Goal: Transaction & Acquisition: Purchase product/service

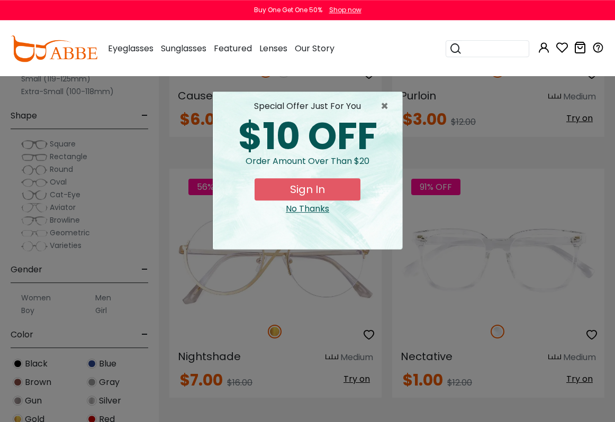
click at [321, 209] on div "No Thanks" at bounding box center [307, 209] width 173 height 13
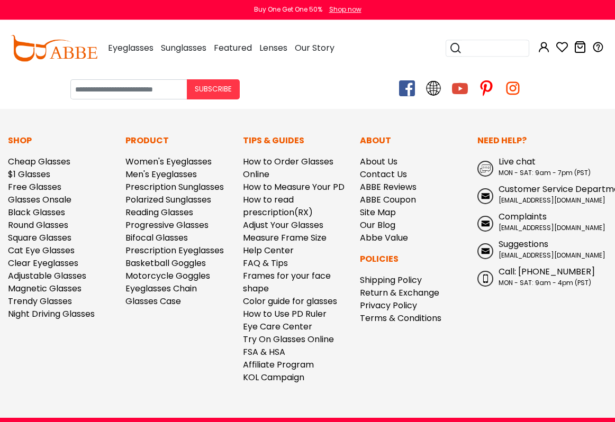
scroll to position [8480, 0]
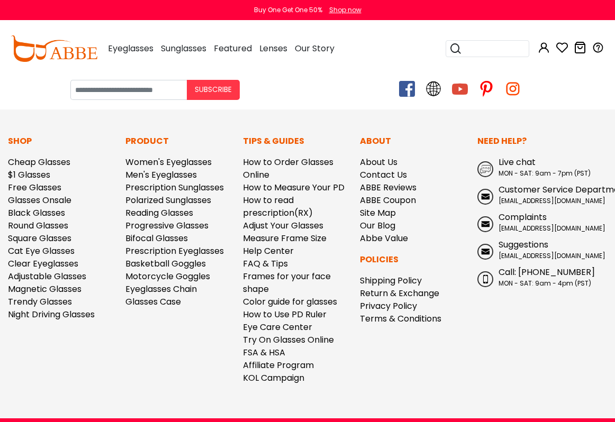
click at [52, 190] on link "Free Glasses" at bounding box center [34, 188] width 53 height 12
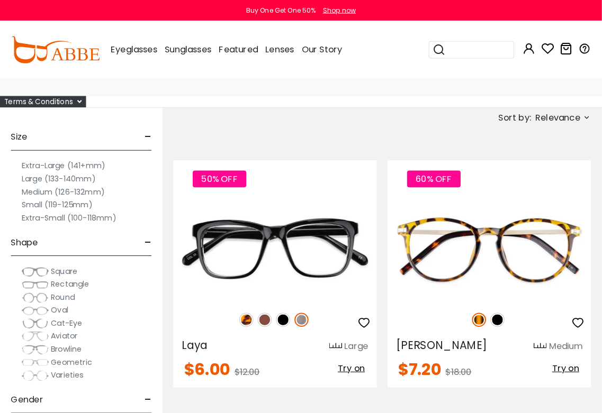
scroll to position [60, 0]
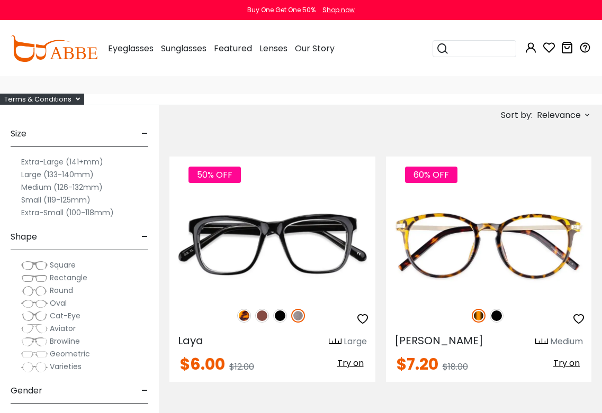
click at [503, 318] on img at bounding box center [497, 316] width 14 height 14
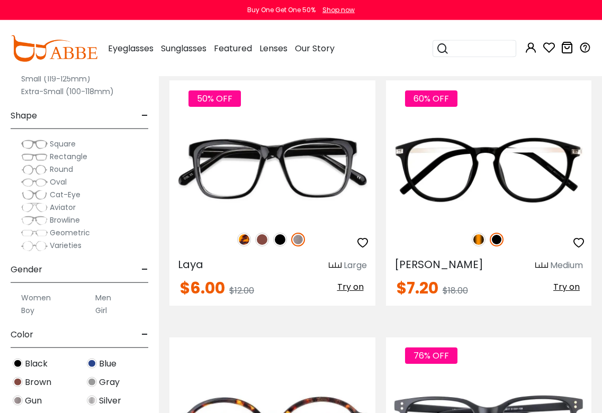
scroll to position [138, 0]
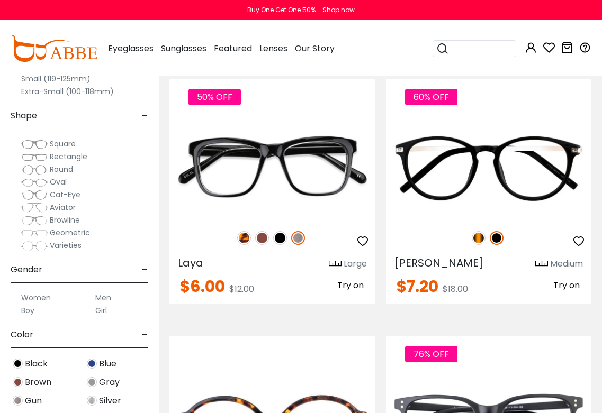
click at [282, 239] on img at bounding box center [280, 238] width 14 height 14
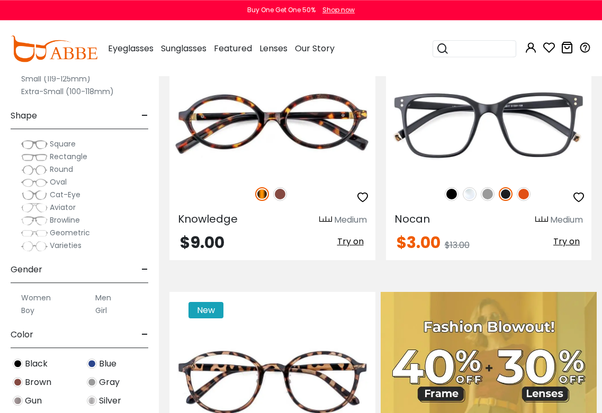
scroll to position [440, 0]
click at [526, 192] on img at bounding box center [524, 194] width 14 height 14
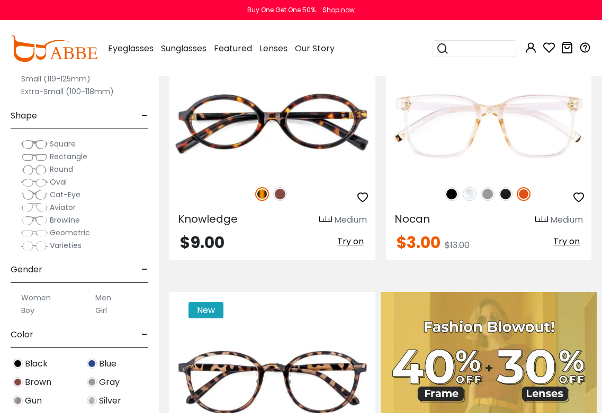
click at [487, 195] on img at bounding box center [488, 194] width 14 height 14
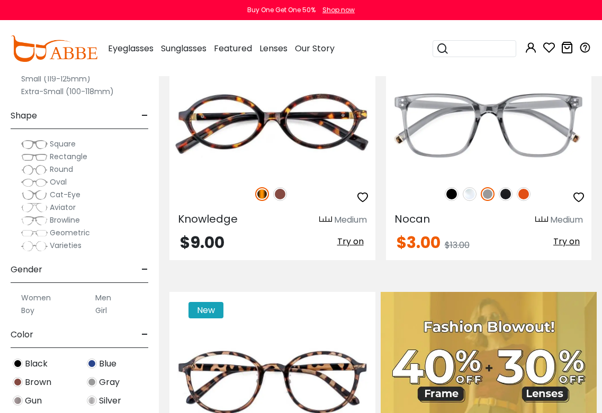
click at [467, 193] on img at bounding box center [470, 194] width 14 height 14
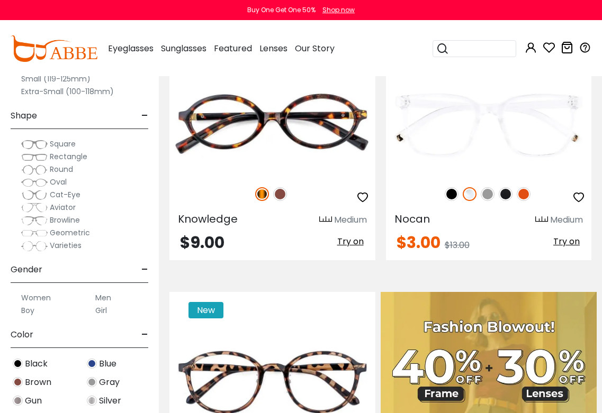
click at [451, 192] on img at bounding box center [452, 194] width 14 height 14
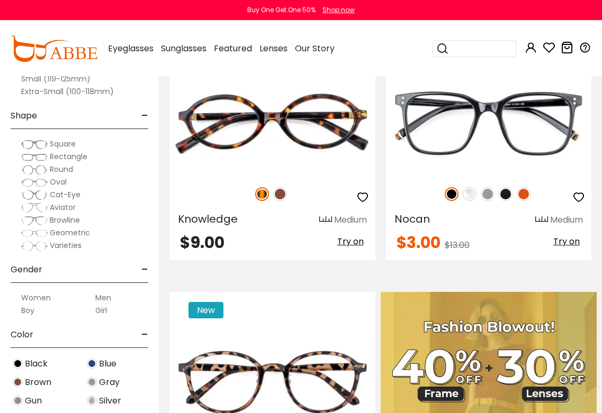
click at [282, 195] on img at bounding box center [280, 194] width 14 height 14
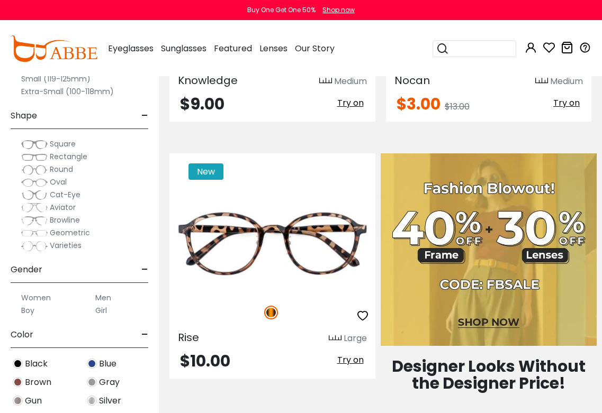
scroll to position [598, 0]
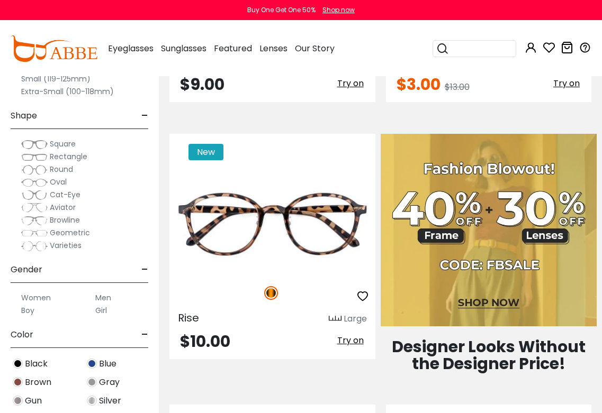
click at [357, 300] on icon "button" at bounding box center [362, 296] width 13 height 13
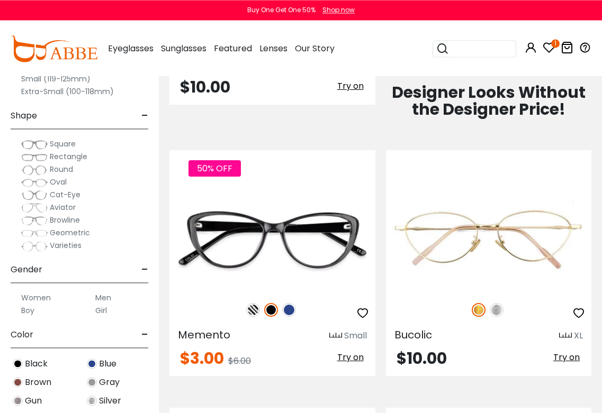
scroll to position [853, 0]
click at [288, 310] on img at bounding box center [289, 310] width 14 height 14
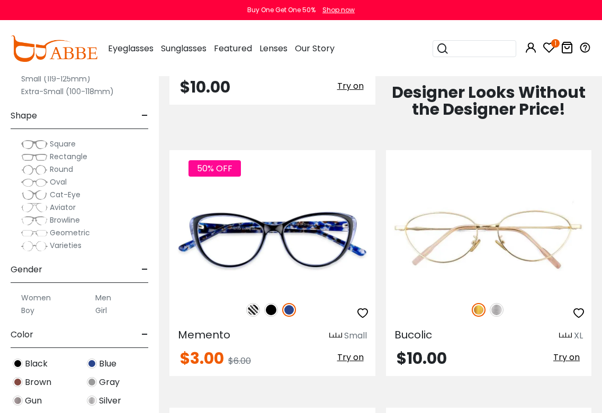
click at [256, 310] on img at bounding box center [253, 310] width 14 height 14
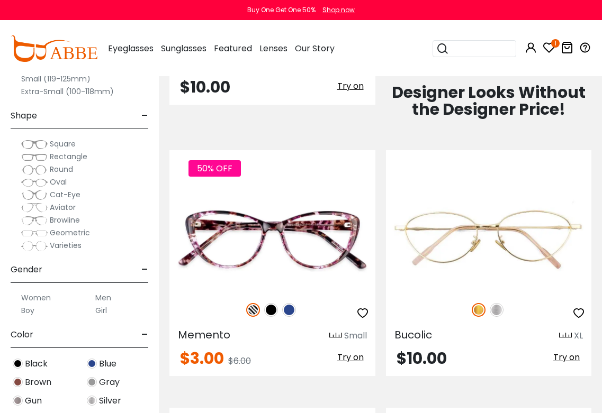
click at [0, 0] on img at bounding box center [0, 0] width 0 height 0
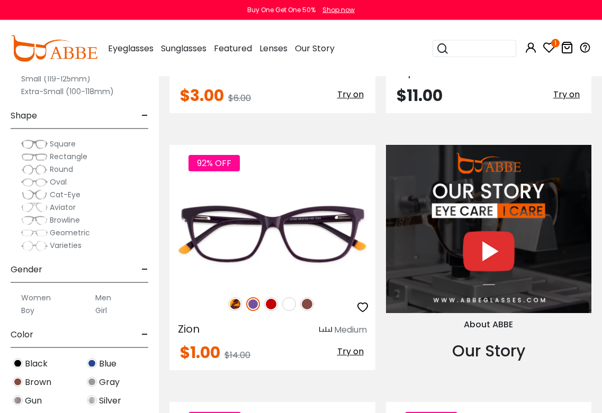
scroll to position [1373, 0]
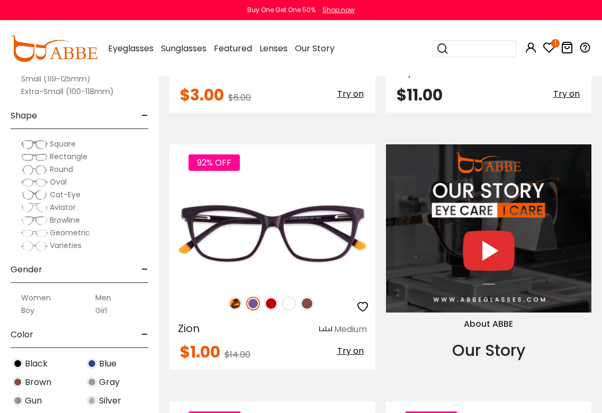
click at [306, 304] on img at bounding box center [307, 304] width 14 height 14
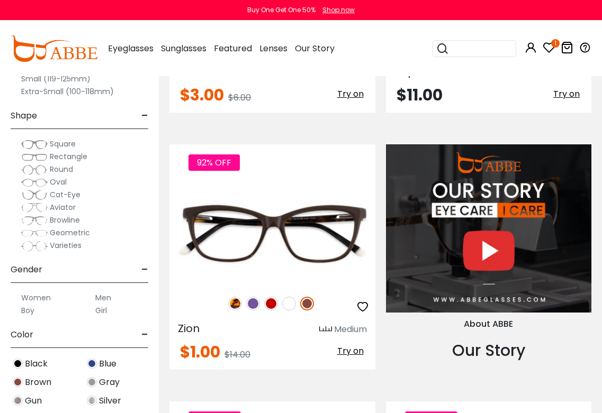
click at [291, 298] on img at bounding box center [289, 304] width 14 height 14
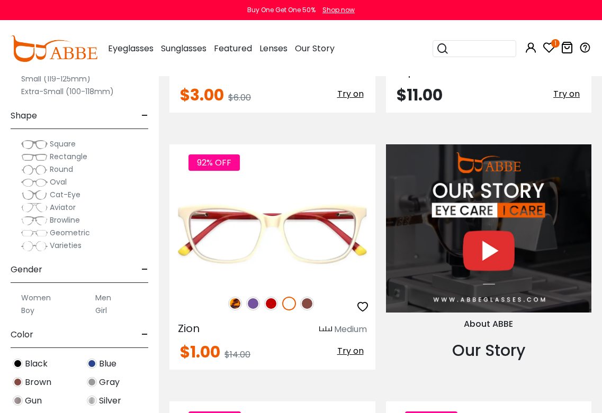
click at [269, 303] on img at bounding box center [271, 304] width 14 height 14
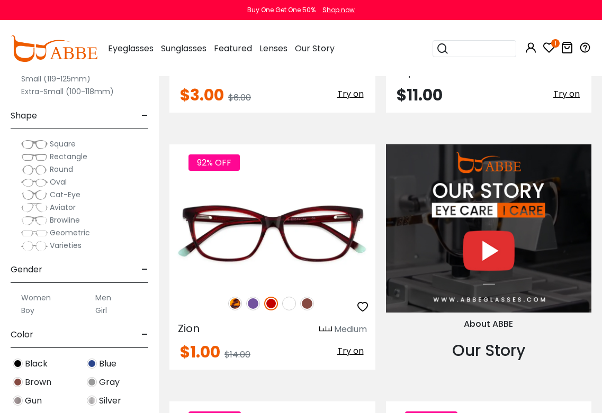
click at [238, 303] on img at bounding box center [235, 304] width 14 height 14
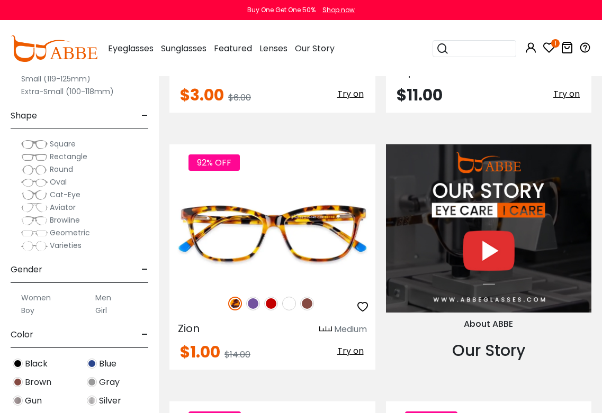
click at [255, 305] on img at bounding box center [253, 304] width 14 height 14
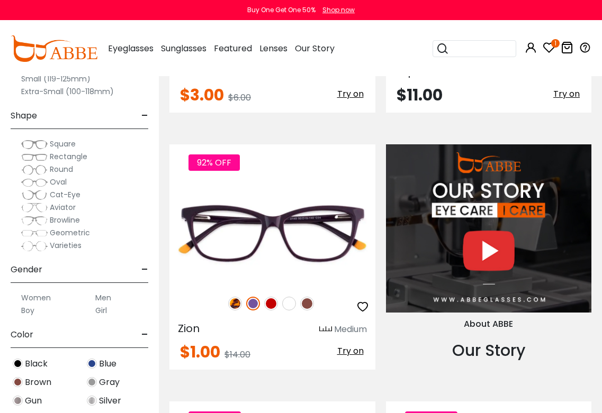
click at [358, 308] on icon "button" at bounding box center [362, 307] width 13 height 13
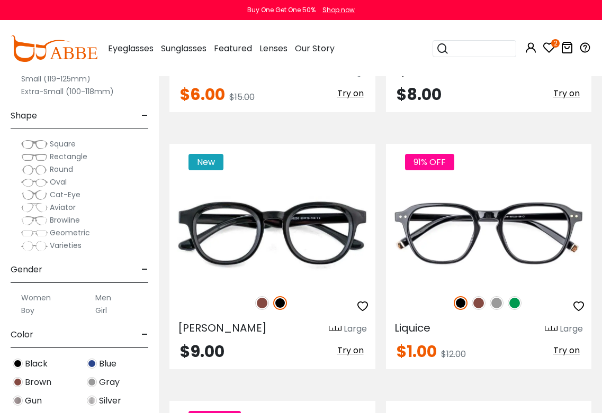
scroll to position [2147, 0]
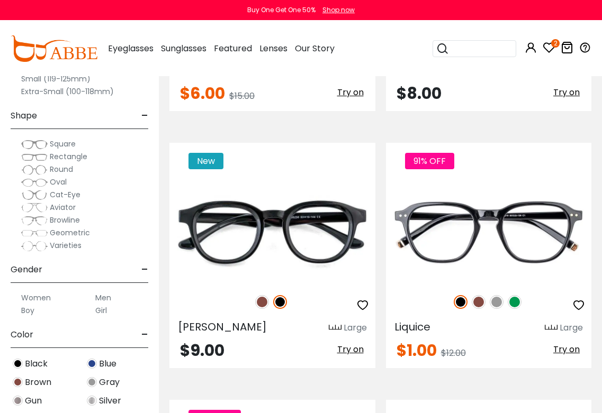
click at [482, 302] on img at bounding box center [479, 302] width 14 height 14
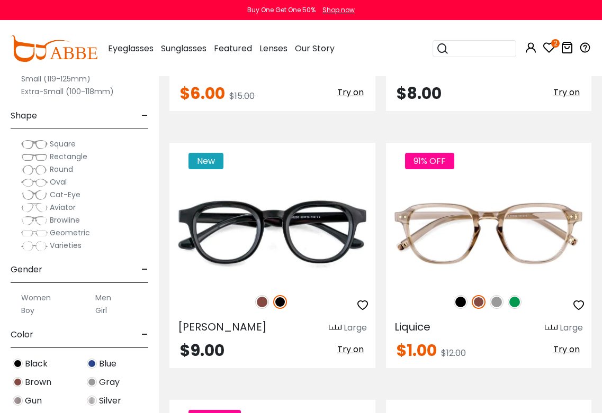
click at [517, 302] on img at bounding box center [515, 302] width 14 height 14
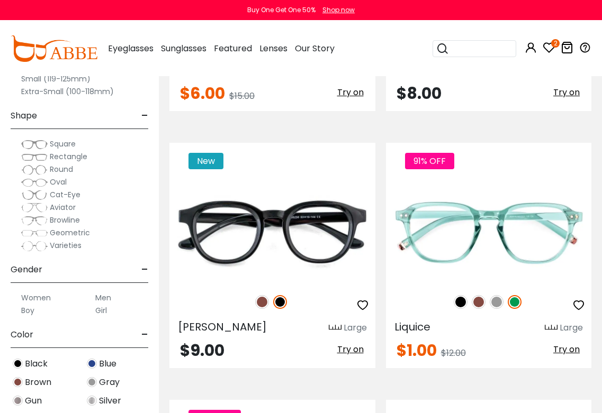
click at [499, 305] on img at bounding box center [497, 302] width 14 height 14
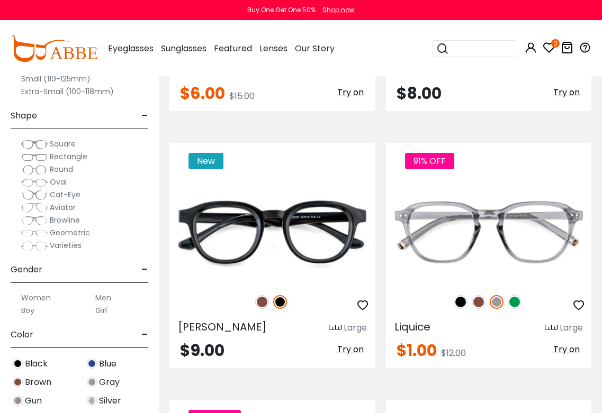
click at [465, 307] on img at bounding box center [461, 302] width 14 height 14
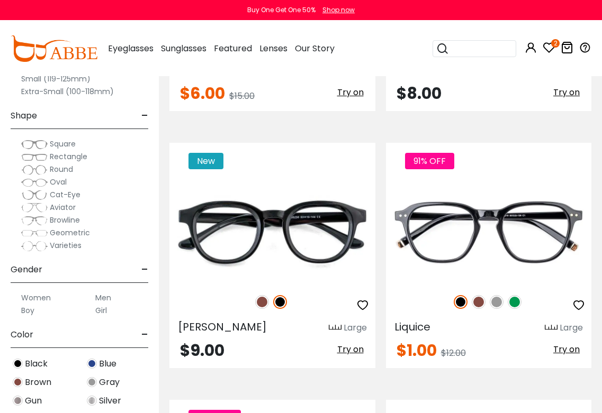
click at [265, 300] on img at bounding box center [262, 302] width 14 height 14
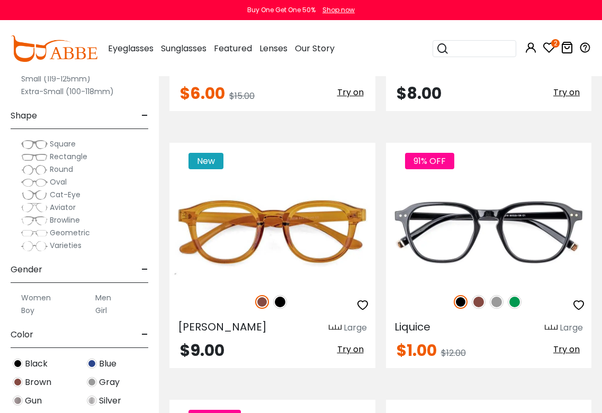
click at [577, 304] on icon "button" at bounding box center [578, 305] width 13 height 13
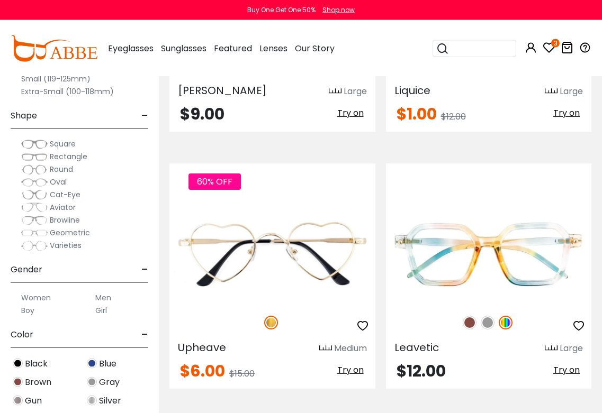
scroll to position [2384, 0]
click at [472, 322] on img at bounding box center [470, 322] width 14 height 14
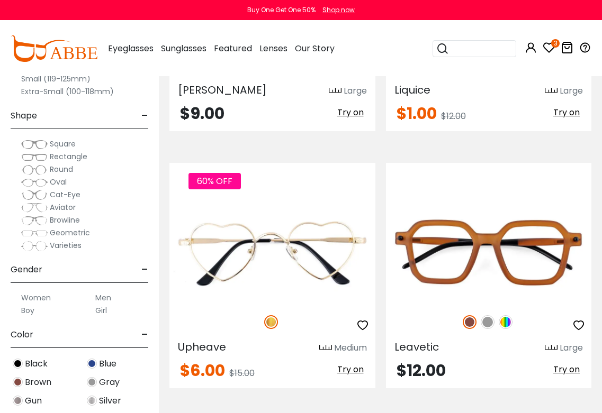
click at [492, 323] on img at bounding box center [488, 322] width 14 height 14
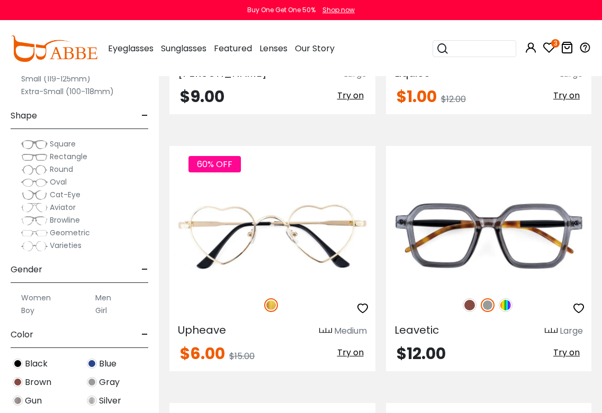
scroll to position [2402, 0]
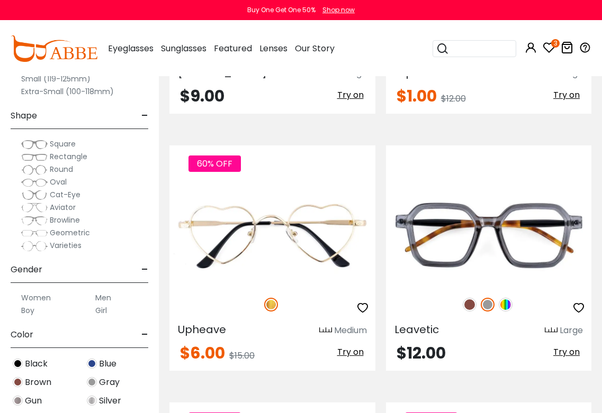
click at [581, 308] on button "button" at bounding box center [578, 308] width 19 height 20
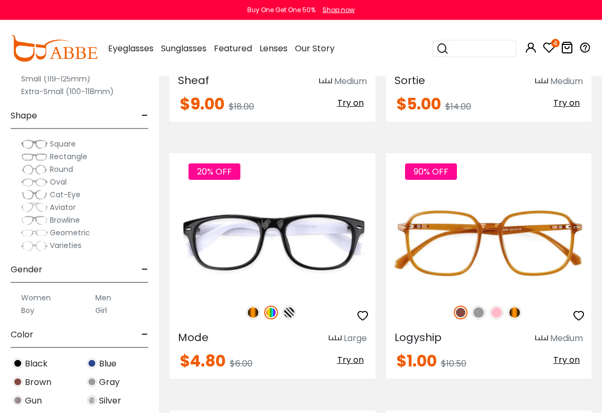
scroll to position [3166, 0]
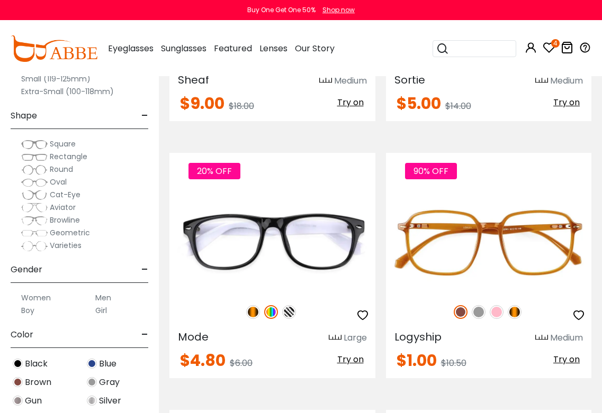
click at [482, 315] on img at bounding box center [479, 312] width 14 height 14
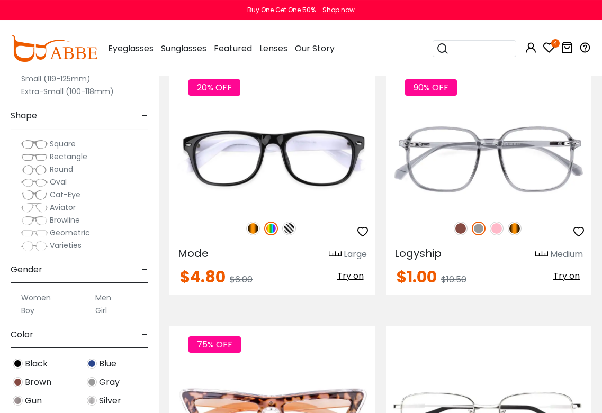
scroll to position [3252, 0]
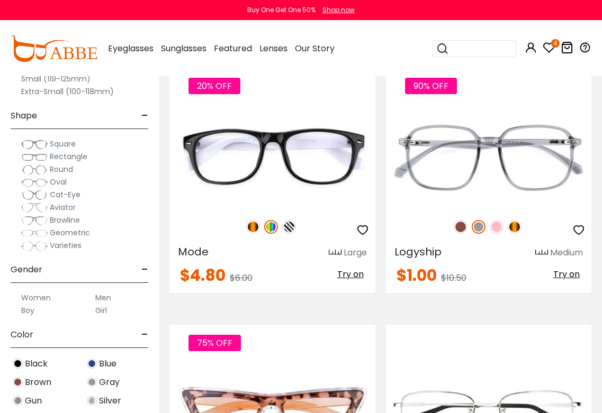
click at [498, 227] on img at bounding box center [497, 227] width 14 height 14
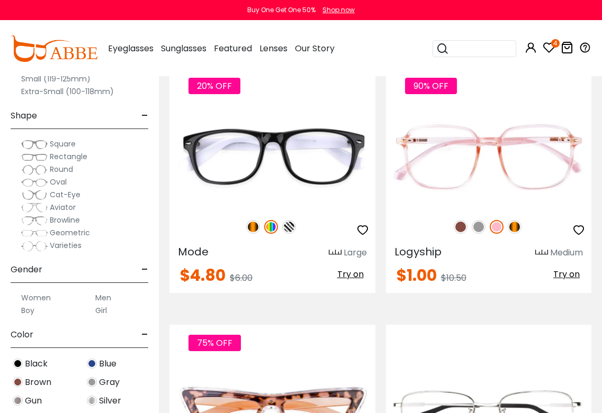
click at [520, 223] on img at bounding box center [515, 227] width 14 height 14
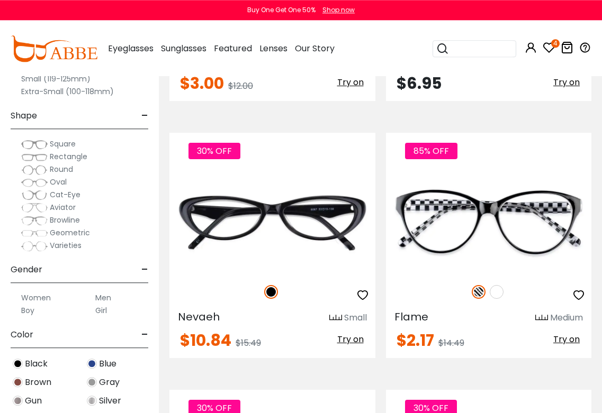
scroll to position [3701, 0]
click at [500, 296] on img at bounding box center [497, 292] width 14 height 14
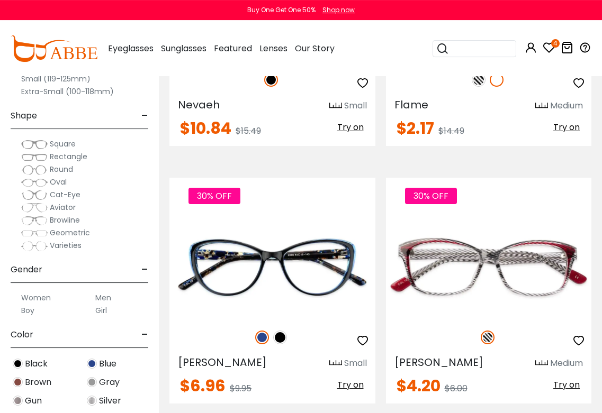
scroll to position [3913, 0]
click at [0, 0] on img at bounding box center [0, 0] width 0 height 0
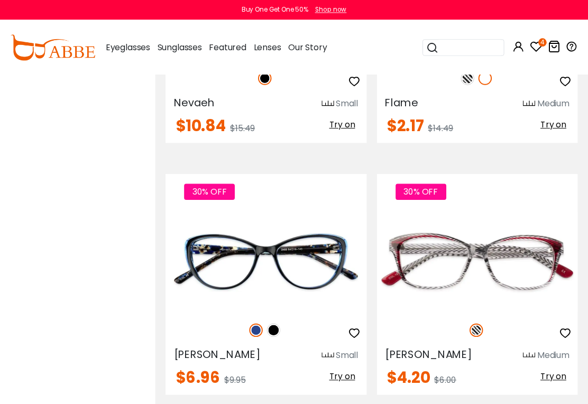
scroll to position [3905, 1]
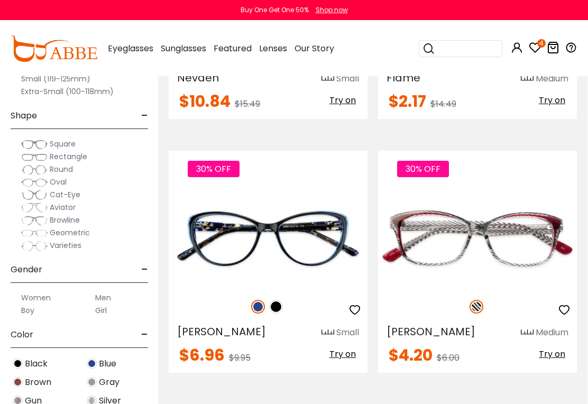
click at [560, 304] on icon "button" at bounding box center [564, 310] width 13 height 13
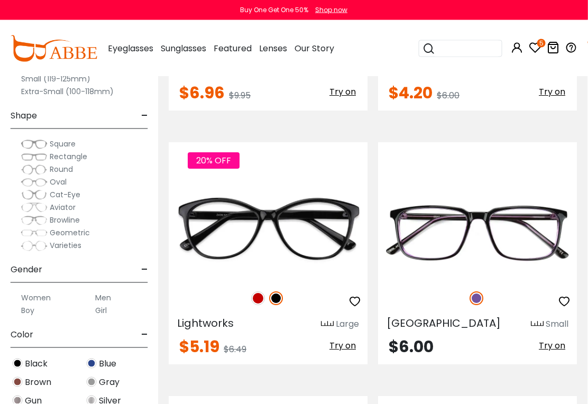
scroll to position [4168, 1]
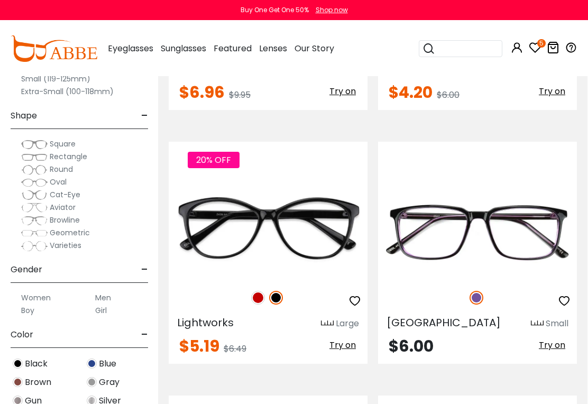
click at [264, 291] on img at bounding box center [258, 298] width 14 height 14
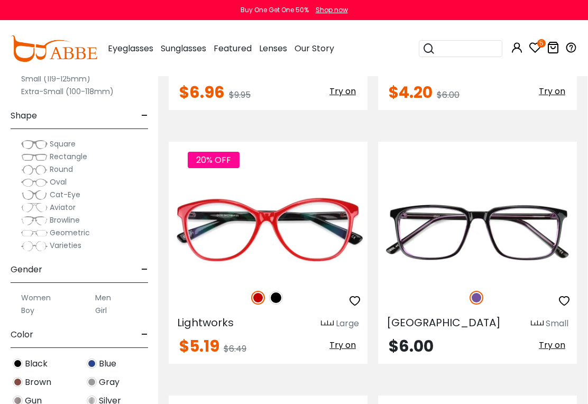
click at [283, 291] on img at bounding box center [276, 298] width 14 height 14
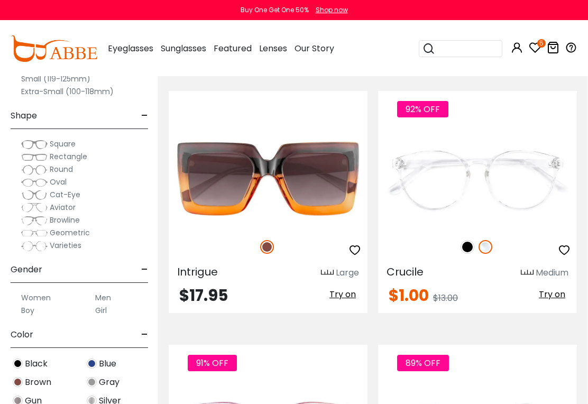
scroll to position [5236, 1]
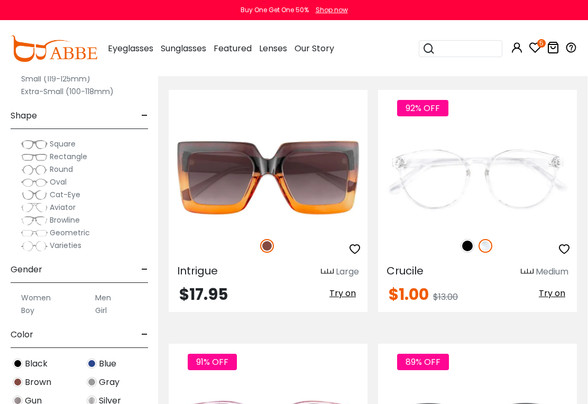
click at [472, 239] on img at bounding box center [468, 246] width 14 height 14
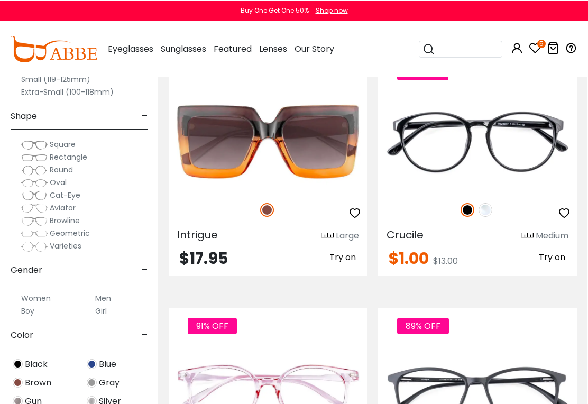
scroll to position [0, 0]
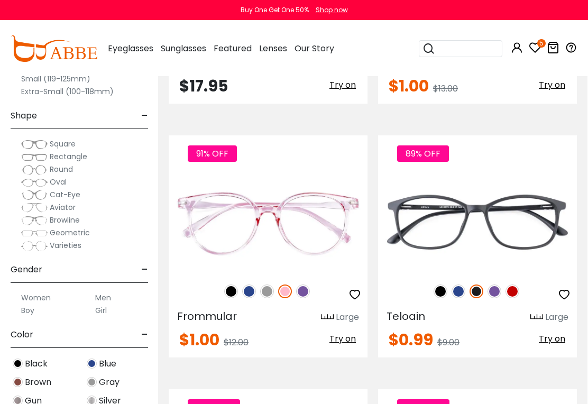
click at [517, 285] on img at bounding box center [513, 292] width 14 height 14
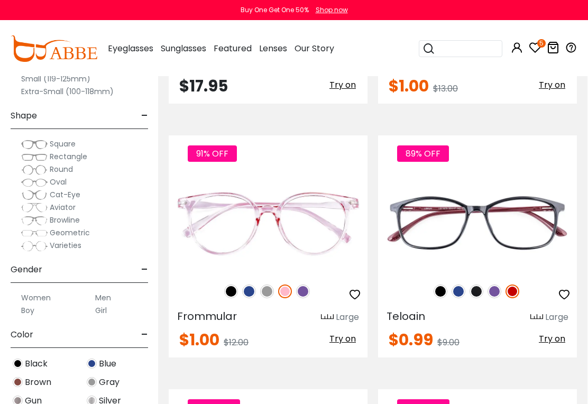
click at [500, 285] on img at bounding box center [495, 292] width 14 height 14
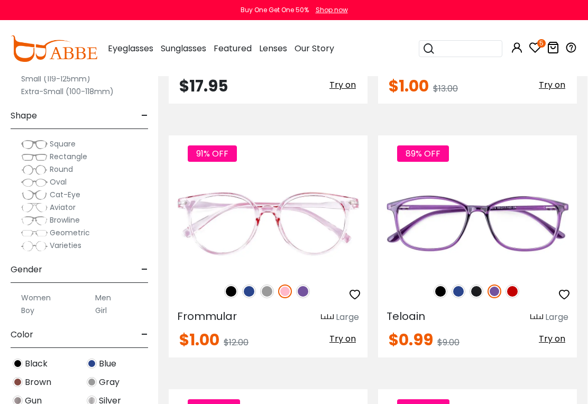
click at [463, 285] on img at bounding box center [459, 292] width 14 height 14
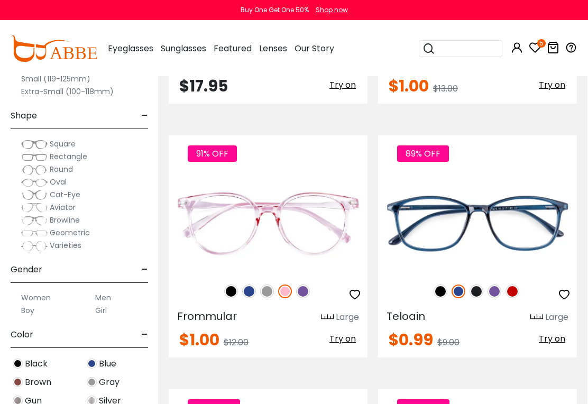
click at [445, 285] on img at bounding box center [441, 292] width 14 height 14
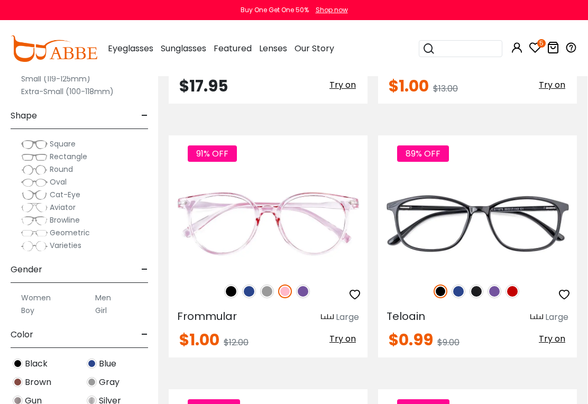
click at [481, 285] on img at bounding box center [477, 292] width 14 height 14
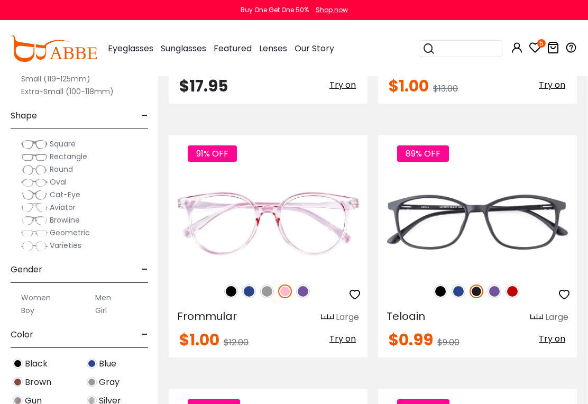
click at [445, 285] on img at bounding box center [441, 292] width 14 height 14
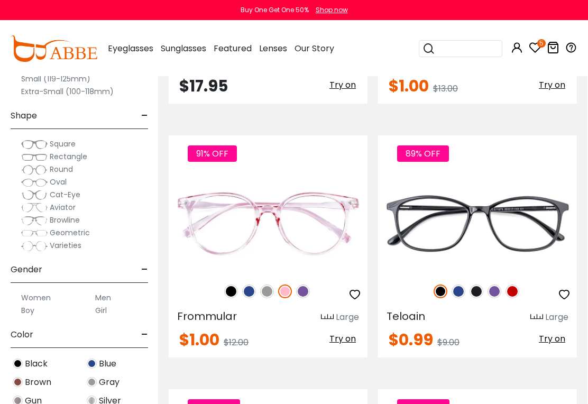
click at [567, 285] on button "button" at bounding box center [564, 295] width 19 height 20
click at [306, 285] on img at bounding box center [303, 292] width 14 height 14
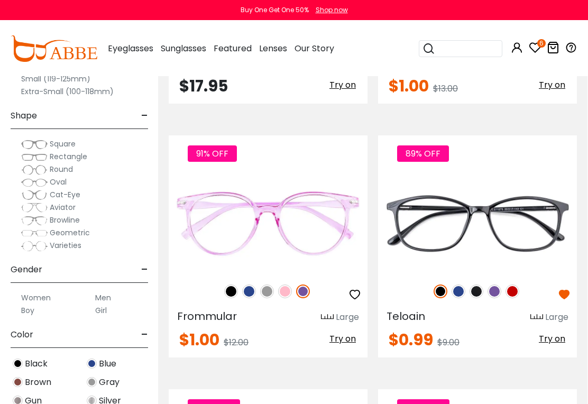
click at [274, 285] on img at bounding box center [267, 292] width 14 height 14
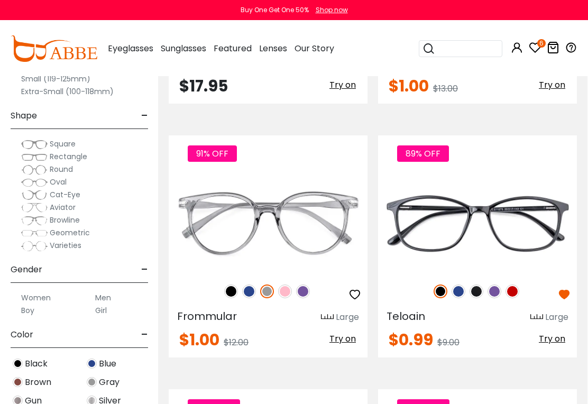
click at [253, 285] on img at bounding box center [249, 292] width 14 height 14
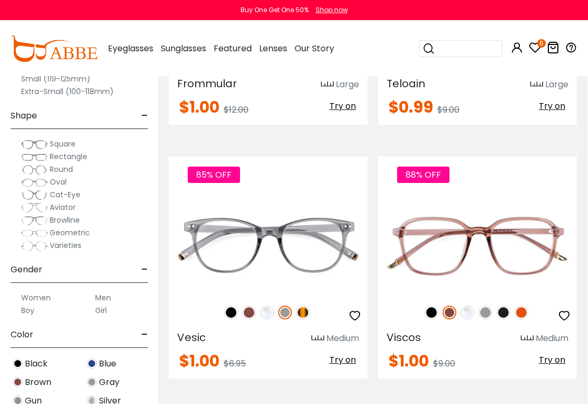
click at [306, 306] on img at bounding box center [303, 313] width 14 height 14
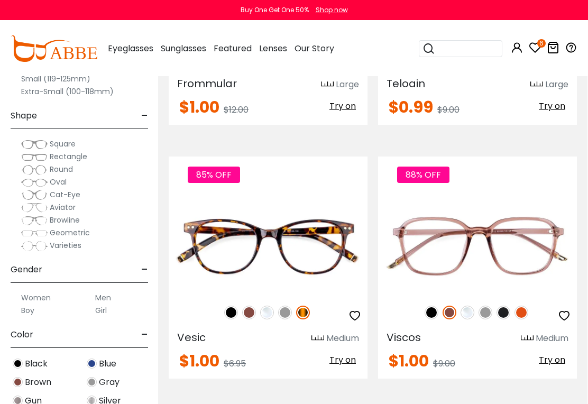
click at [273, 306] on img at bounding box center [267, 313] width 14 height 14
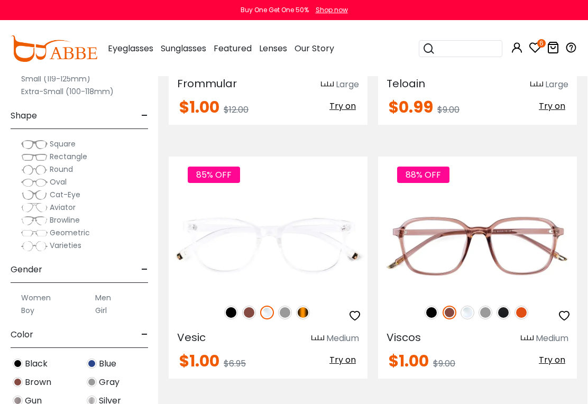
click at [248, 306] on img at bounding box center [249, 313] width 14 height 14
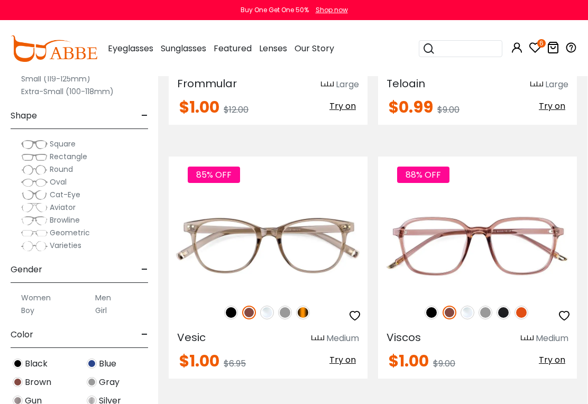
click at [233, 306] on img at bounding box center [231, 313] width 14 height 14
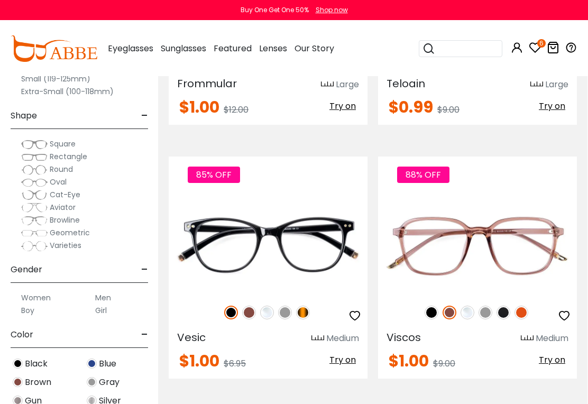
click at [255, 306] on img at bounding box center [249, 313] width 14 height 14
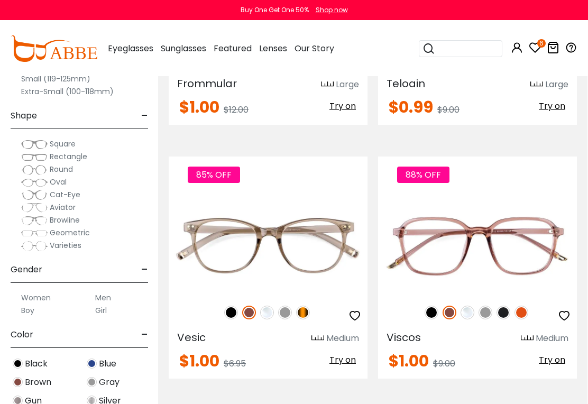
click at [352, 310] on icon "button" at bounding box center [355, 316] width 13 height 13
click at [434, 306] on img at bounding box center [432, 313] width 14 height 14
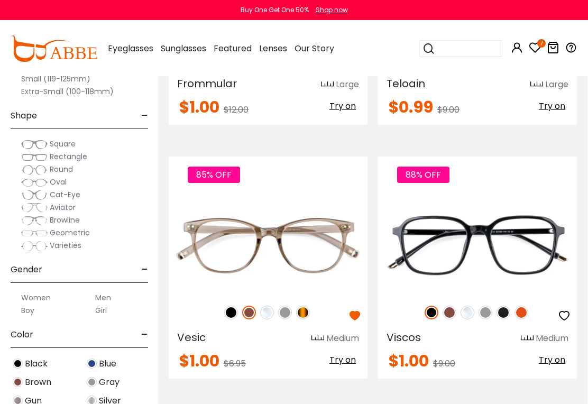
click at [492, 306] on img at bounding box center [486, 313] width 14 height 14
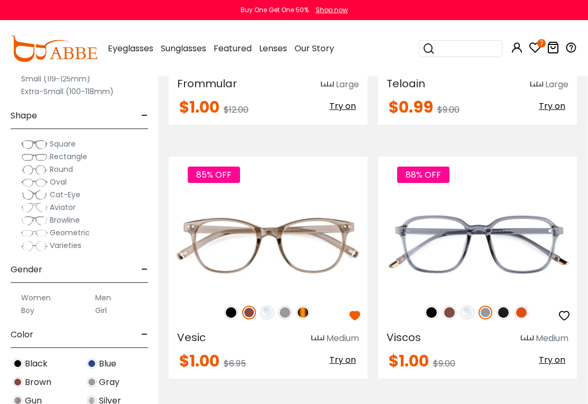
click at [505, 306] on img at bounding box center [504, 313] width 14 height 14
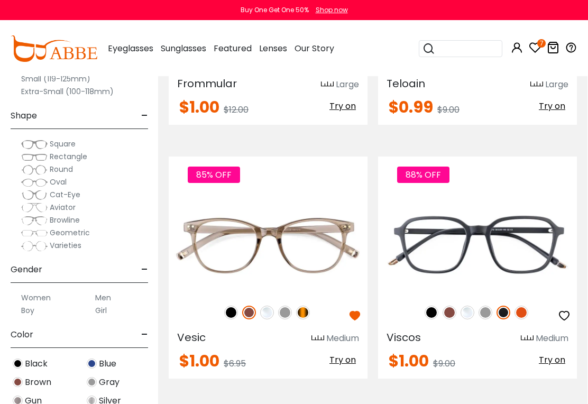
click at [521, 306] on img at bounding box center [522, 313] width 14 height 14
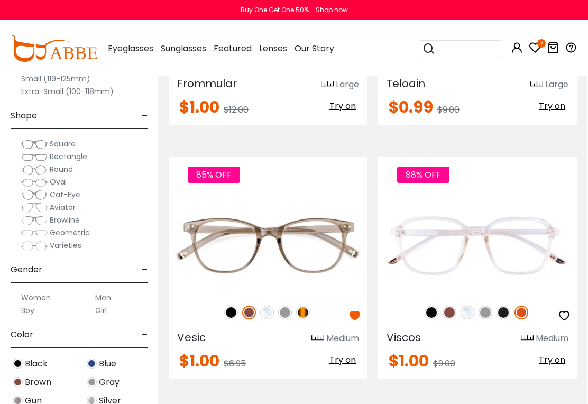
click at [449, 306] on img at bounding box center [450, 313] width 14 height 14
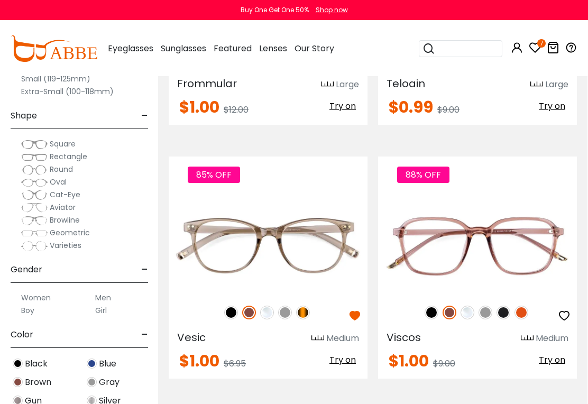
click at [565, 310] on icon "button" at bounding box center [564, 316] width 13 height 13
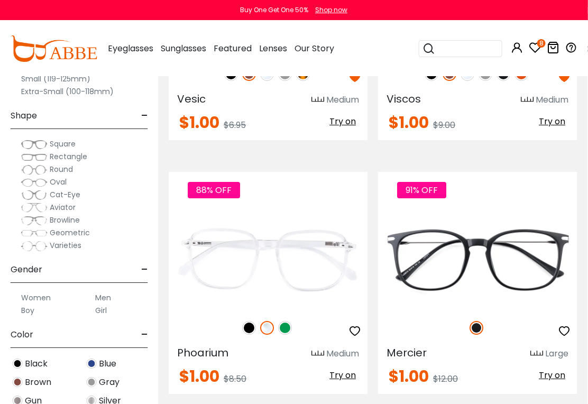
scroll to position [5937, 1]
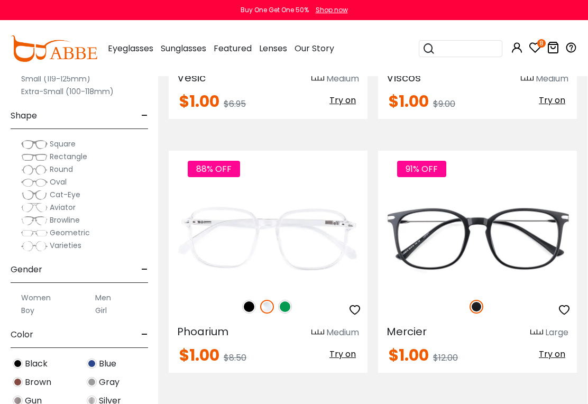
click at [288, 300] on img at bounding box center [285, 307] width 14 height 14
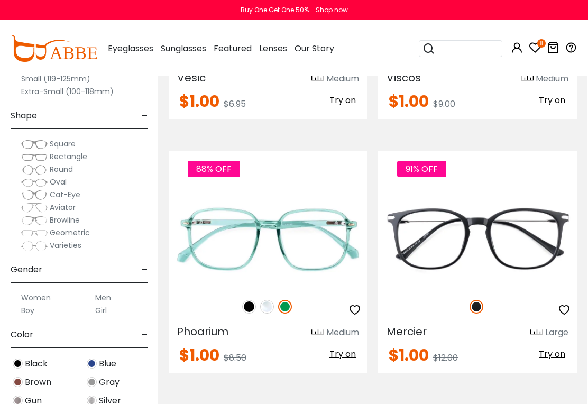
click at [251, 300] on img at bounding box center [249, 307] width 14 height 14
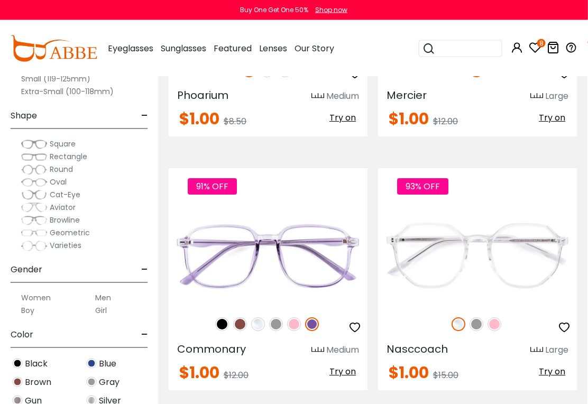
scroll to position [6175, 1]
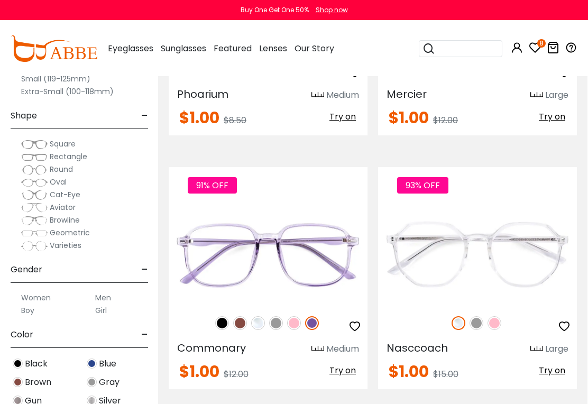
click at [481, 316] on img at bounding box center [477, 323] width 14 height 14
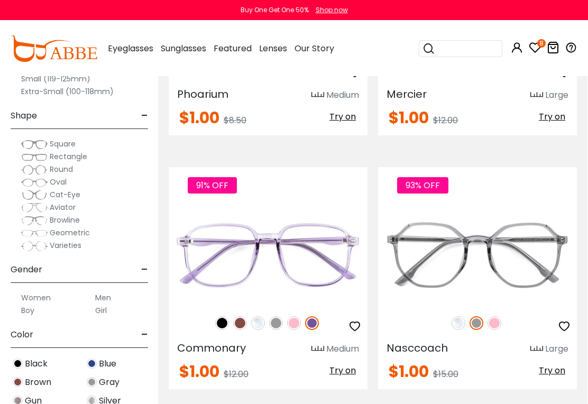
click at [499, 316] on img at bounding box center [495, 323] width 14 height 14
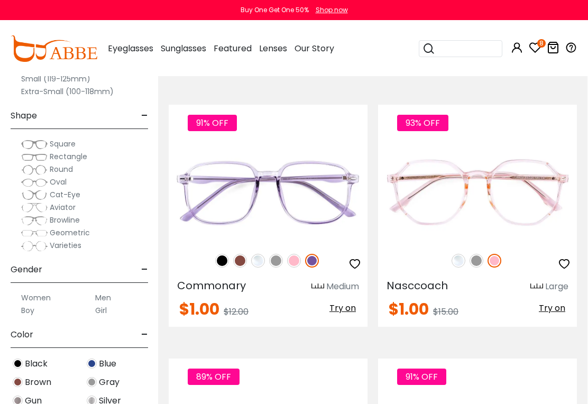
scroll to position [6238, 1]
click at [243, 253] on img at bounding box center [240, 260] width 14 height 14
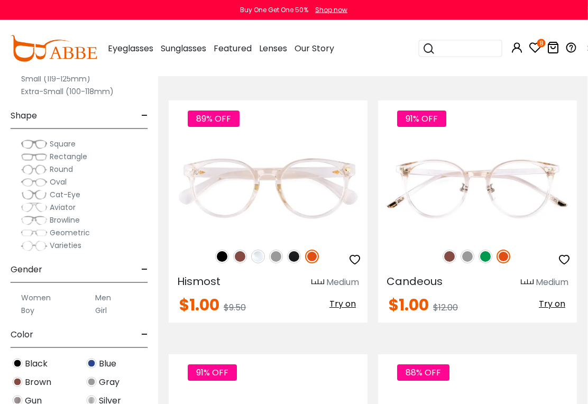
scroll to position [6495, 1]
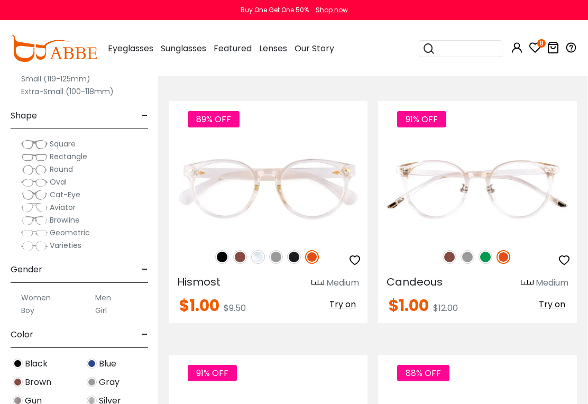
click at [243, 250] on img at bounding box center [240, 257] width 14 height 14
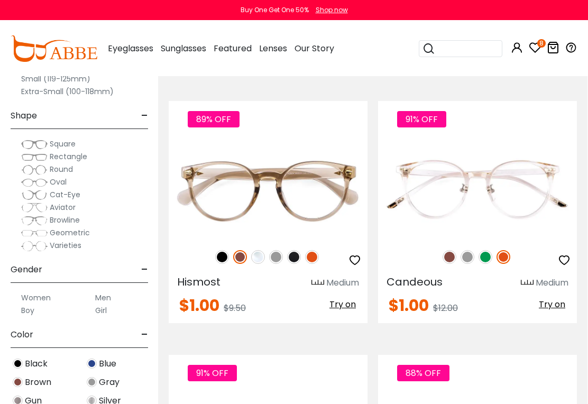
click at [278, 250] on img at bounding box center [276, 257] width 14 height 14
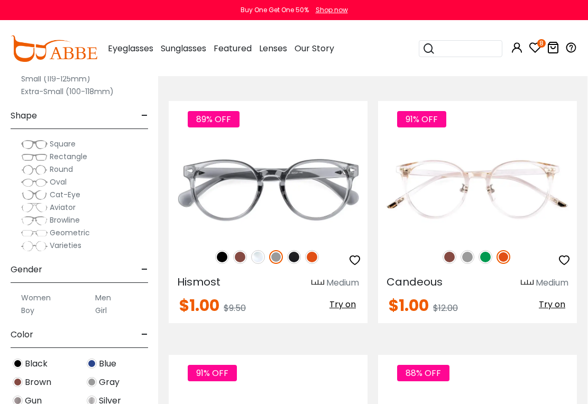
click at [294, 250] on img at bounding box center [294, 257] width 14 height 14
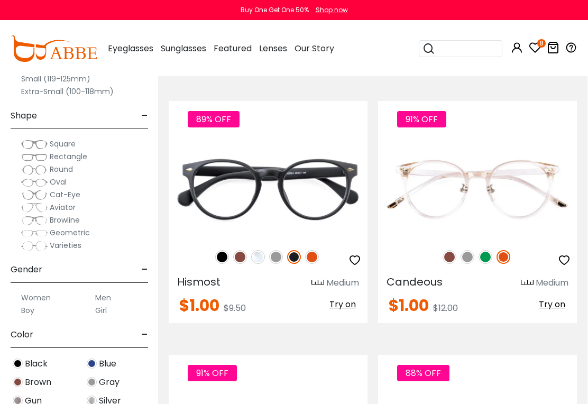
click at [318, 250] on img at bounding box center [312, 257] width 14 height 14
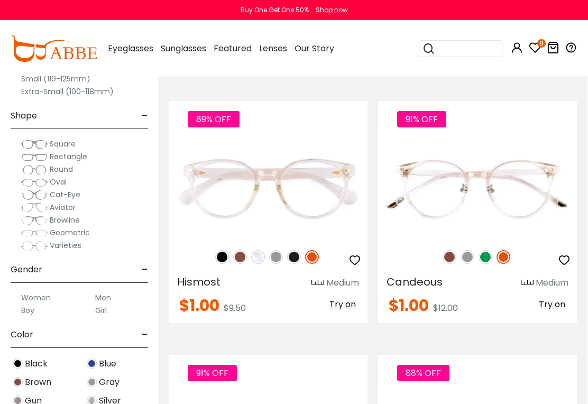
click at [220, 250] on img at bounding box center [222, 257] width 14 height 14
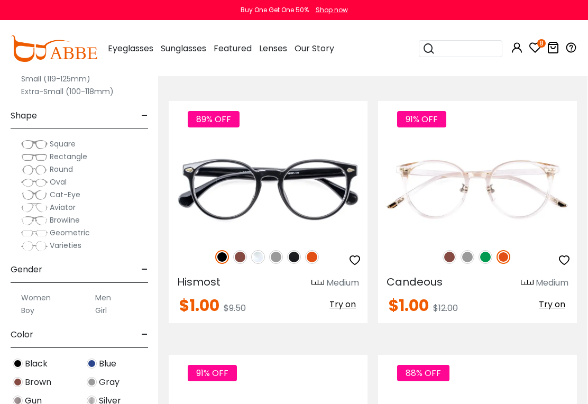
click at [461, 250] on img at bounding box center [468, 257] width 14 height 14
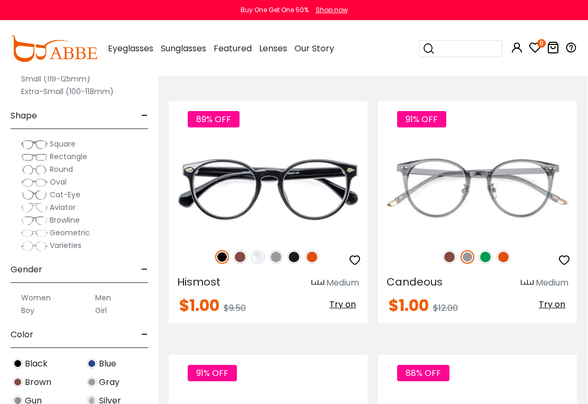
click at [453, 250] on img at bounding box center [450, 257] width 14 height 14
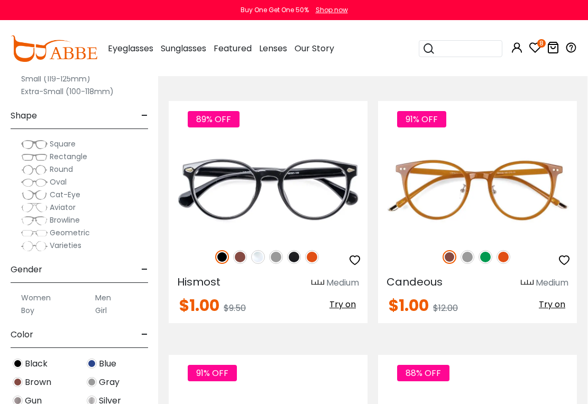
click at [492, 250] on img at bounding box center [486, 257] width 14 height 14
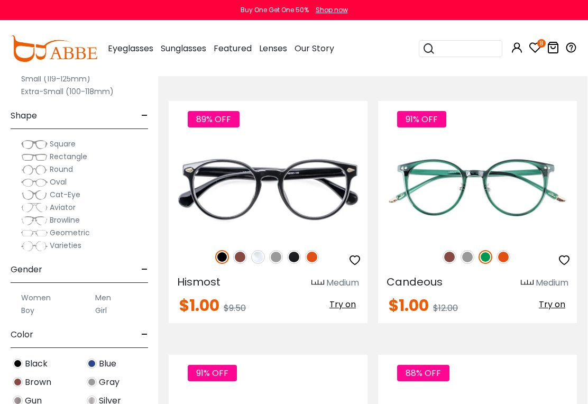
click at [505, 250] on img at bounding box center [504, 257] width 14 height 14
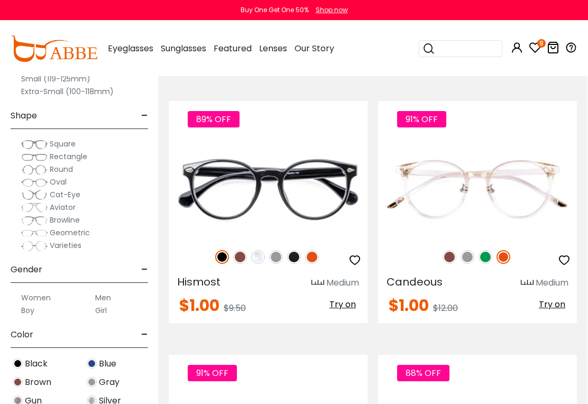
click at [489, 250] on img at bounding box center [486, 257] width 14 height 14
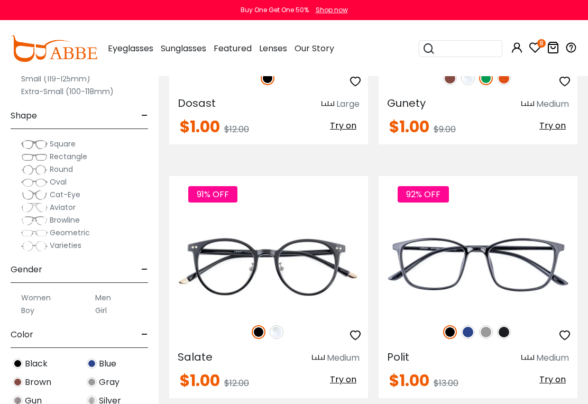
scroll to position [6929, 0]
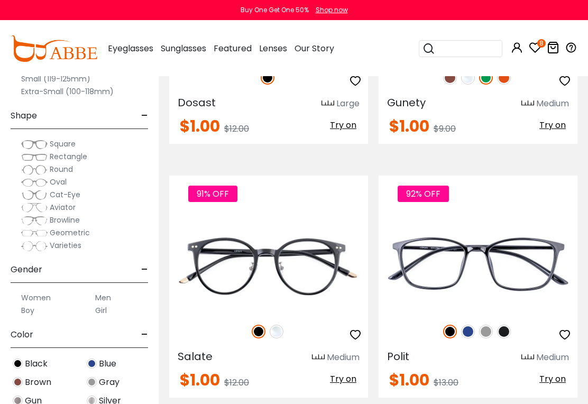
click at [469, 325] on img at bounding box center [468, 332] width 14 height 14
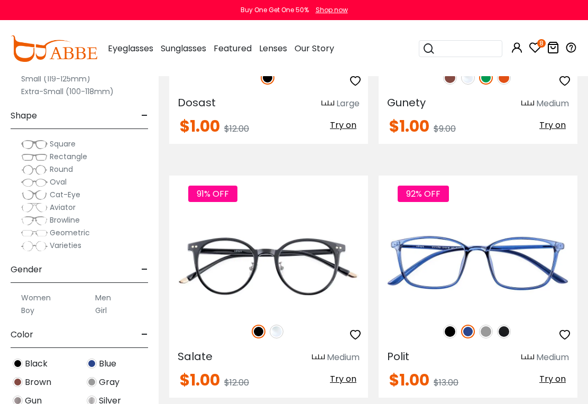
click at [487, 325] on img at bounding box center [486, 332] width 14 height 14
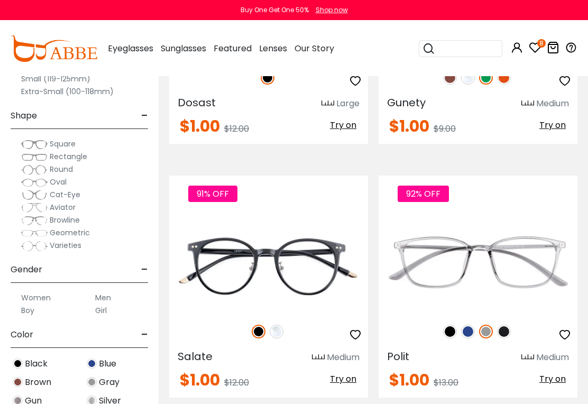
click at [509, 325] on img at bounding box center [504, 332] width 14 height 14
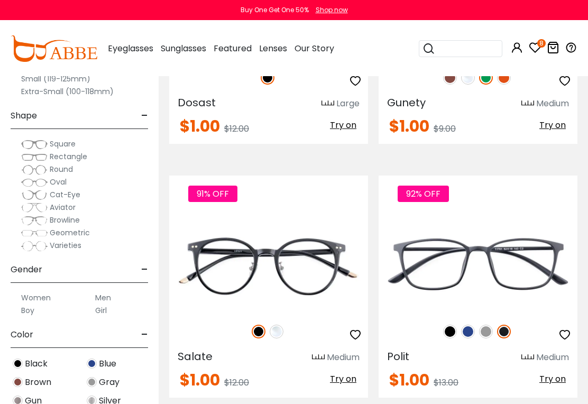
click at [472, 325] on img at bounding box center [468, 332] width 14 height 14
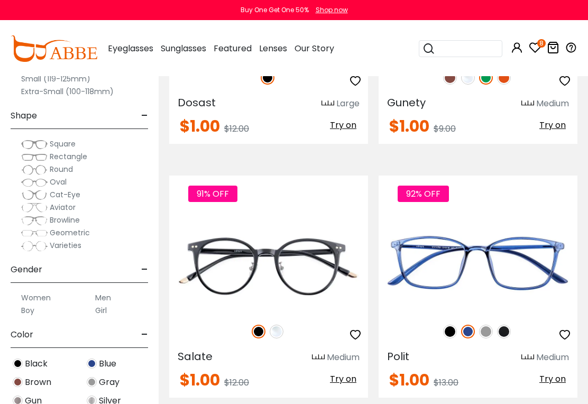
click at [562, 329] on icon "button" at bounding box center [565, 335] width 13 height 13
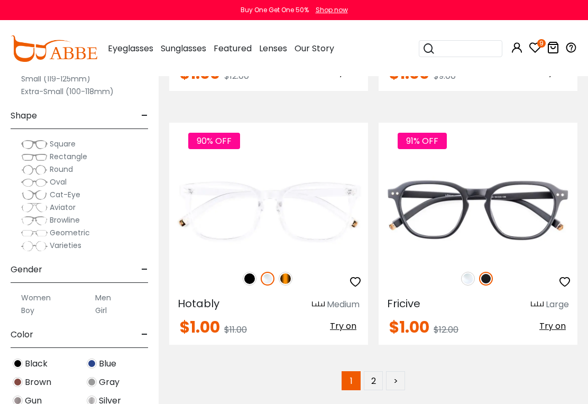
scroll to position [7491, 0]
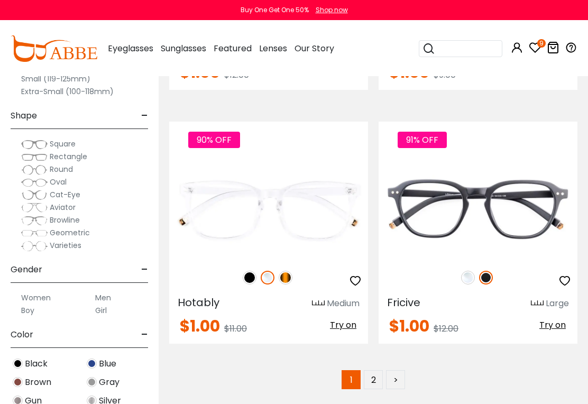
click at [291, 271] on img at bounding box center [286, 278] width 14 height 14
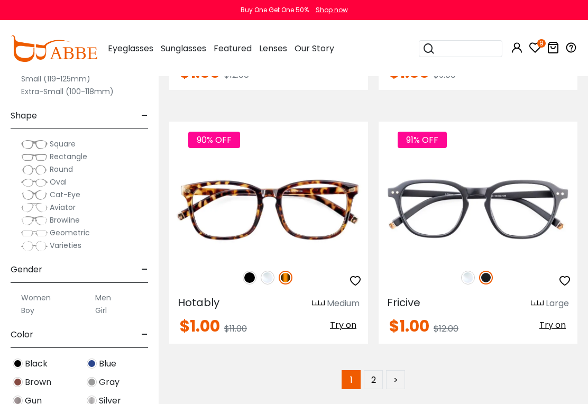
click at [251, 271] on img at bounding box center [250, 278] width 14 height 14
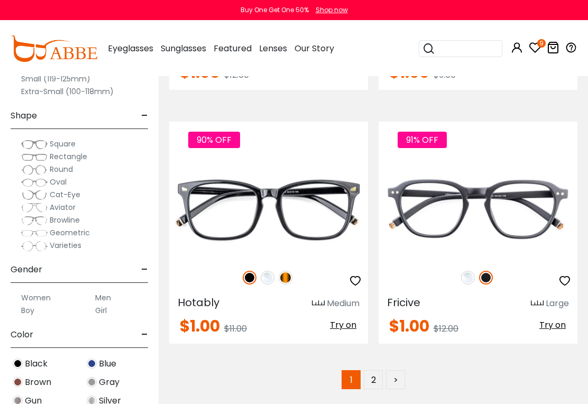
click at [377, 370] on link "2" at bounding box center [373, 379] width 19 height 19
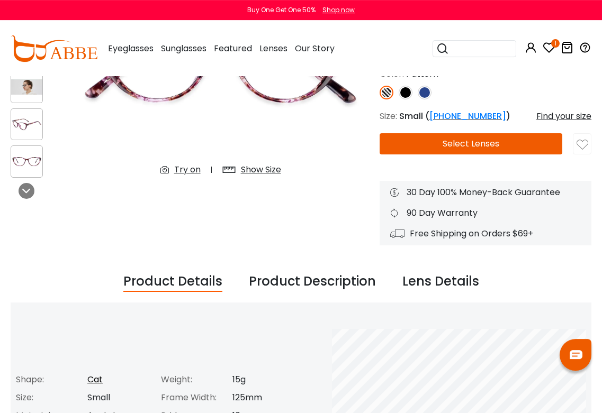
scroll to position [182, 0]
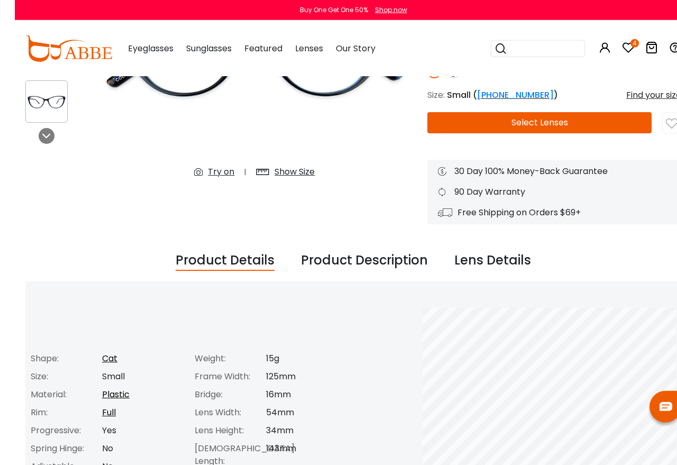
scroll to position [228, 0]
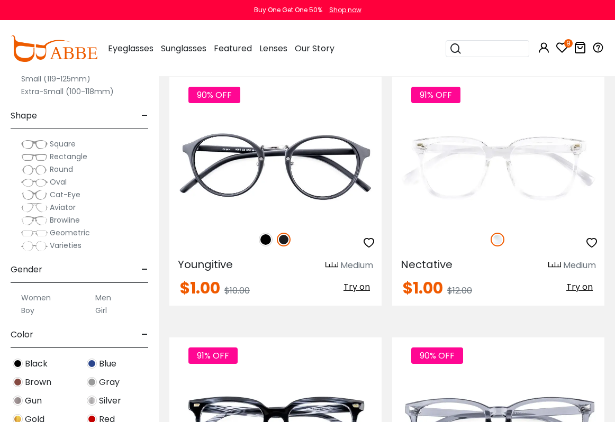
scroll to position [139, 0]
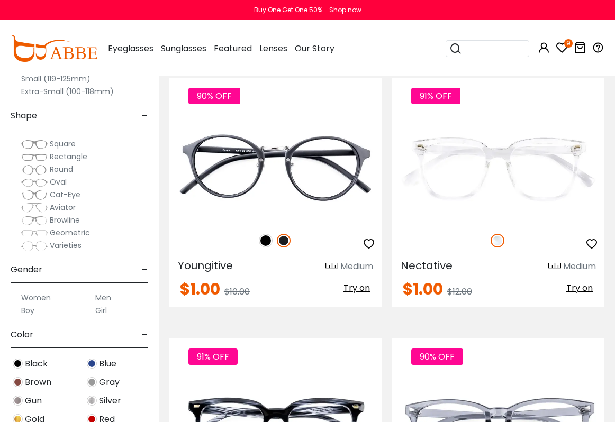
click at [269, 244] on img at bounding box center [266, 241] width 14 height 14
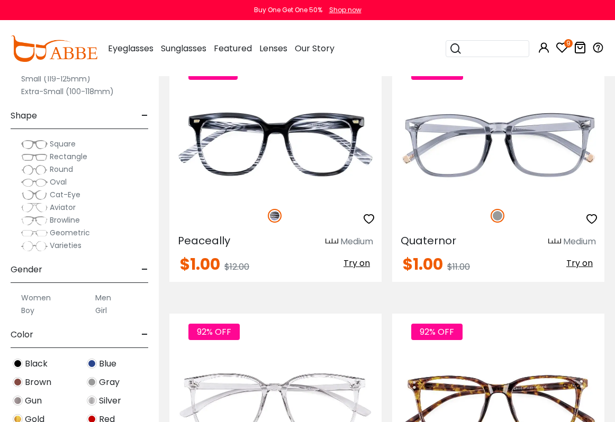
scroll to position [442, 0]
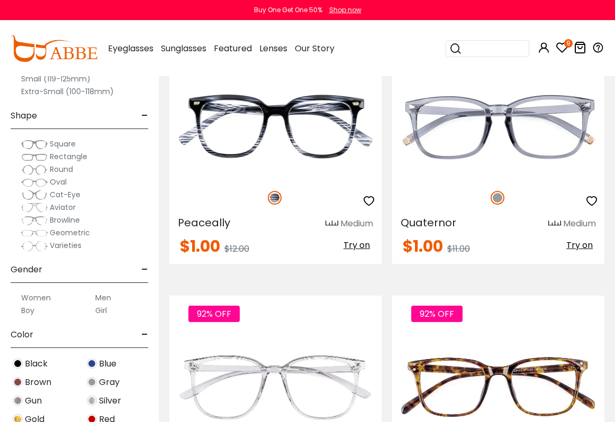
click at [588, 202] on icon "button" at bounding box center [591, 201] width 13 height 13
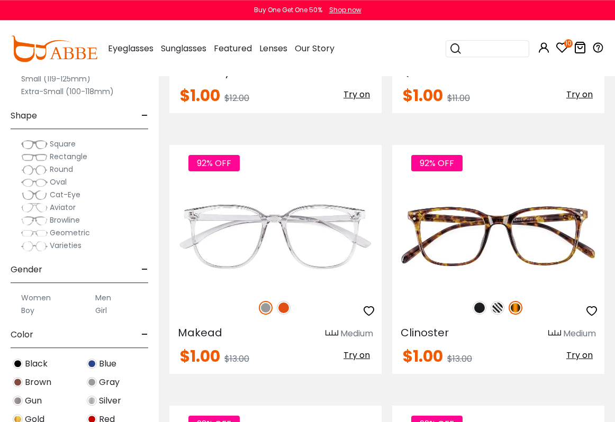
scroll to position [593, 0]
click at [483, 309] on img at bounding box center [480, 308] width 14 height 14
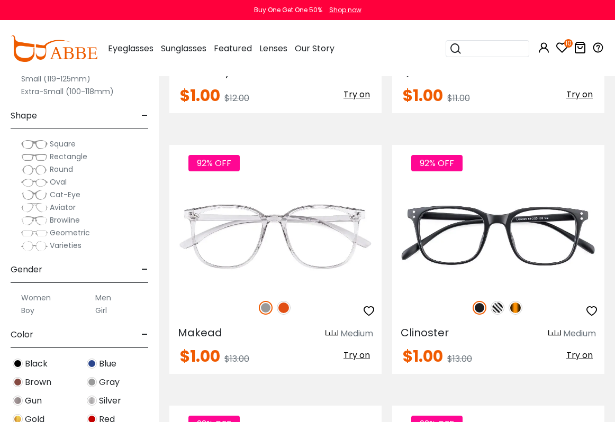
click at [500, 312] on img at bounding box center [498, 308] width 14 height 14
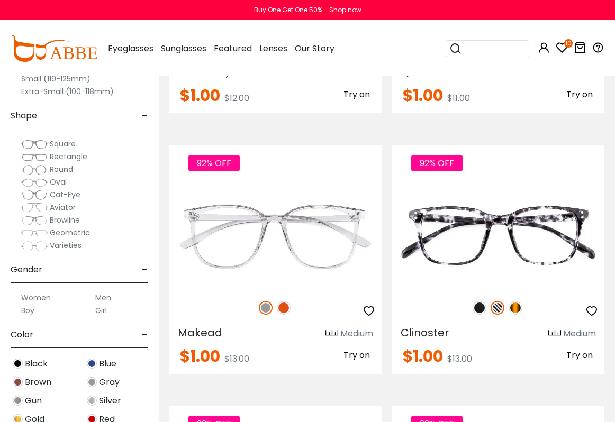
click at [285, 301] on img at bounding box center [284, 308] width 14 height 14
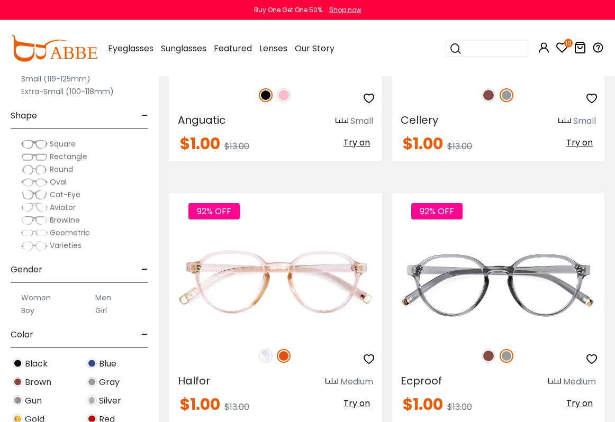
scroll to position [1589, 0]
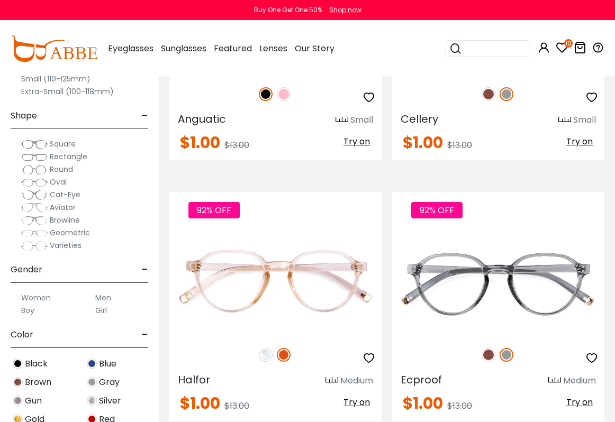
click at [490, 355] on img at bounding box center [489, 355] width 14 height 14
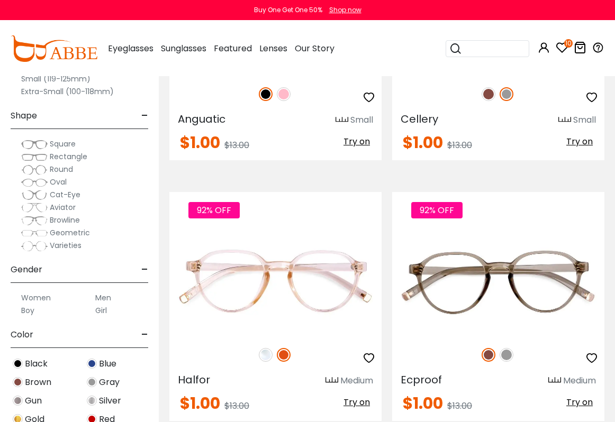
click at [268, 354] on img at bounding box center [266, 355] width 14 height 14
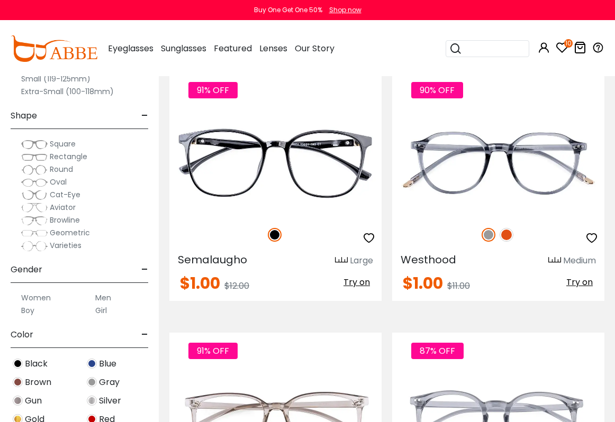
scroll to position [2230, 0]
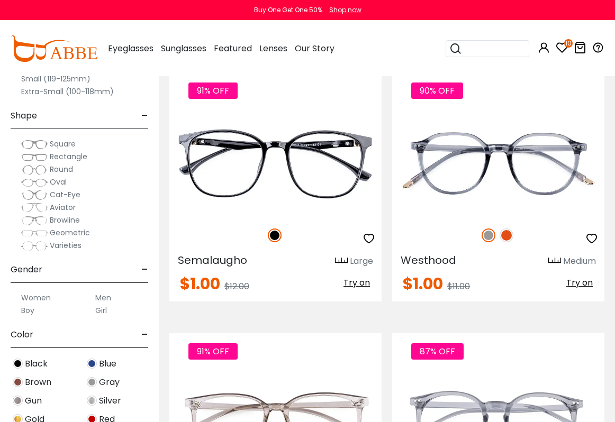
click at [506, 234] on img at bounding box center [507, 236] width 14 height 14
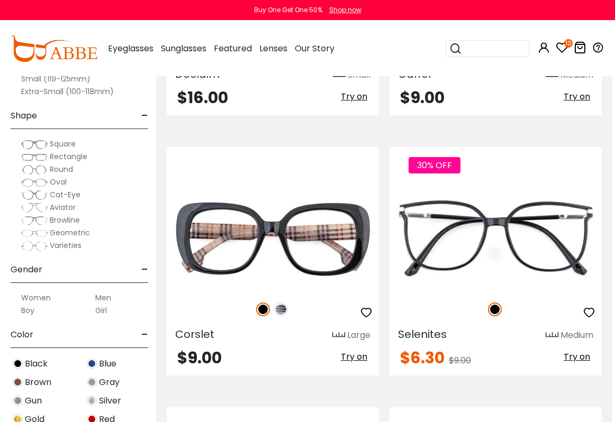
scroll to position [5544, 3]
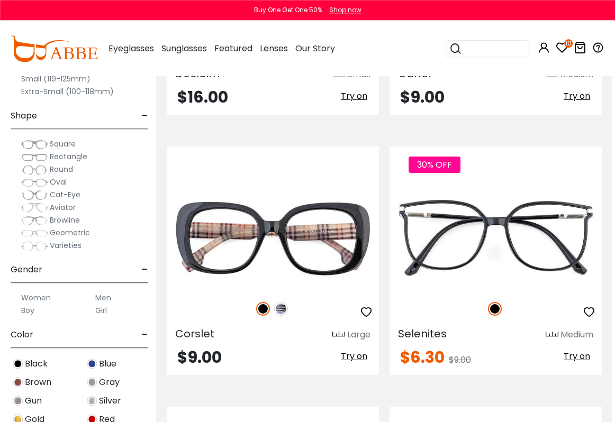
click at [588, 313] on icon "button" at bounding box center [589, 312] width 13 height 13
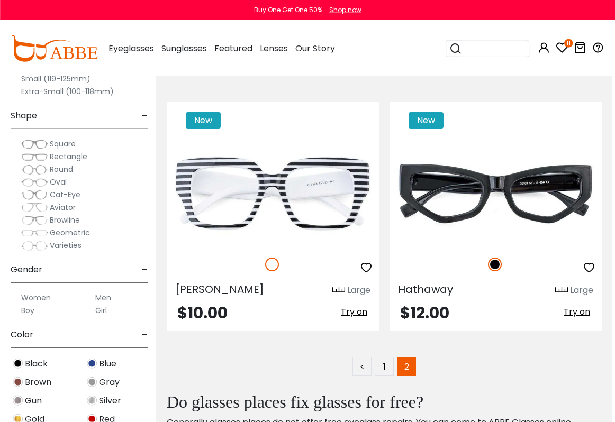
scroll to position [6632, 3]
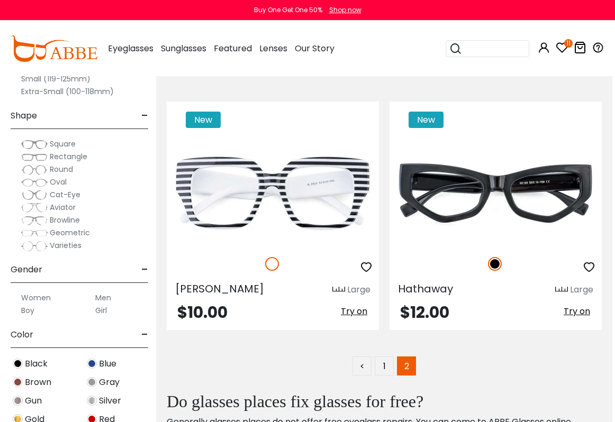
click at [567, 40] on icon "11" at bounding box center [568, 43] width 8 height 8
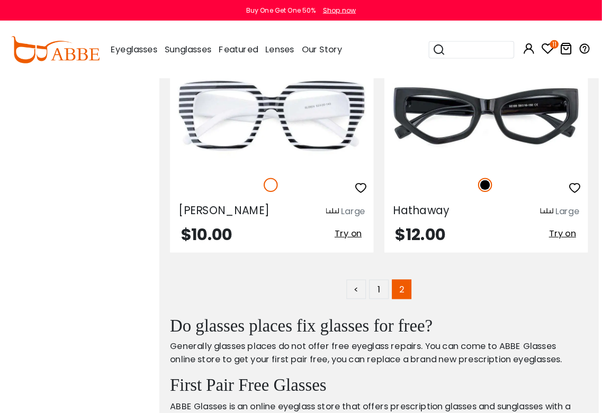
scroll to position [6543, 0]
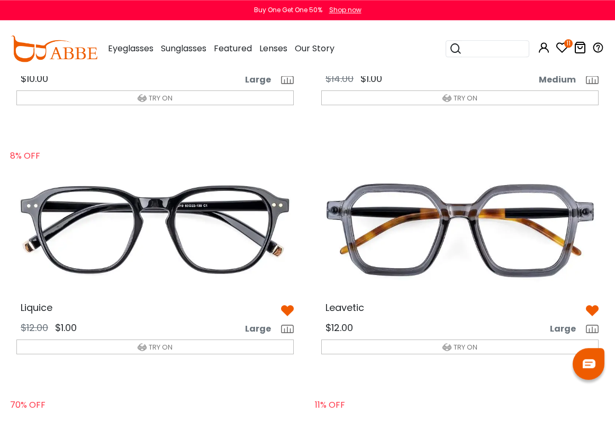
scroll to position [237, 0]
click at [593, 307] on img at bounding box center [592, 311] width 13 height 13
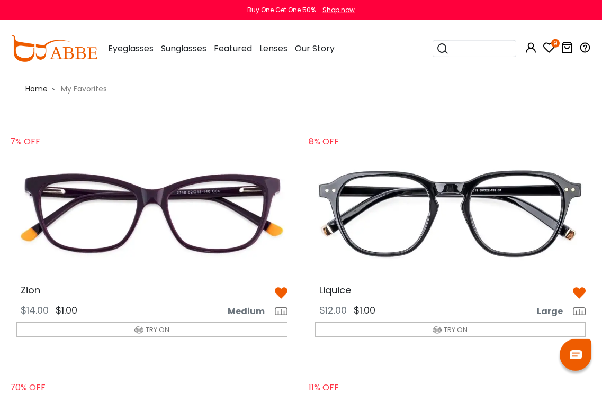
scroll to position [1, 0]
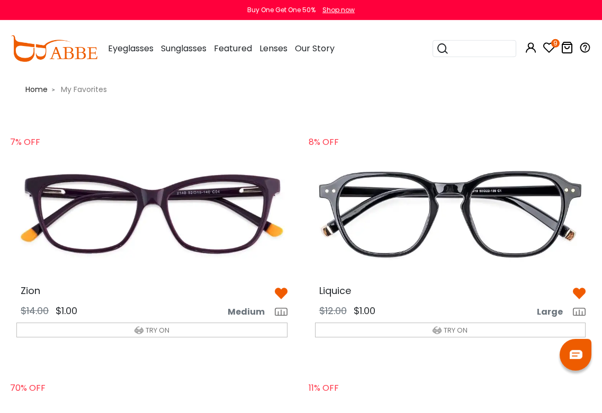
click at [581, 296] on img at bounding box center [579, 293] width 13 height 13
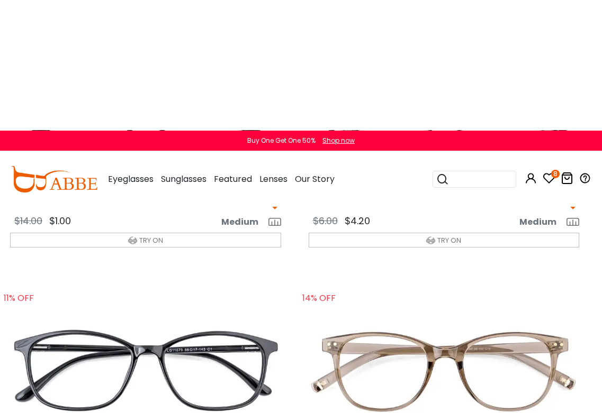
scroll to position [223, 6]
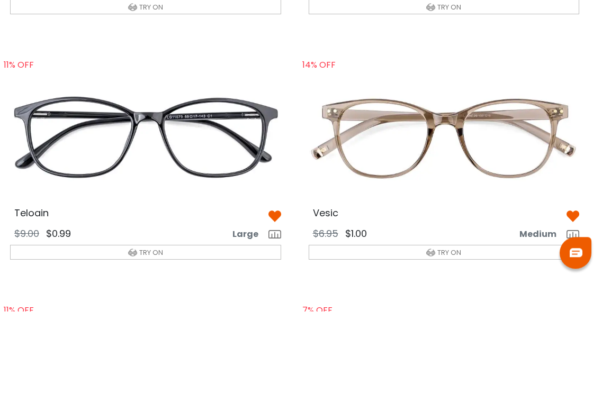
click at [278, 312] on img at bounding box center [274, 318] width 13 height 13
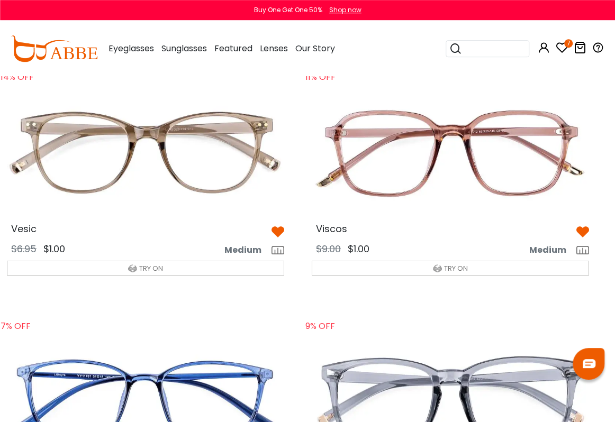
scroll to position [316, 8]
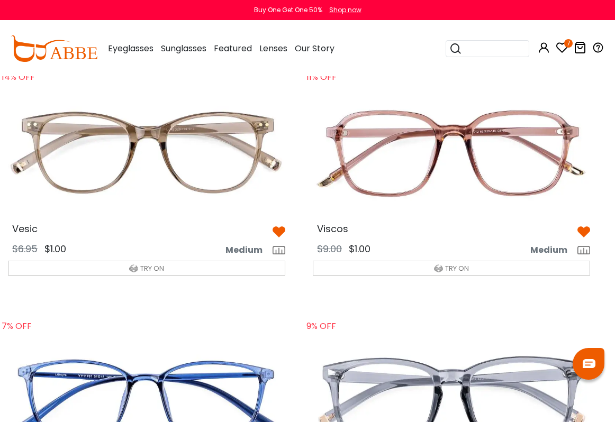
click at [284, 231] on img at bounding box center [279, 232] width 13 height 13
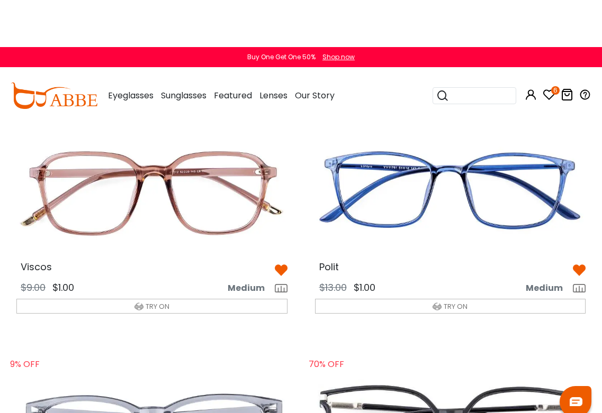
scroll to position [325, 0]
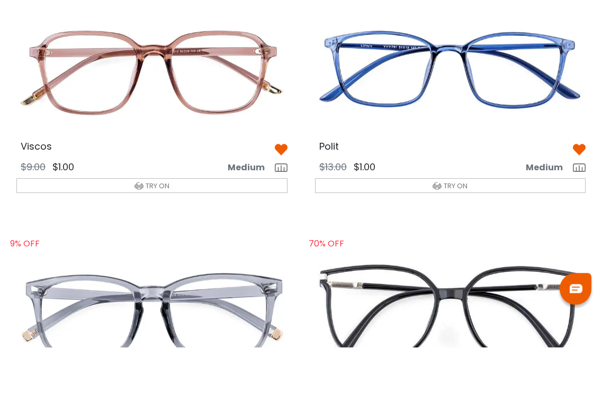
click at [285, 210] on img at bounding box center [281, 216] width 13 height 13
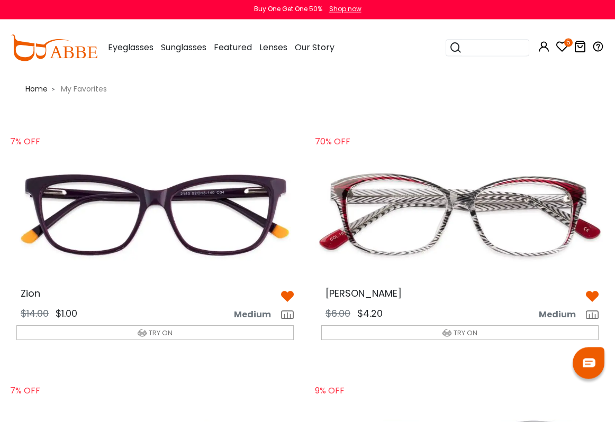
scroll to position [2, 0]
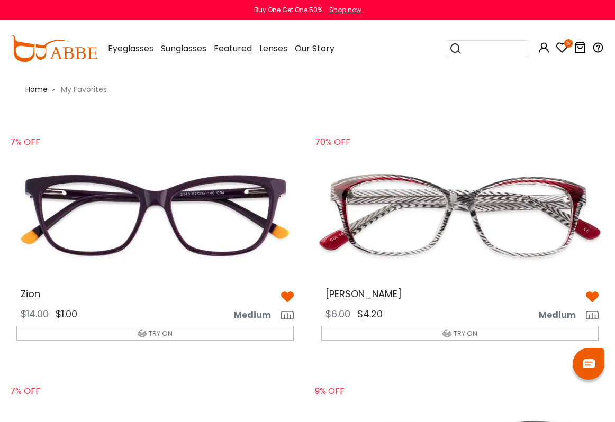
click at [596, 294] on img at bounding box center [592, 297] width 13 height 13
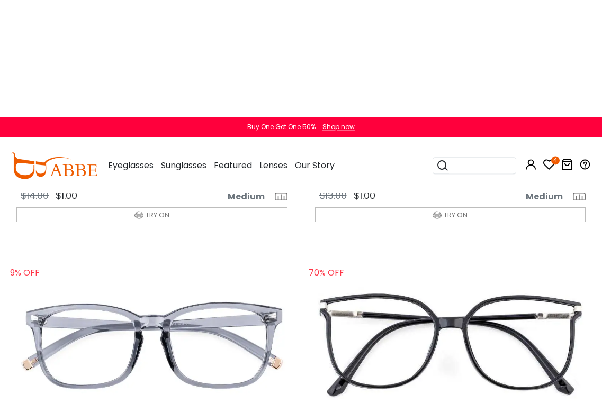
scroll to position [273, 0]
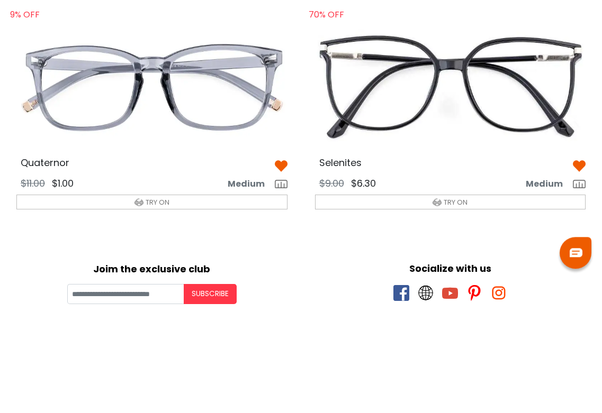
click at [584, 262] on img at bounding box center [579, 268] width 13 height 13
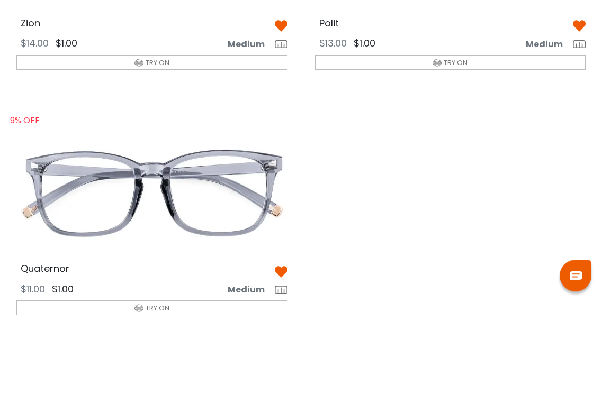
scroll to position [191, 0]
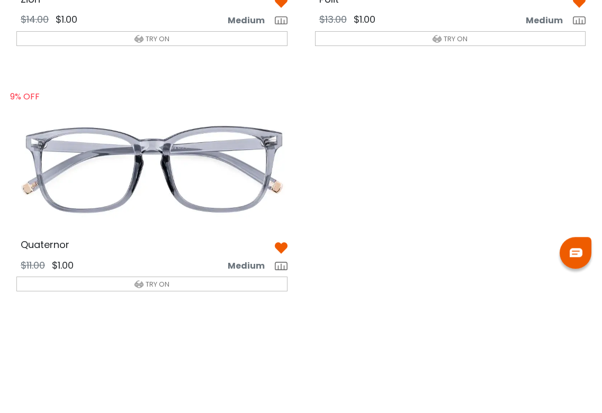
click at [283, 344] on img at bounding box center [281, 350] width 13 height 13
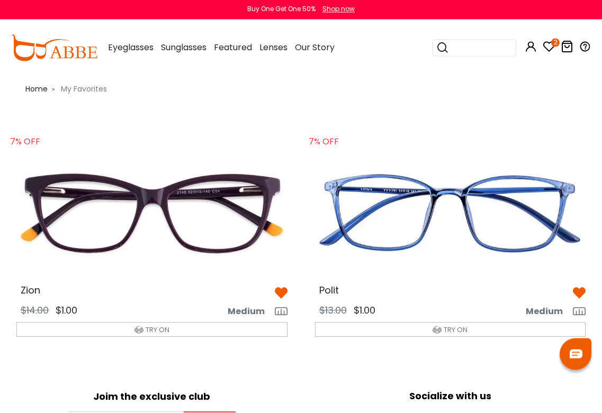
click at [147, 217] on img at bounding box center [152, 215] width 288 height 144
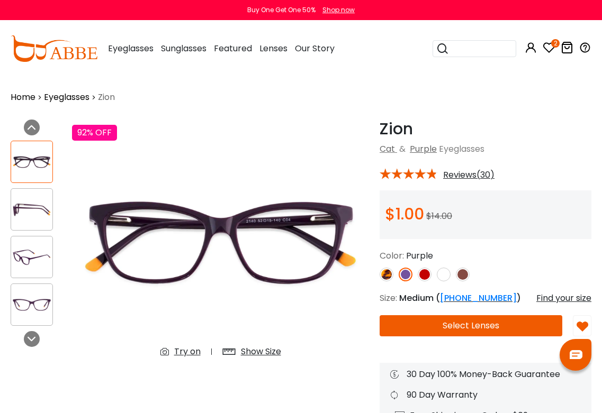
scroll to position [1, 0]
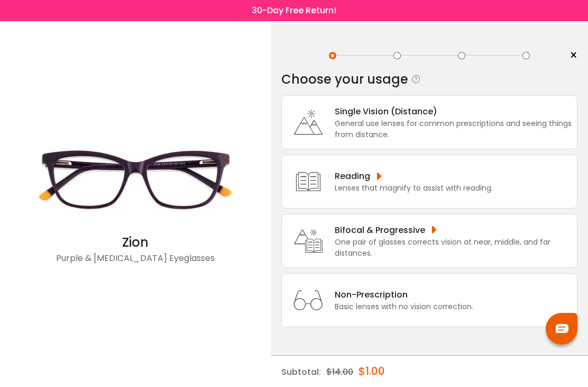
click at [524, 188] on div "Reading Lenses that magnify to assist with reading." at bounding box center [430, 182] width 296 height 54
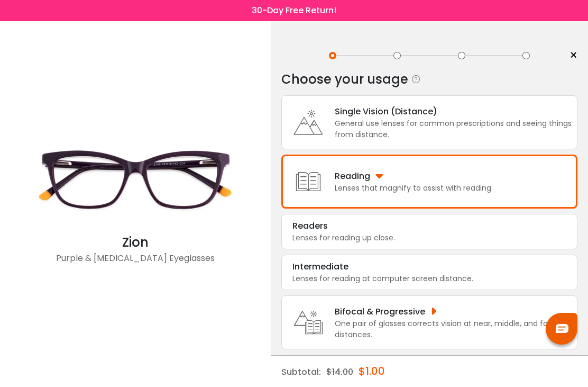
click at [527, 243] on div "Lenses for reading up close." at bounding box center [430, 237] width 274 height 11
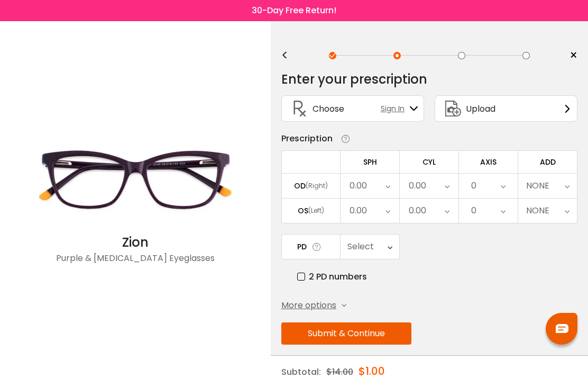
click at [393, 191] on div "0.00" at bounding box center [370, 186] width 59 height 24
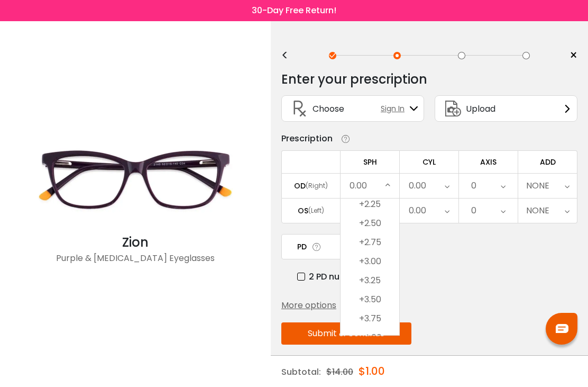
scroll to position [1713, 0]
click at [383, 213] on li "+2.25" at bounding box center [370, 209] width 59 height 19
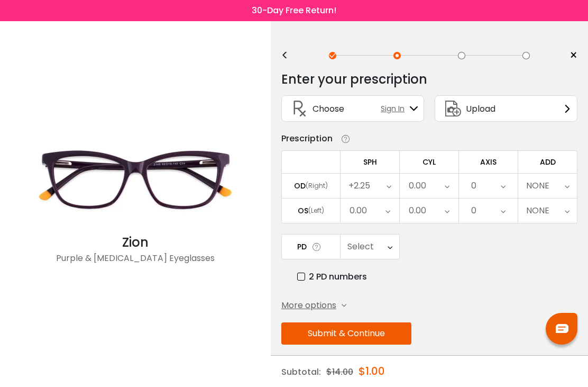
click at [388, 215] on icon at bounding box center [388, 210] width 5 height 24
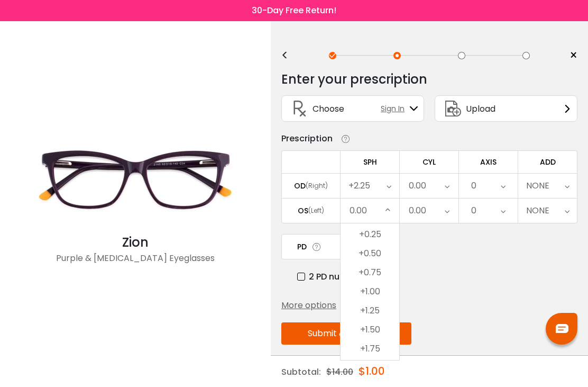
scroll to position [1562, 0]
click at [381, 332] on li "+1.50" at bounding box center [370, 328] width 59 height 19
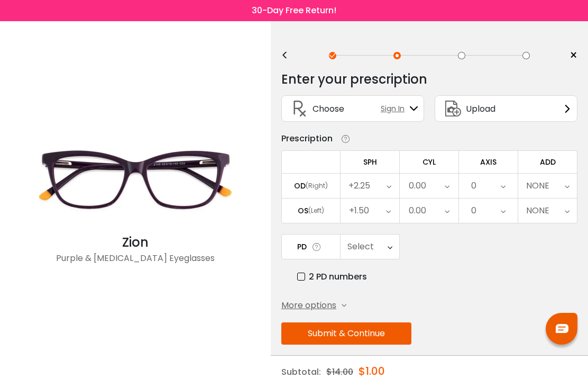
click at [449, 186] on icon at bounding box center [447, 186] width 5 height 24
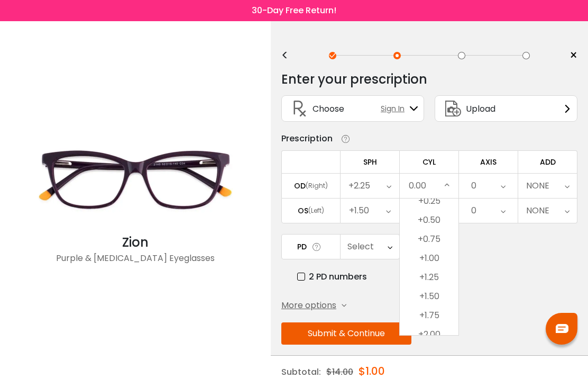
scroll to position [502, 0]
click at [447, 281] on li "+1.25" at bounding box center [429, 277] width 59 height 19
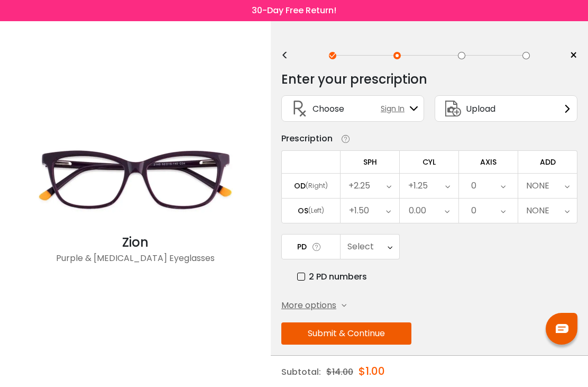
click at [447, 215] on icon at bounding box center [447, 210] width 5 height 24
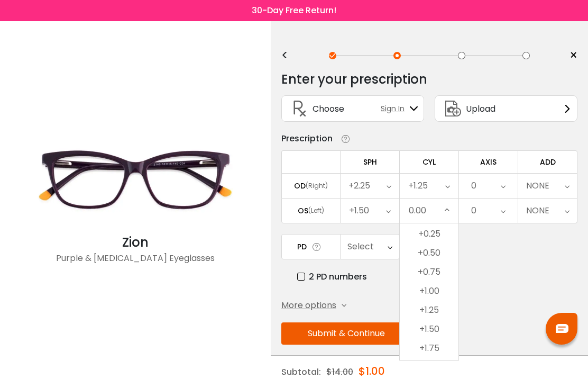
scroll to position [499, 0]
click at [445, 274] on li "+0.75" at bounding box center [429, 267] width 59 height 19
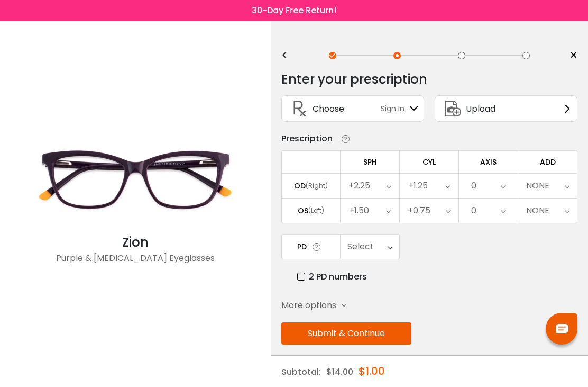
click at [509, 190] on div "0" at bounding box center [488, 186] width 59 height 24
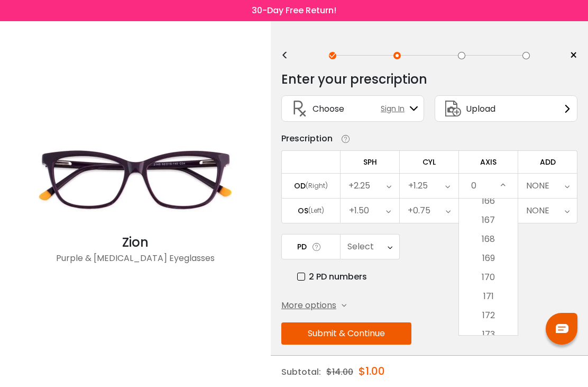
scroll to position [3195, 0]
click at [501, 298] on li "172" at bounding box center [488, 289] width 59 height 19
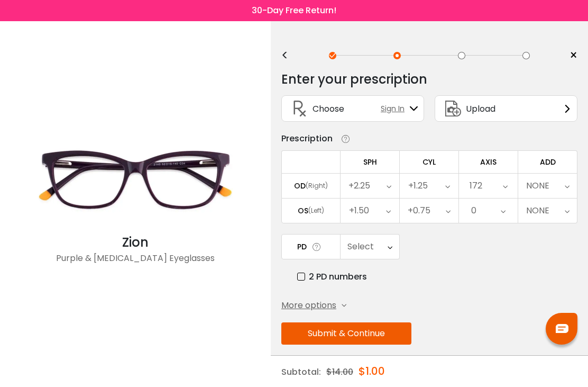
click at [508, 221] on div "0" at bounding box center [488, 210] width 59 height 24
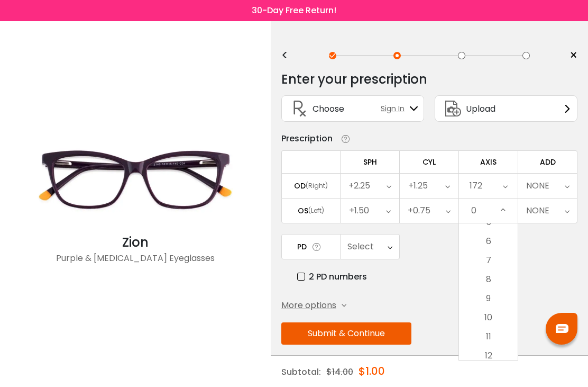
scroll to position [116, 0]
click at [508, 313] on li "10" at bounding box center [488, 307] width 59 height 19
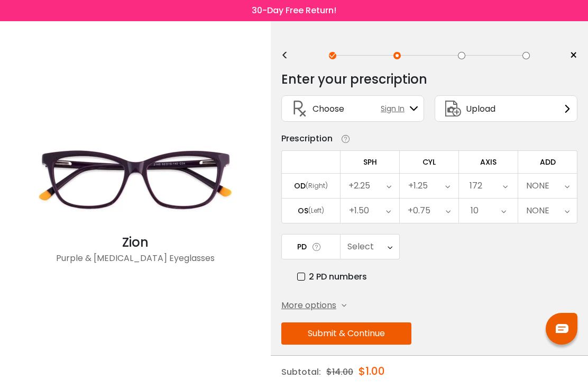
click at [393, 250] on div "Select" at bounding box center [370, 246] width 59 height 24
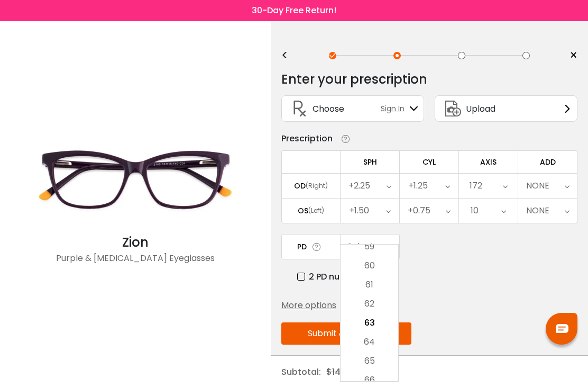
click at [386, 286] on li "61" at bounding box center [370, 284] width 58 height 19
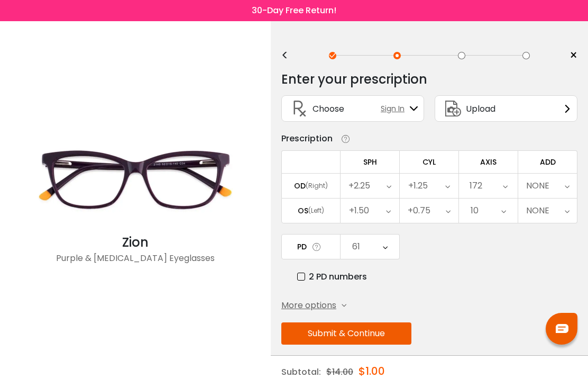
scroll to position [34, 0]
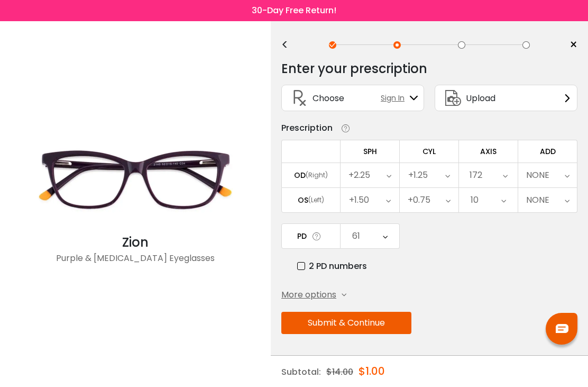
click at [399, 312] on button "Submit & Continue" at bounding box center [347, 323] width 130 height 22
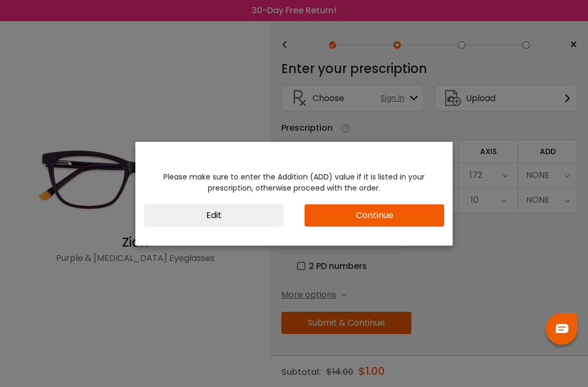
click at [419, 213] on button "Continue" at bounding box center [375, 215] width 140 height 22
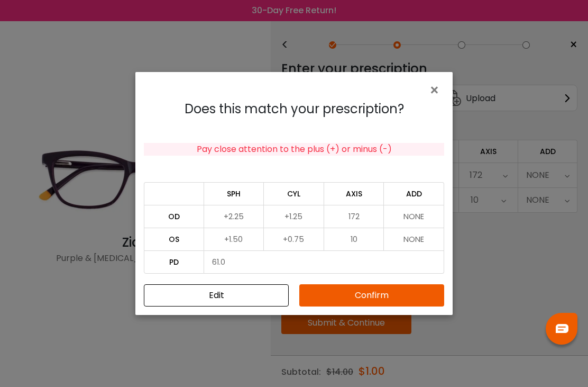
click at [388, 298] on button "Confirm" at bounding box center [372, 295] width 145 height 22
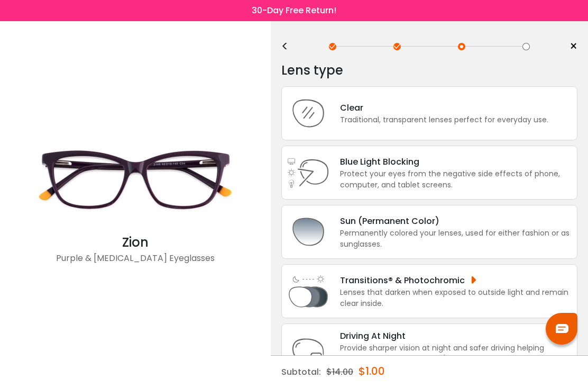
scroll to position [0, 0]
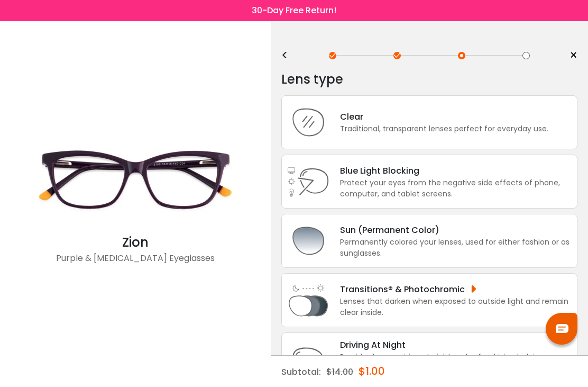
click at [514, 185] on div "Protect your eyes from the negative side effects of phone, computer, and tablet…" at bounding box center [456, 188] width 232 height 22
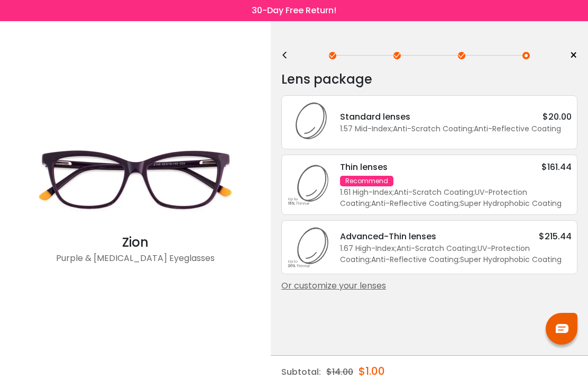
click at [368, 292] on div "Or customize your lenses" at bounding box center [430, 285] width 296 height 13
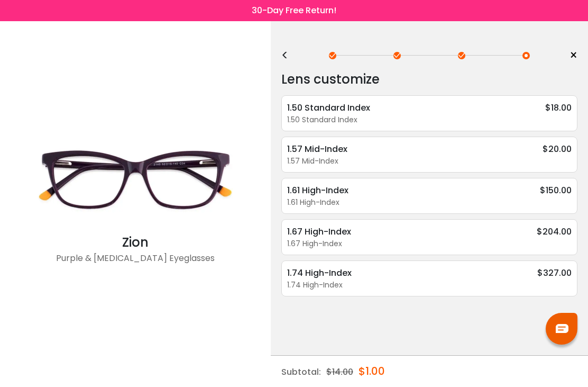
click at [528, 117] on div "1.50 Standard Index" at bounding box center [429, 119] width 285 height 11
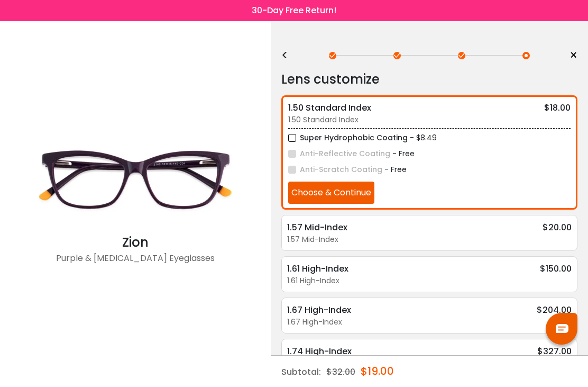
click at [366, 197] on button "Choose & Continue" at bounding box center [331, 193] width 86 height 22
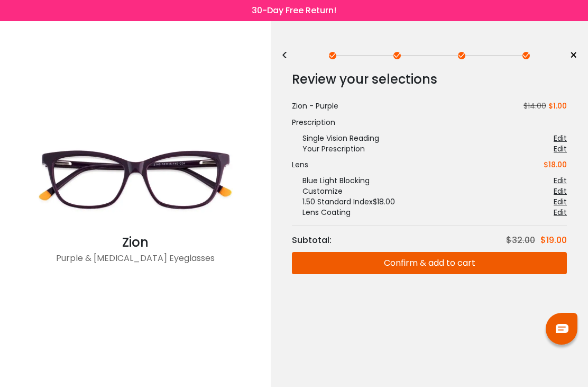
click at [464, 264] on button "Confirm & add to cart" at bounding box center [429, 263] width 275 height 22
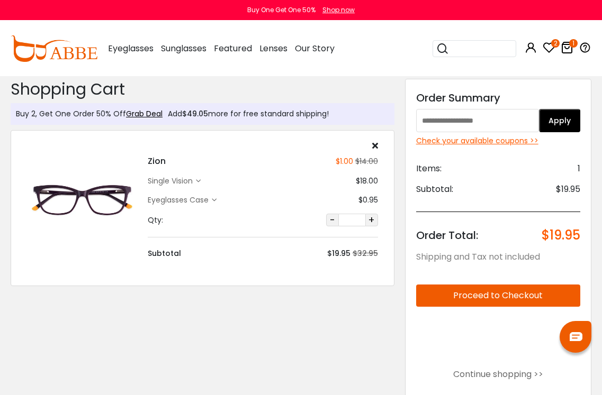
click at [499, 123] on input "text" at bounding box center [477, 120] width 123 height 23
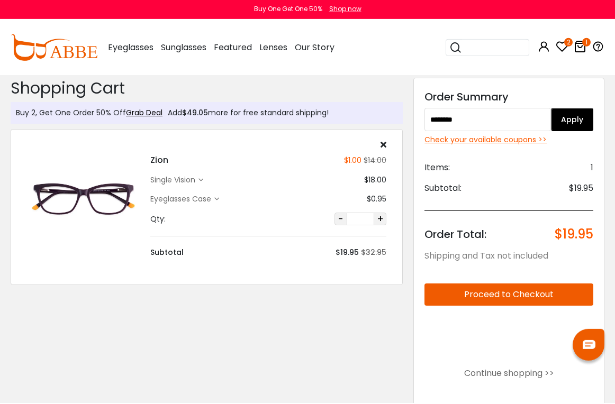
type input "********"
click at [576, 122] on button "Apply" at bounding box center [572, 120] width 42 height 23
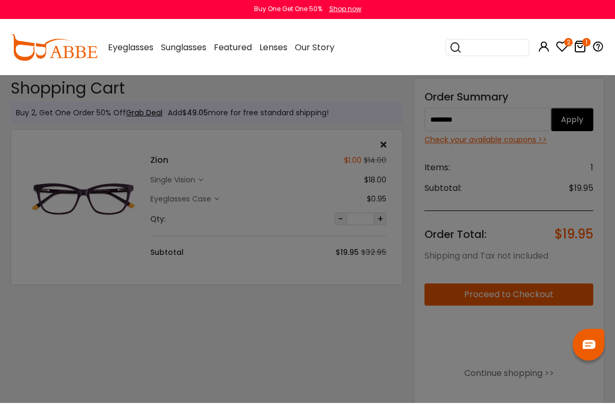
scroll to position [3, 0]
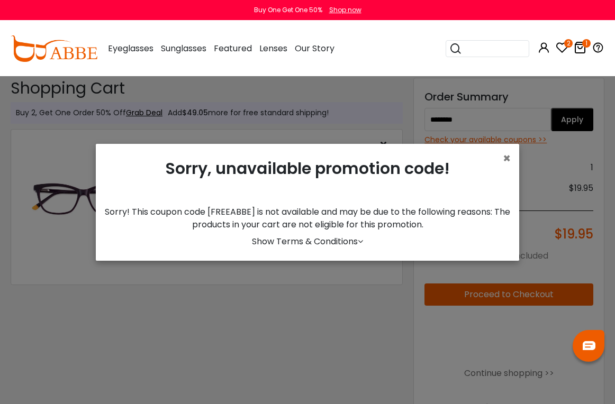
click at [509, 167] on span "×" at bounding box center [507, 158] width 8 height 17
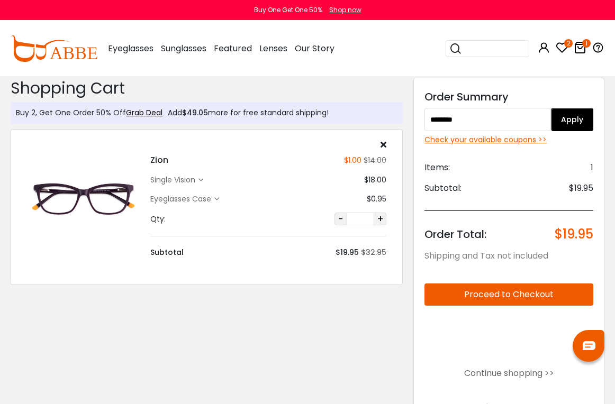
click at [207, 182] on div "single vision $18.00" at bounding box center [268, 180] width 236 height 11
click at [197, 175] on div "single vision" at bounding box center [174, 180] width 48 height 11
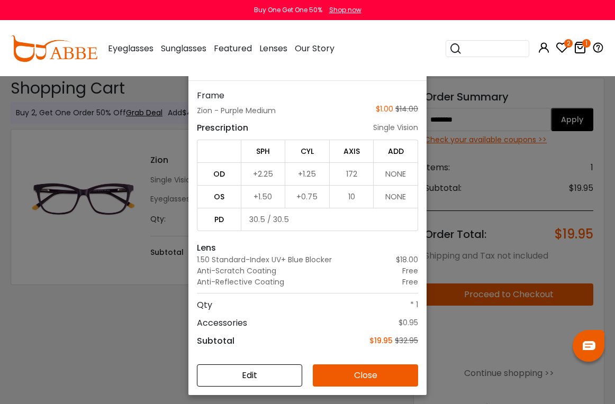
scroll to position [58, 0]
click at [281, 382] on button "Edit" at bounding box center [249, 375] width 105 height 22
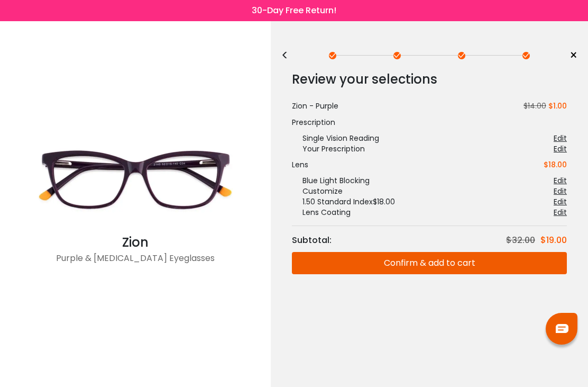
click at [564, 181] on div "Edit" at bounding box center [560, 180] width 13 height 11
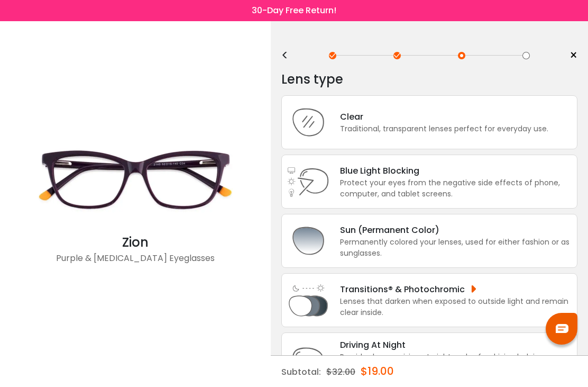
click at [543, 192] on div "Protect your eyes from the negative side effects of phone, computer, and tablet…" at bounding box center [456, 188] width 232 height 22
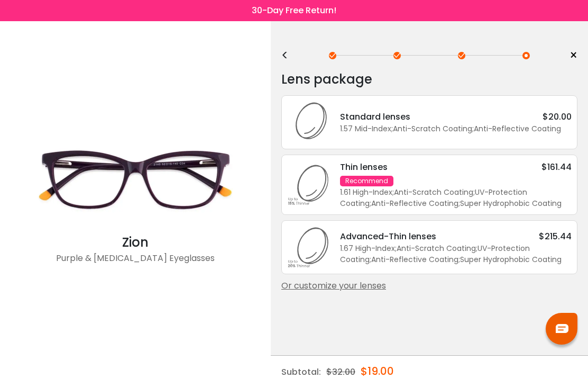
click at [285, 58] on div "<" at bounding box center [290, 55] width 16 height 8
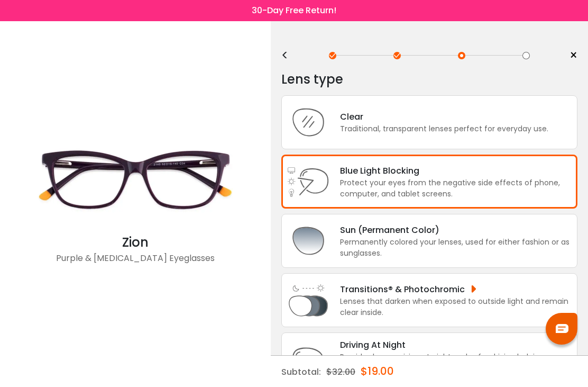
click at [532, 121] on div "Clear" at bounding box center [444, 116] width 209 height 13
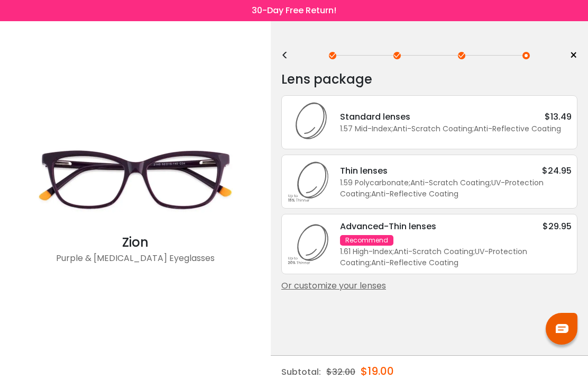
click at [380, 292] on div "Or customize your lenses" at bounding box center [430, 285] width 296 height 13
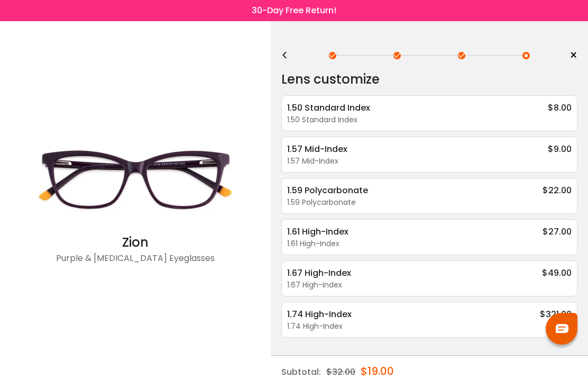
click at [539, 118] on div "1.50 Standard Index" at bounding box center [429, 119] width 285 height 11
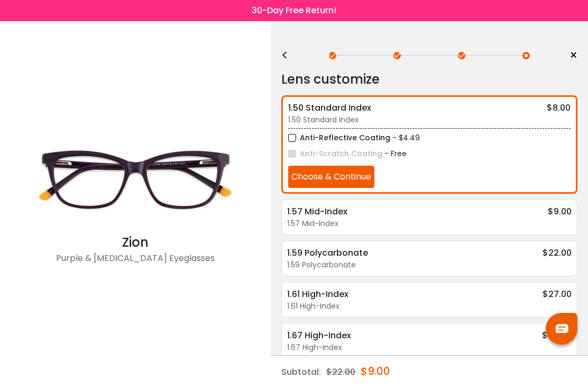
click at [367, 179] on button "Choose & Continue" at bounding box center [331, 177] width 86 height 22
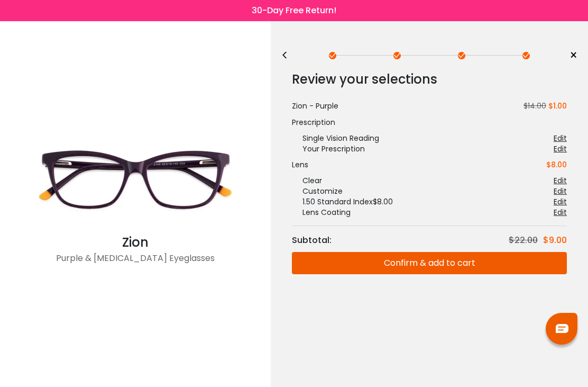
click at [466, 262] on button "Confirm & add to cart" at bounding box center [429, 263] width 275 height 22
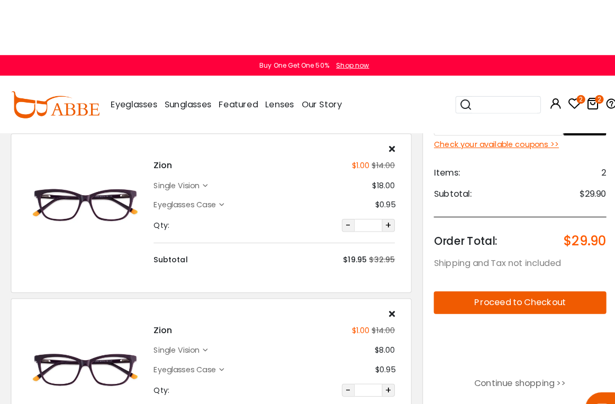
scroll to position [71, 0]
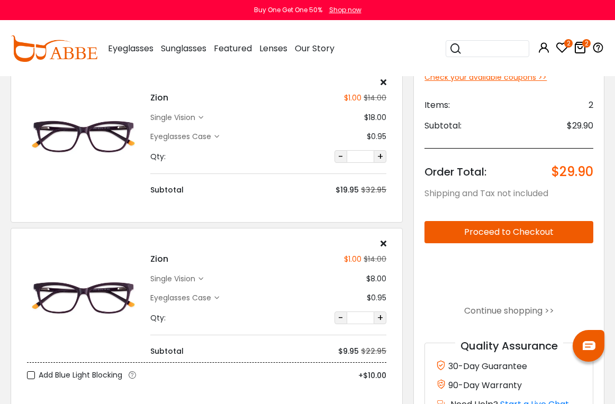
click at [389, 83] on div "Zion $1.00 $14.00 single vision $18.00 $0.95" at bounding box center [268, 137] width 247 height 118
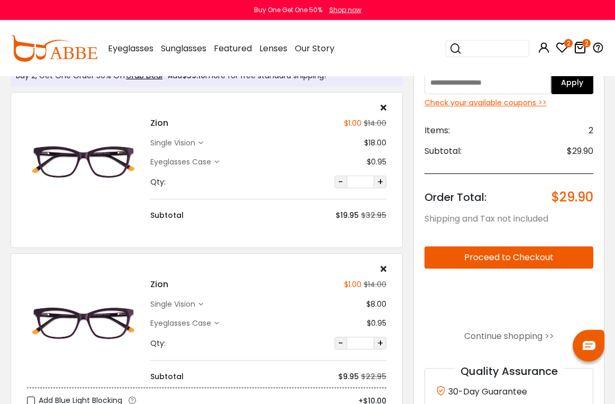
click at [386, 105] on icon at bounding box center [384, 107] width 6 height 8
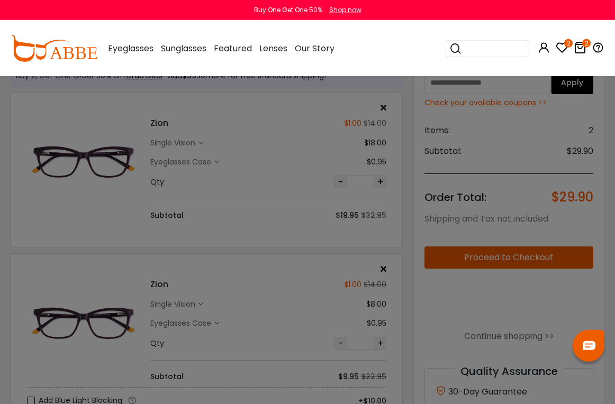
scroll to position [40, 0]
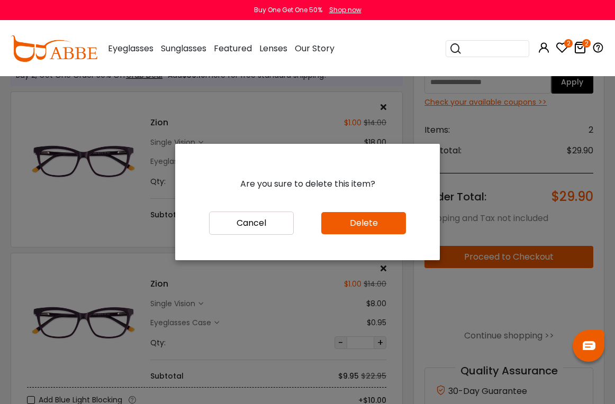
click at [389, 234] on button "Delete" at bounding box center [363, 223] width 85 height 22
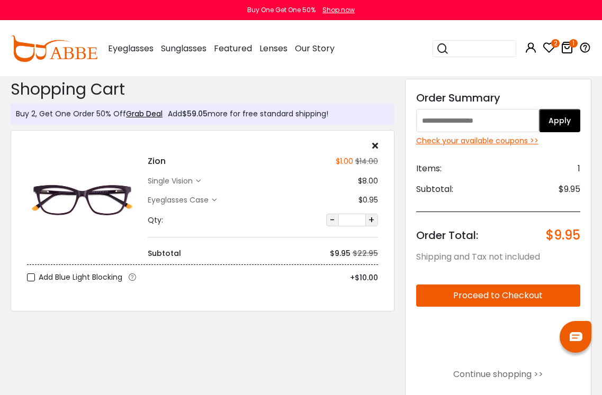
click at [511, 116] on input "text" at bounding box center [477, 120] width 123 height 23
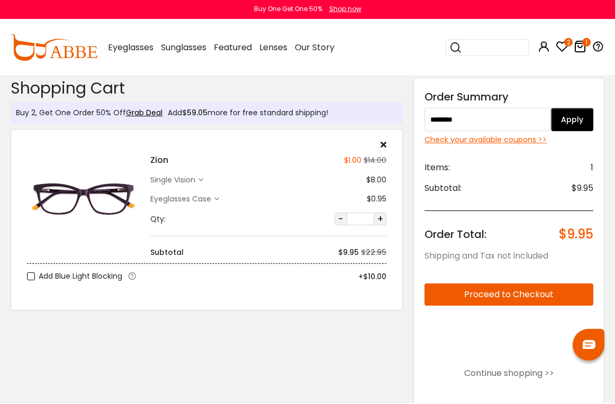
type input "********"
click at [575, 123] on button "Apply" at bounding box center [572, 120] width 42 height 23
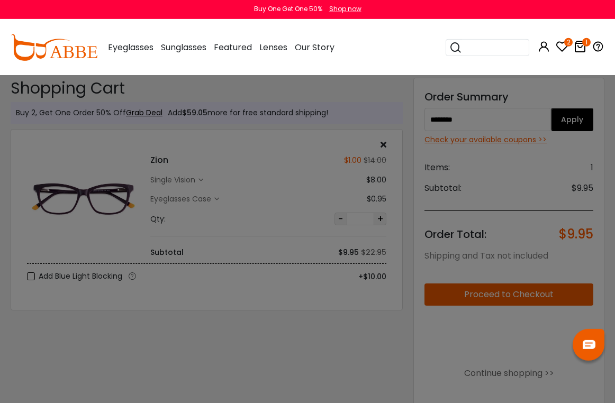
scroll to position [3, 0]
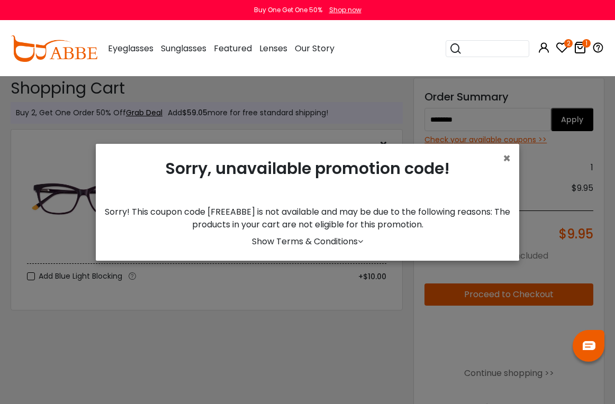
click at [510, 167] on span "×" at bounding box center [507, 158] width 8 height 17
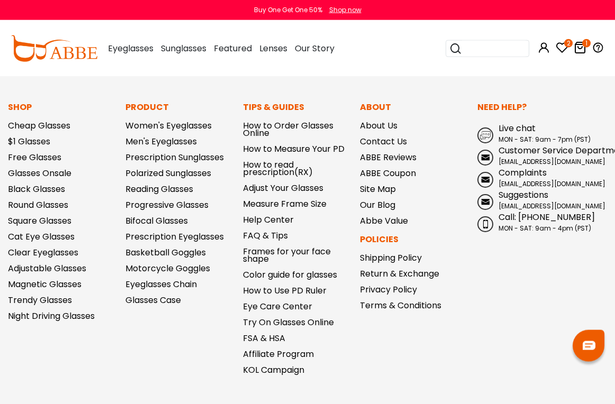
scroll to position [750, 0]
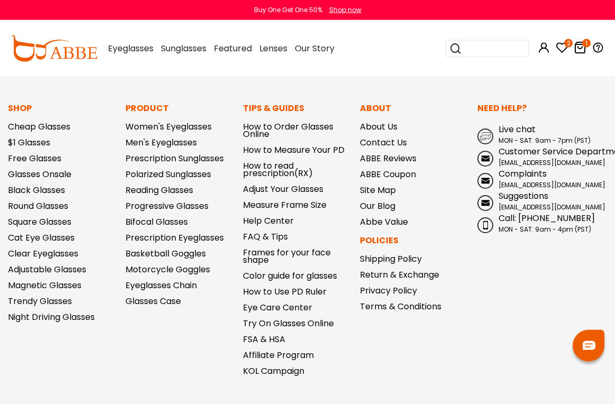
click at [34, 155] on link "Free Glasses" at bounding box center [34, 158] width 53 height 12
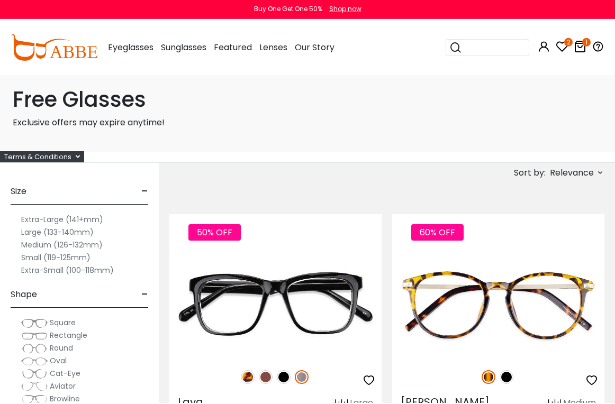
click at [65, 88] on h1 "Free Glasses" at bounding box center [308, 100] width 590 height 25
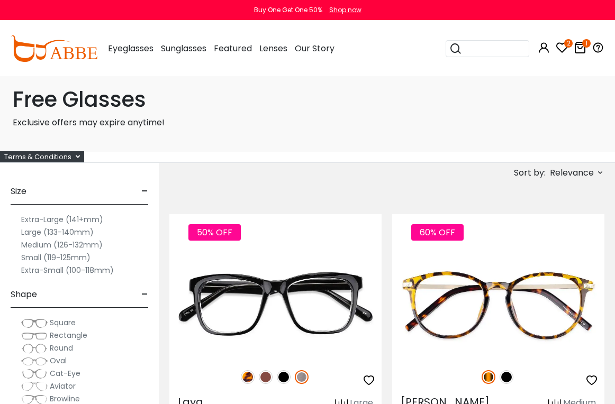
click at [45, 158] on div "Terms & Conditions" at bounding box center [42, 156] width 84 height 11
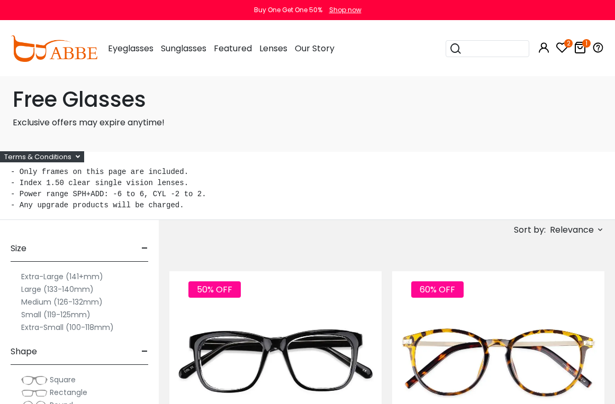
click at [585, 41] on icon "1" at bounding box center [586, 43] width 8 height 8
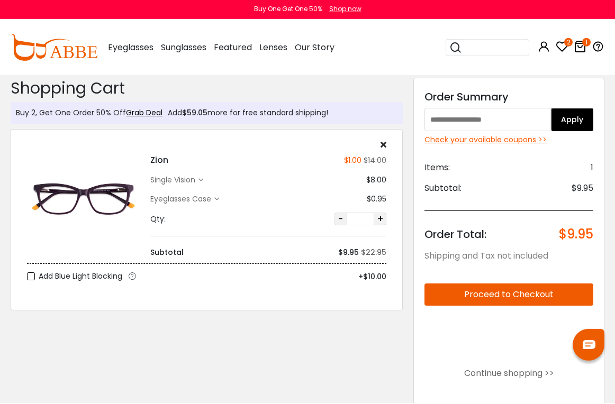
click at [203, 176] on div "single vision" at bounding box center [176, 181] width 53 height 11
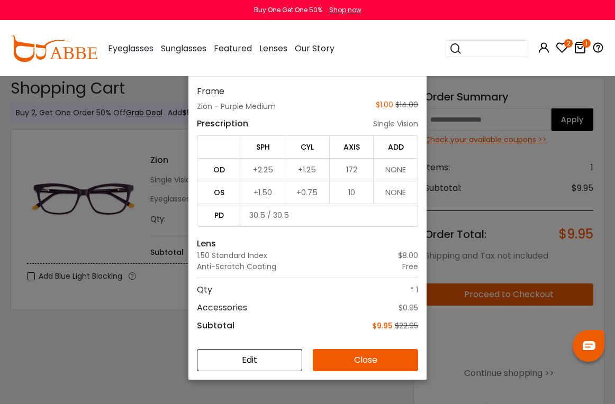
scroll to position [65, 0]
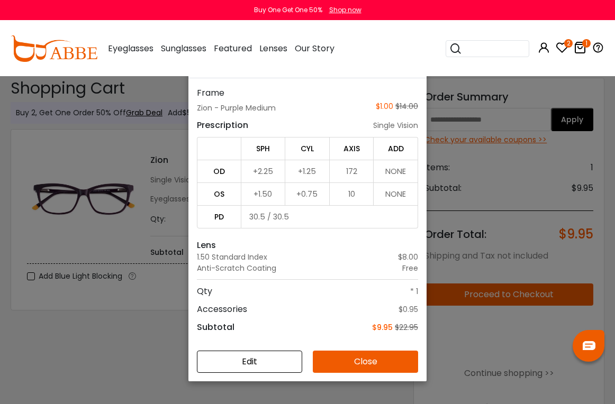
click at [41, 345] on div "Details × Frame Zion - Purple Medium $1.00 $14.00 Prescription single vision SP…" at bounding box center [307, 202] width 615 height 404
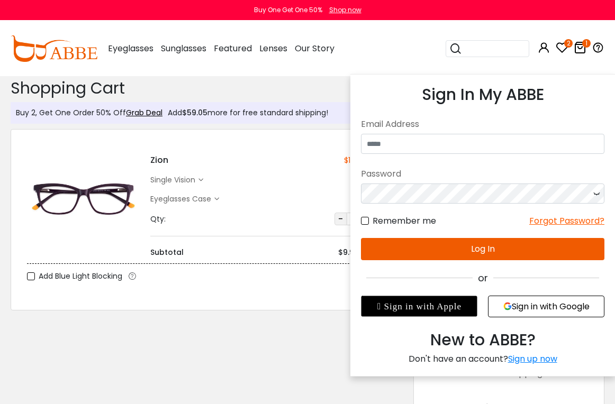
click at [550, 359] on link "Sign up now" at bounding box center [532, 359] width 49 height 12
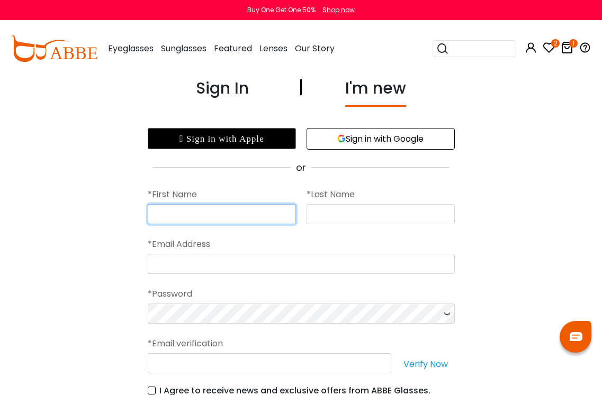
click at [247, 209] on input "text" at bounding box center [222, 214] width 148 height 20
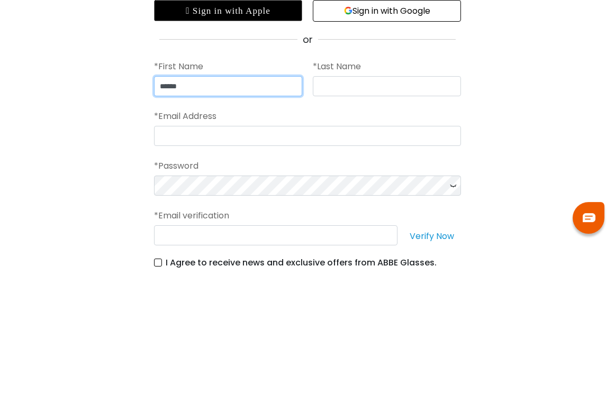
type input "******"
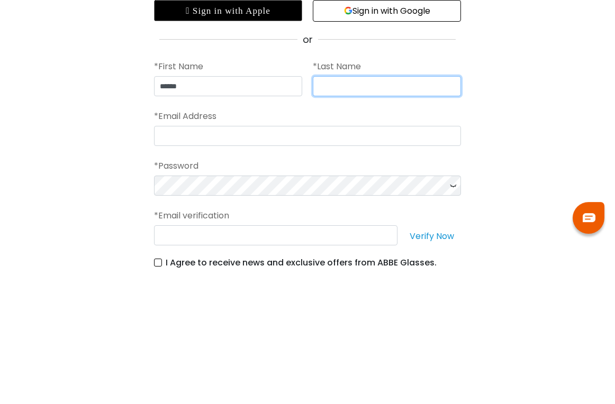
click at [407, 204] on input "text" at bounding box center [387, 214] width 148 height 20
type input "*****"
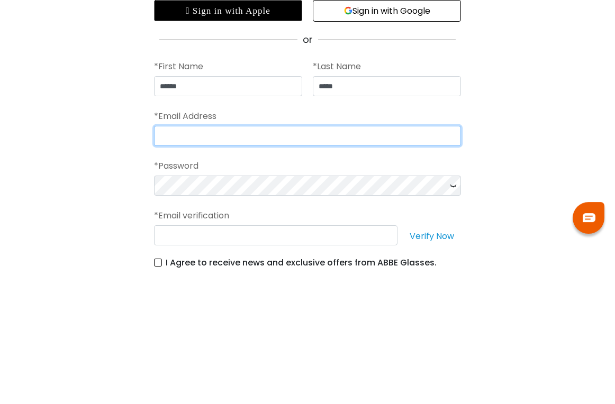
click at [374, 254] on input "email" at bounding box center [307, 264] width 307 height 20
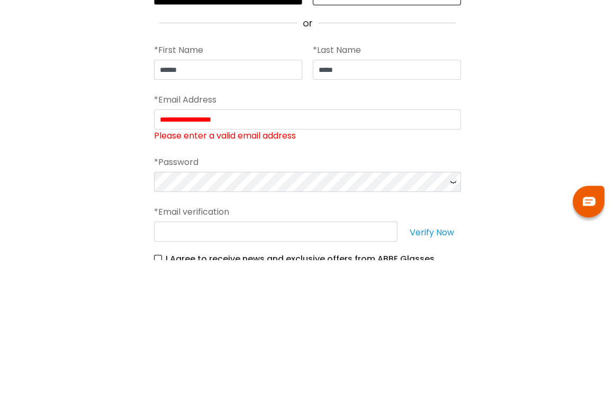
scroll to position [144, 0]
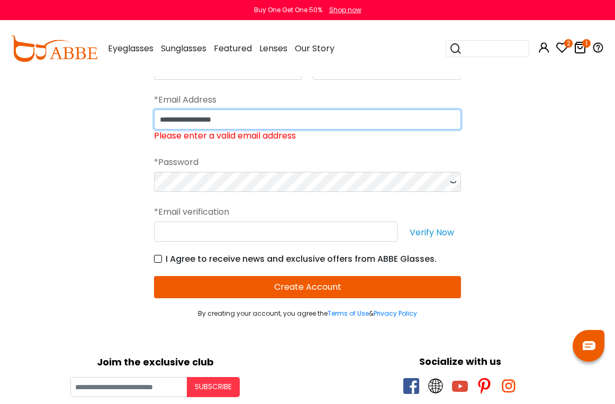
click at [307, 113] on input "**********" at bounding box center [307, 120] width 307 height 20
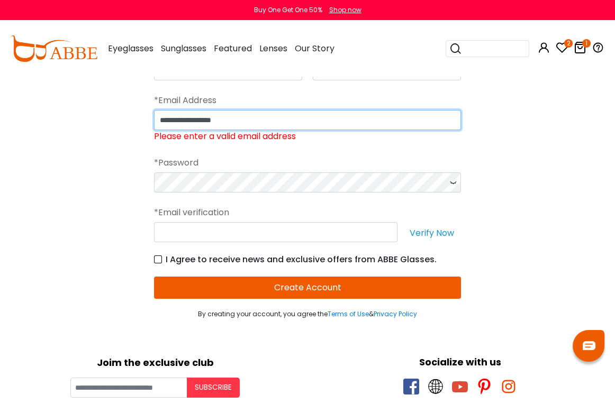
click at [297, 111] on input "**********" at bounding box center [307, 120] width 307 height 20
click at [370, 121] on input "**********" at bounding box center [307, 120] width 307 height 20
type input "*"
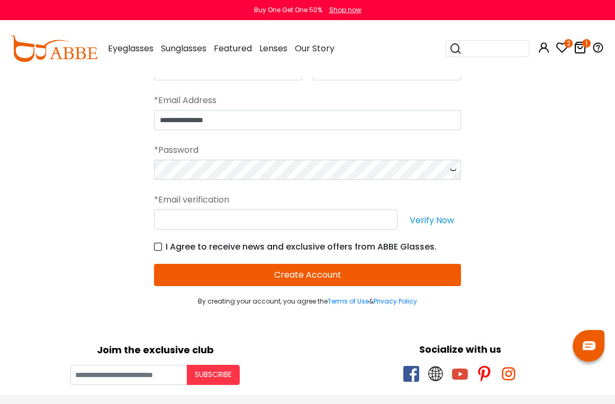
scroll to position [144, 0]
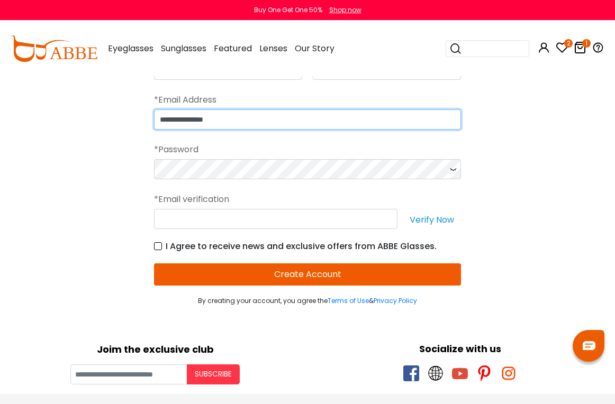
type input "**********"
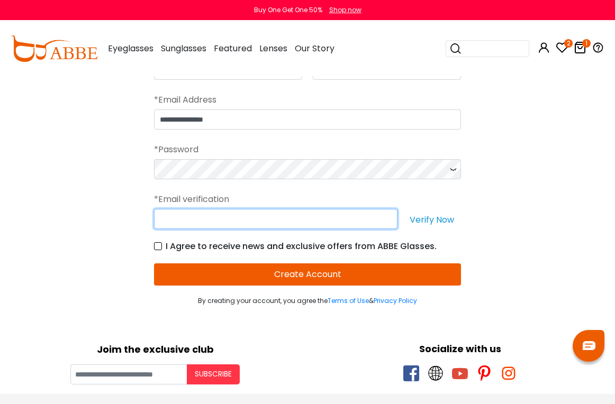
click at [170, 218] on input "text" at bounding box center [275, 219] width 243 height 20
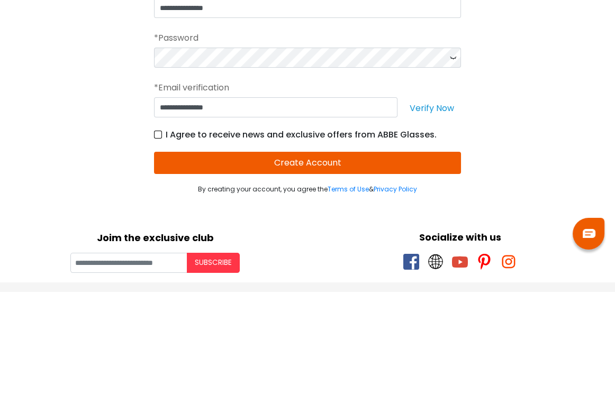
scroll to position [257, 0]
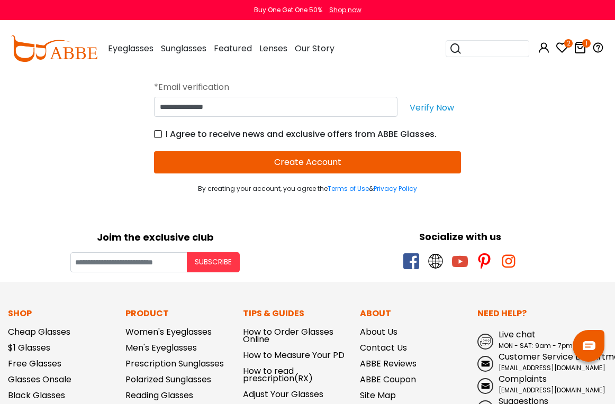
click at [441, 110] on button "Verify Now" at bounding box center [432, 107] width 58 height 20
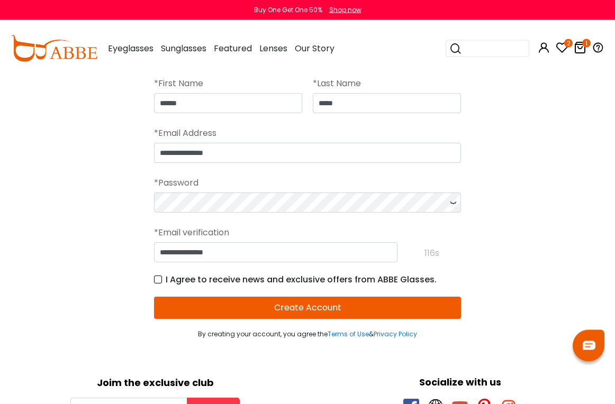
scroll to position [111, 0]
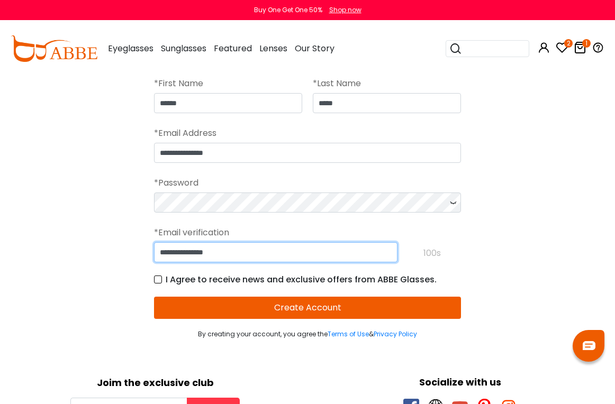
click at [319, 253] on input "**********" at bounding box center [275, 252] width 243 height 20
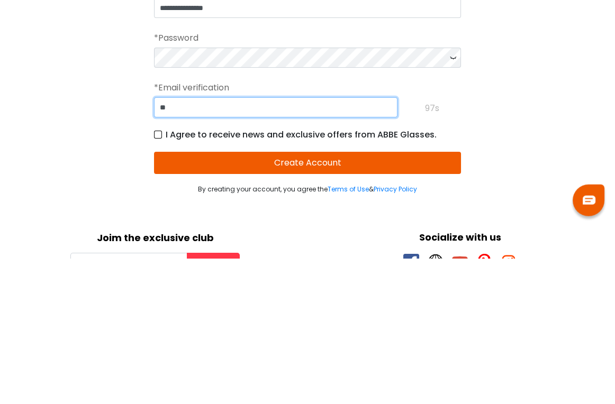
type input "*"
type input "******"
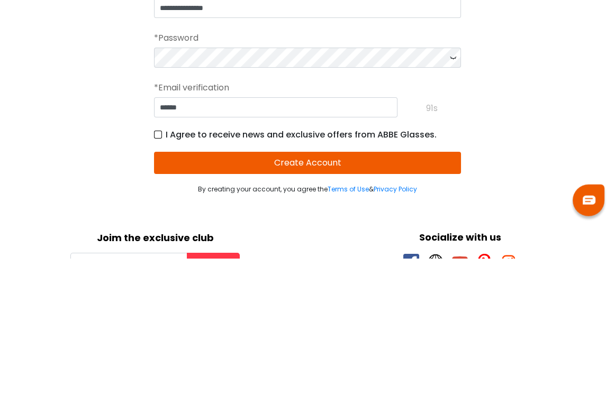
click at [429, 297] on button "Create Account" at bounding box center [307, 308] width 307 height 22
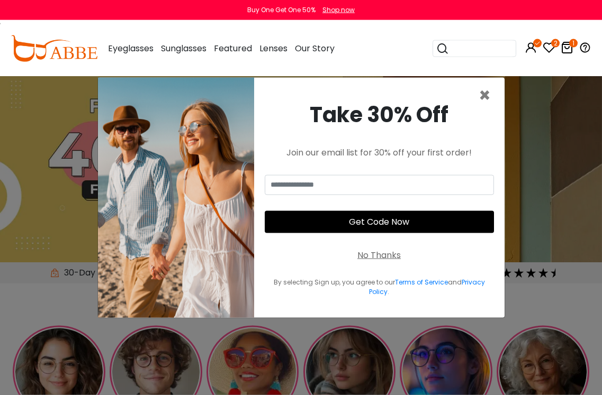
click at [489, 109] on span "×" at bounding box center [484, 95] width 12 height 27
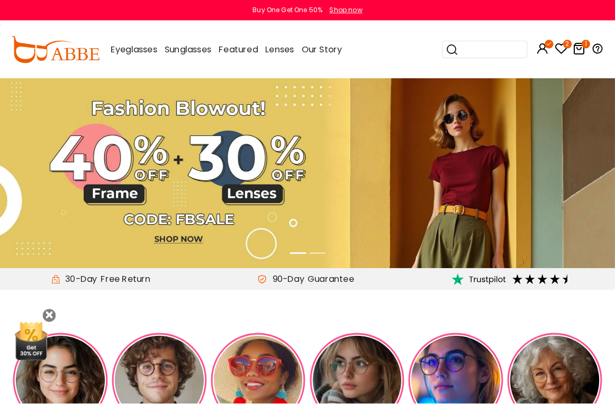
scroll to position [3, 0]
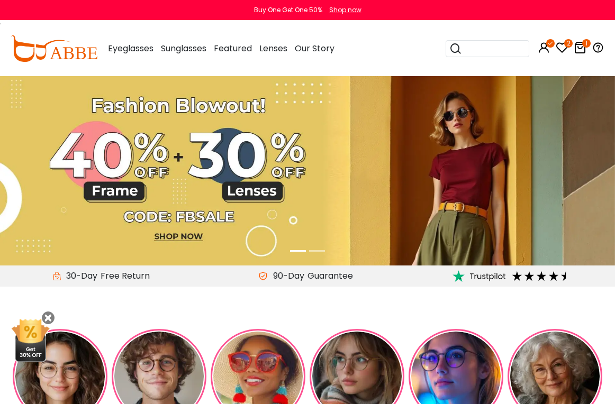
click at [582, 50] on icon at bounding box center [580, 47] width 13 height 13
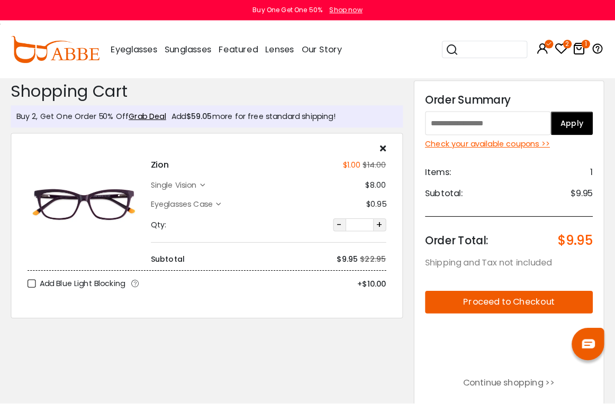
scroll to position [3, 0]
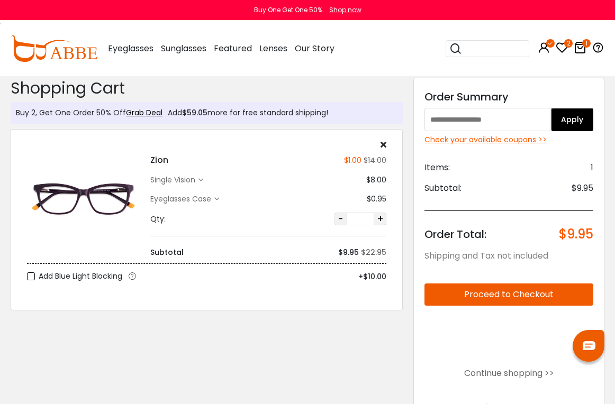
click at [523, 118] on input "text" at bounding box center [487, 119] width 126 height 23
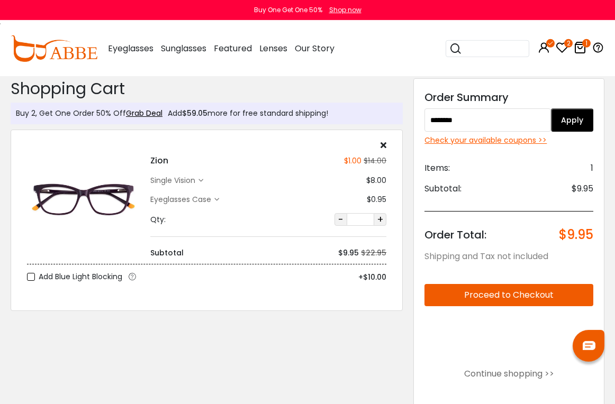
type input "********"
click at [580, 124] on button "Apply" at bounding box center [572, 119] width 42 height 23
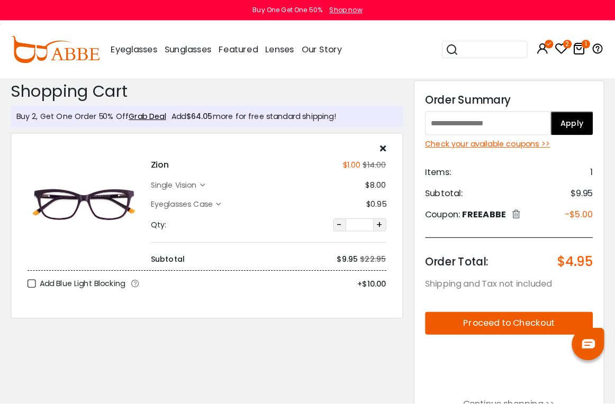
scroll to position [3, 0]
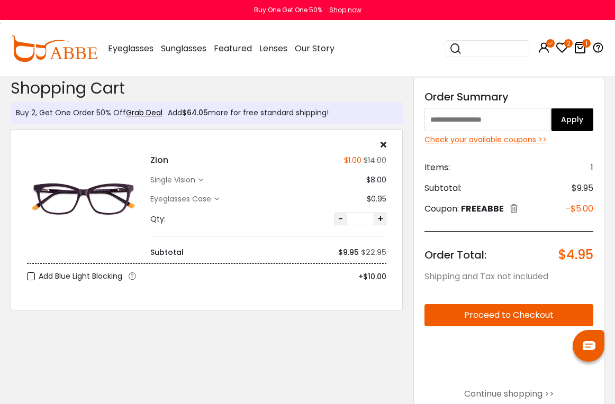
click at [550, 316] on button "Proceed to Checkout" at bounding box center [508, 315] width 169 height 22
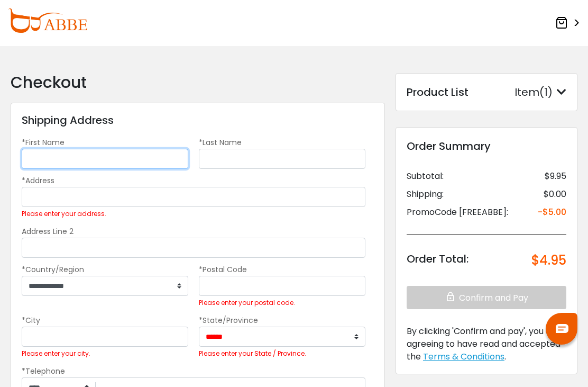
click at [45, 150] on input "*First Name" at bounding box center [105, 159] width 167 height 20
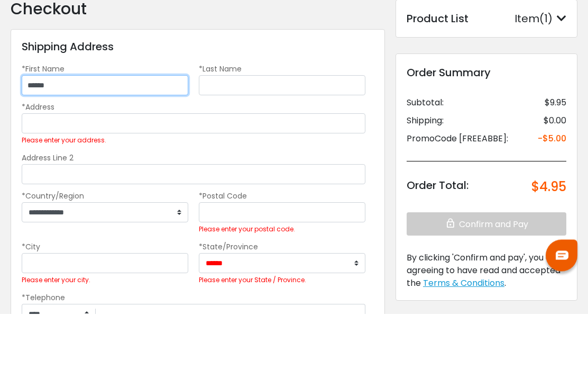
type input "******"
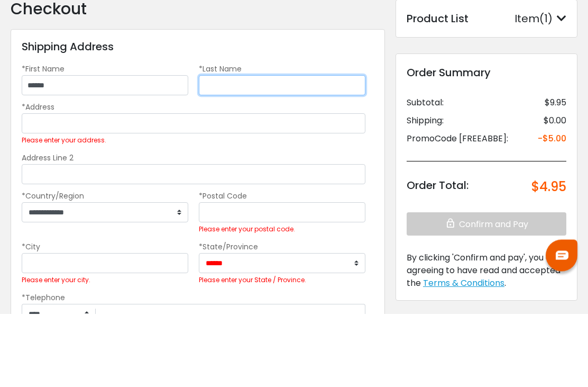
click at [308, 149] on input "*Last Name" at bounding box center [282, 159] width 167 height 20
type input "*****"
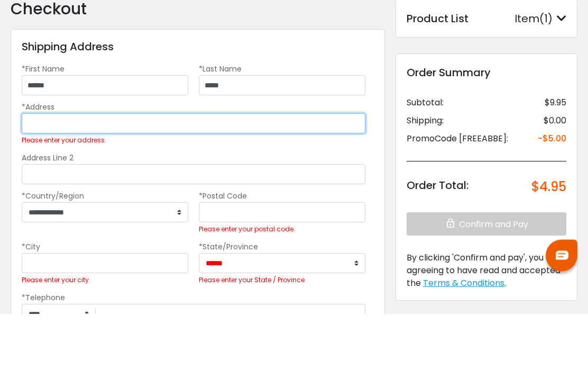
click at [321, 187] on input "*Address" at bounding box center [194, 197] width 344 height 20
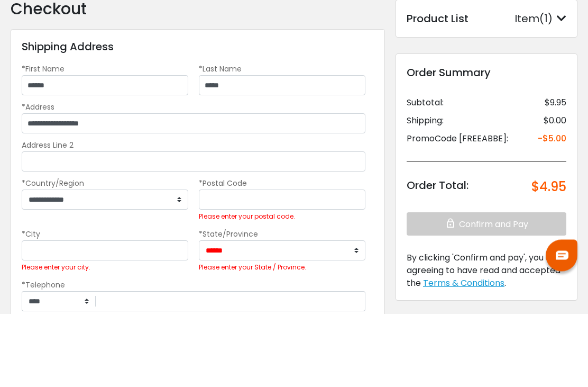
scroll to position [74, 0]
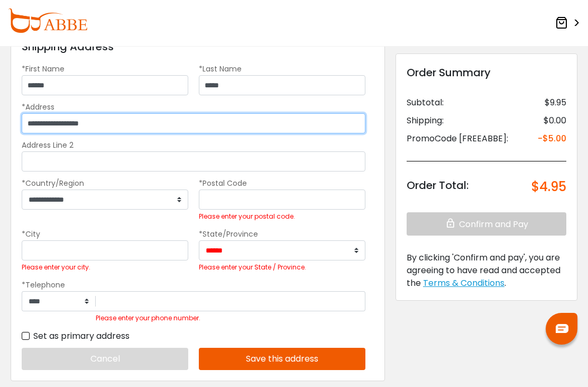
type input "**********"
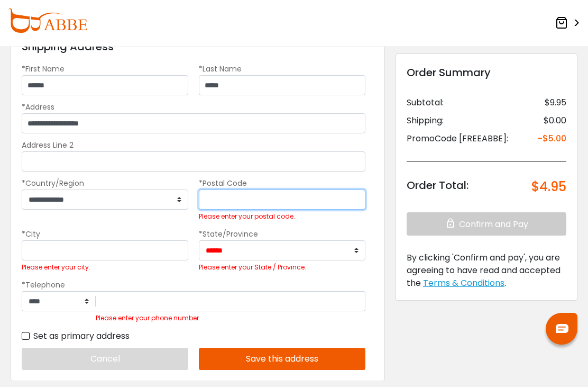
click at [284, 202] on input "*Postal Code" at bounding box center [282, 199] width 167 height 20
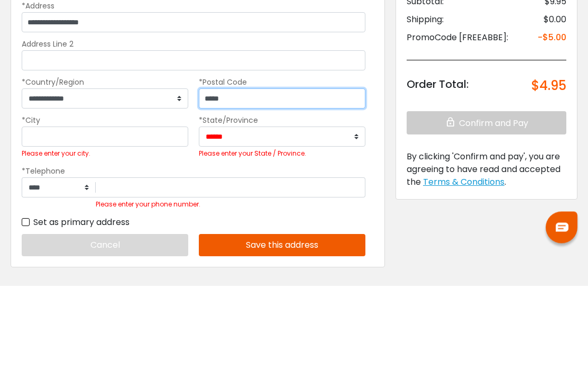
type input "*****"
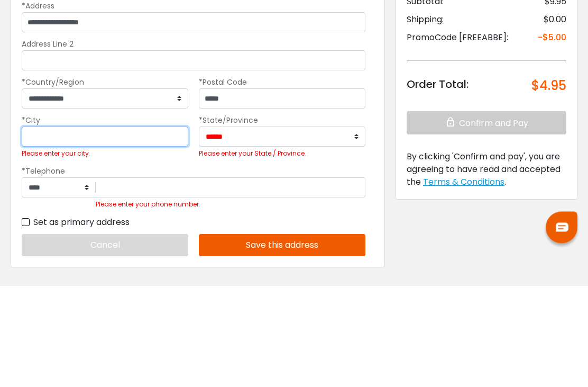
click at [161, 228] on input "*City" at bounding box center [105, 238] width 167 height 20
type input "*****"
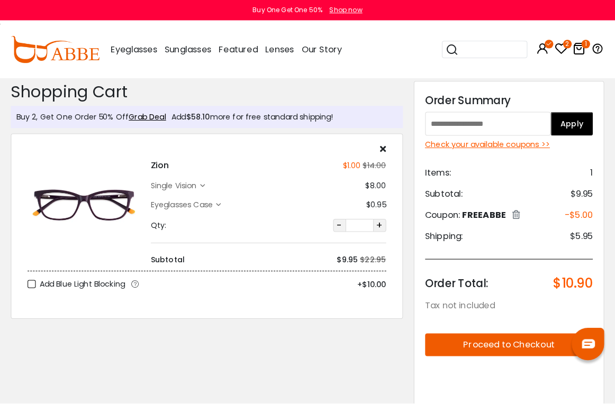
scroll to position [3, 0]
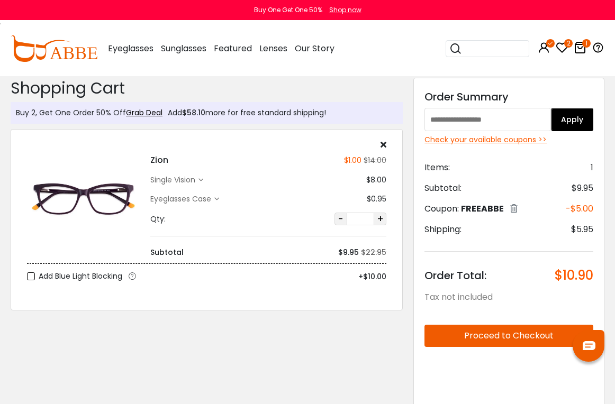
click at [517, 213] on icon at bounding box center [513, 208] width 7 height 8
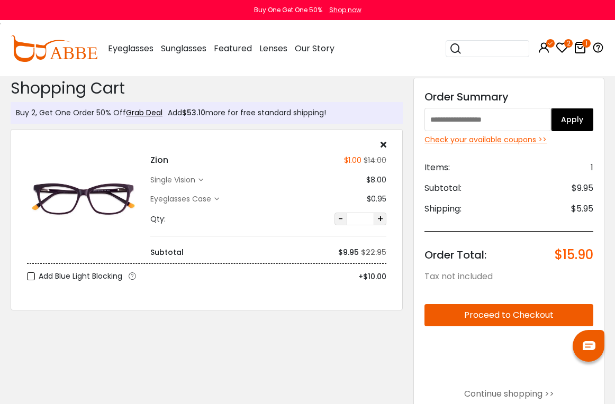
click at [529, 114] on input "text" at bounding box center [487, 119] width 126 height 23
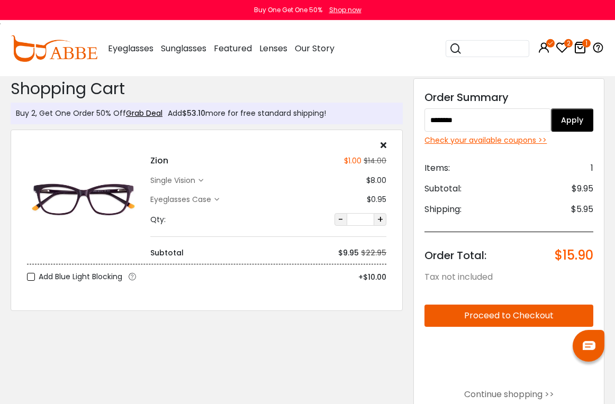
type input "********"
click at [578, 123] on button "Apply" at bounding box center [572, 119] width 42 height 23
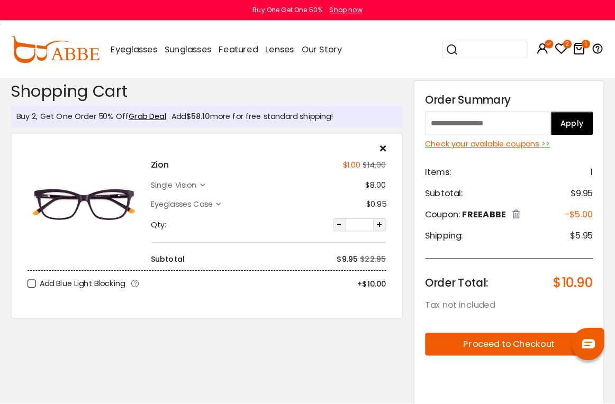
scroll to position [3, 0]
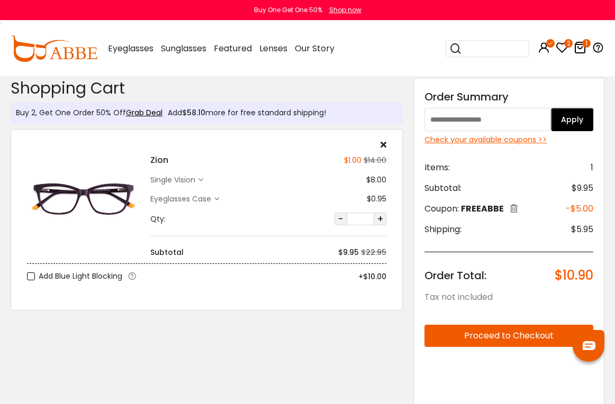
click at [200, 179] on icon at bounding box center [200, 180] width 5 height 5
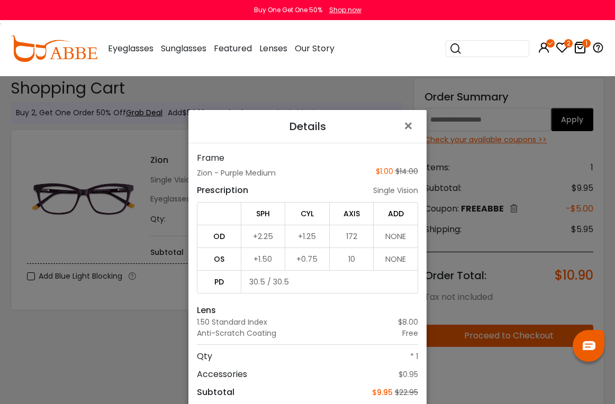
scroll to position [0, 0]
click at [65, 357] on div "Details × Frame Zion - Purple Medium $1.00 $14.00 Prescription single vision SP…" at bounding box center [307, 202] width 615 height 404
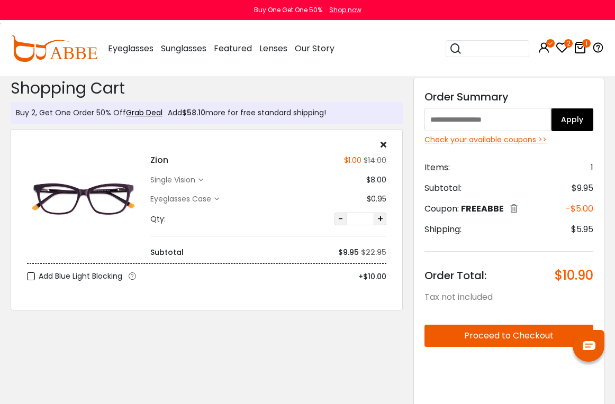
click at [528, 145] on div "Check your available coupons >>" at bounding box center [508, 139] width 169 height 11
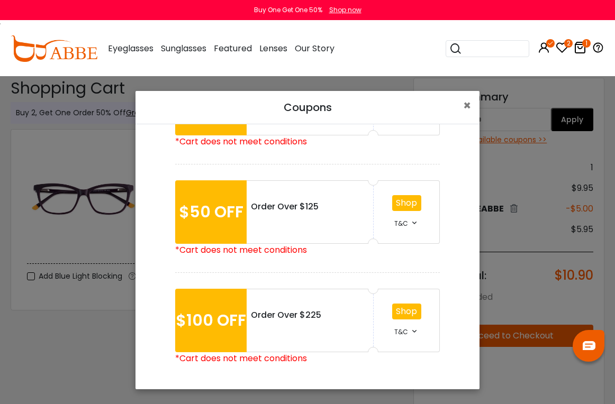
scroll to position [281, 0]
click at [472, 105] on button "×" at bounding box center [467, 106] width 25 height 30
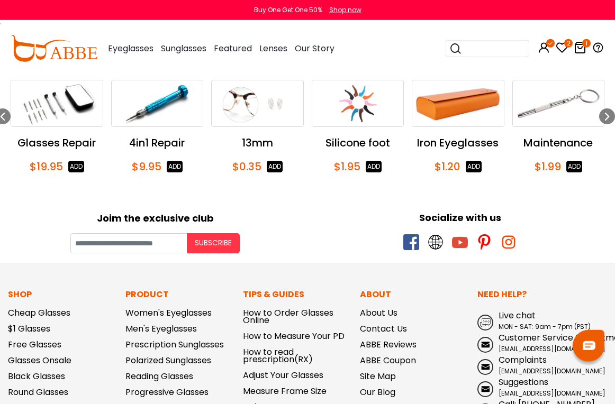
scroll to position [610, 0]
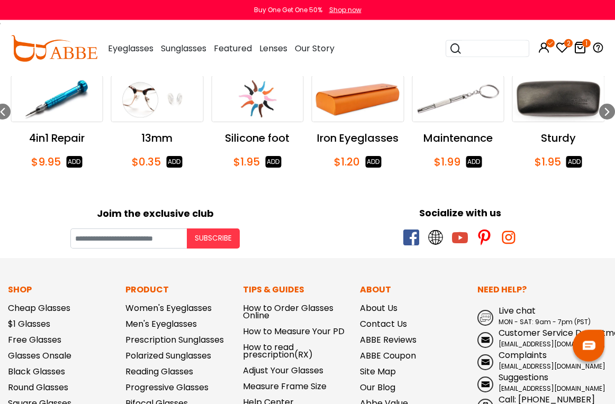
click at [33, 340] on link "Free Glasses" at bounding box center [34, 340] width 53 height 12
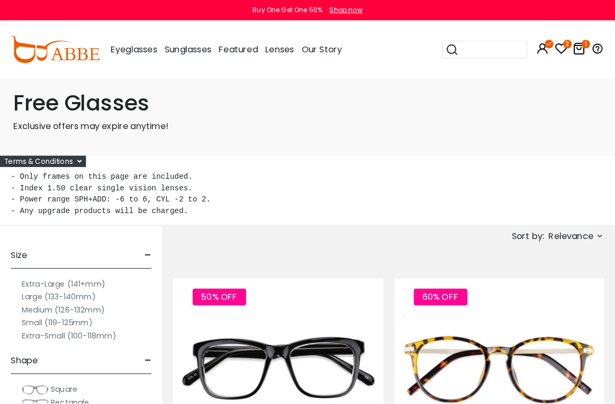
scroll to position [3, 0]
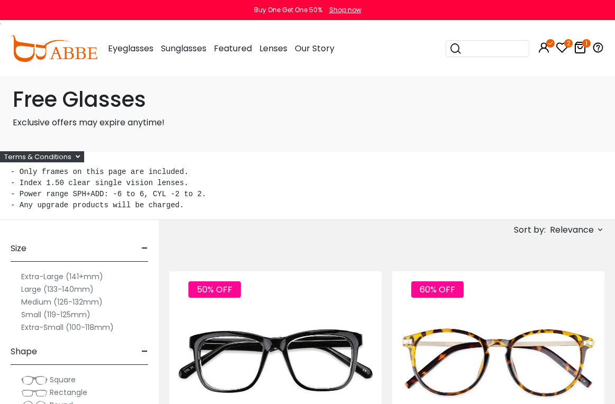
click at [50, 304] on label "Medium (126-132mm)" at bounding box center [61, 302] width 81 height 13
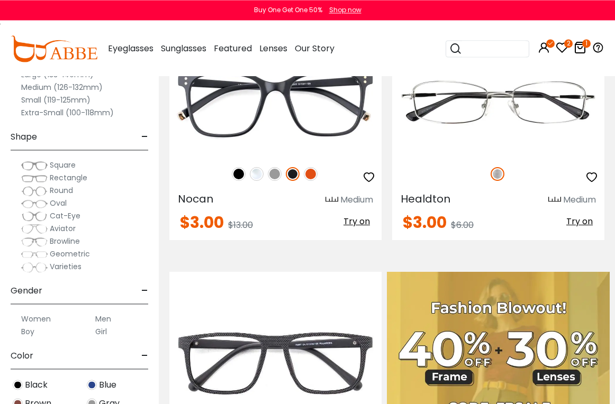
scroll to position [466, 0]
click at [65, 216] on span "Cat-Eye" at bounding box center [65, 216] width 31 height 11
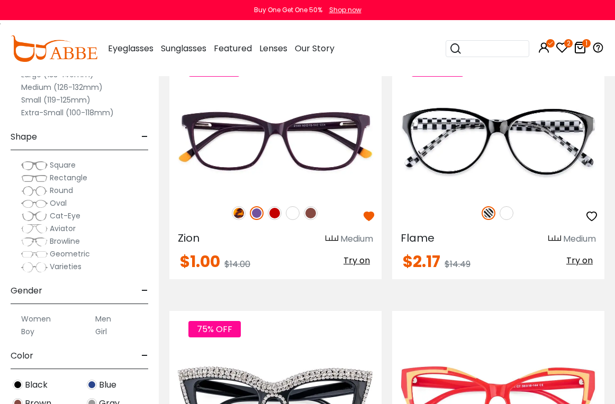
scroll to position [165, 0]
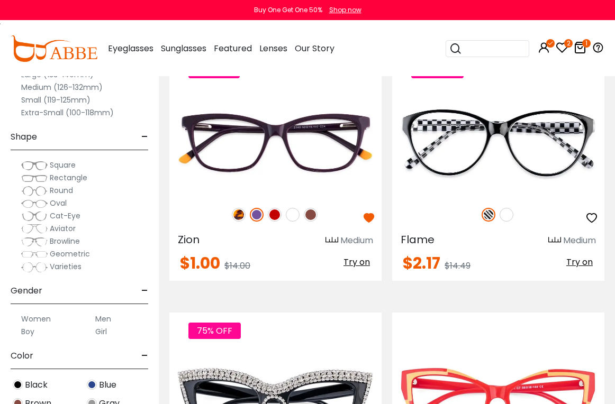
click at [0, 0] on img at bounding box center [0, 0] width 0 height 0
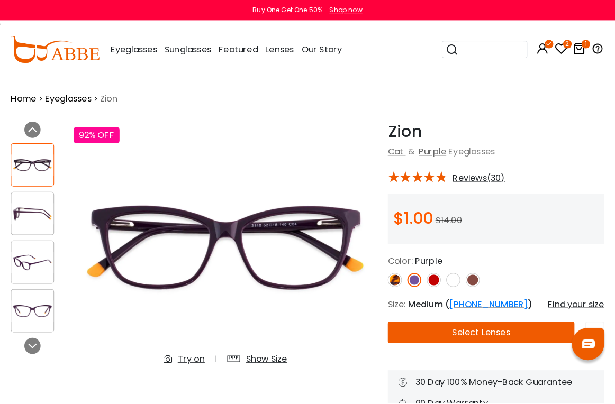
scroll to position [3, 0]
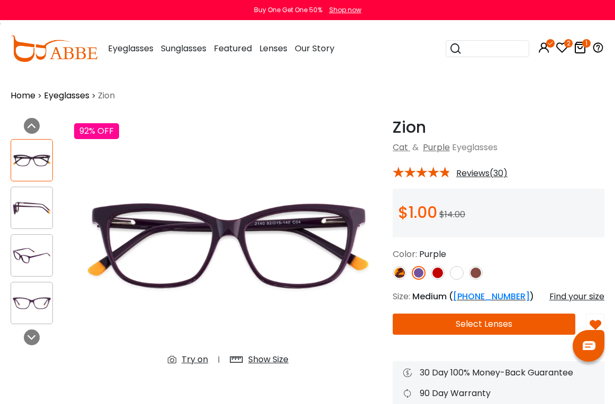
click at [510, 323] on button "Select Lenses" at bounding box center [484, 324] width 183 height 21
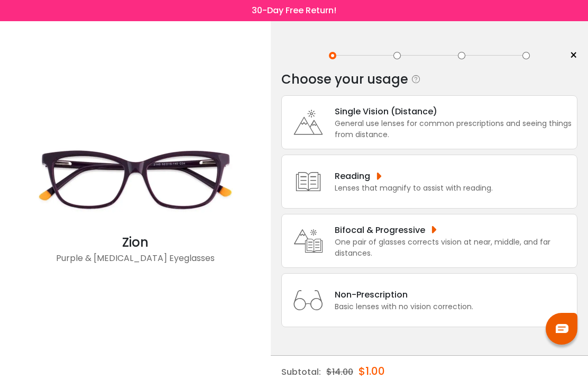
click at [546, 132] on div "General use lenses for common prescriptions and seeing things from distance." at bounding box center [453, 129] width 237 height 22
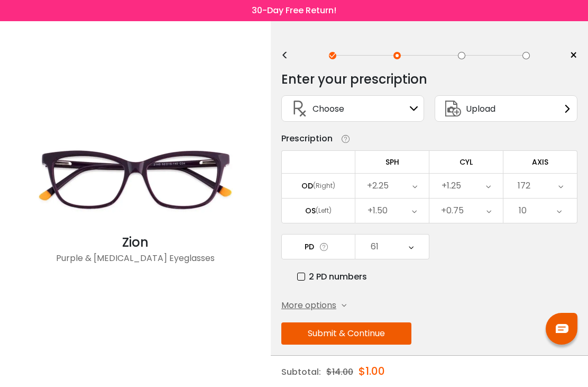
click at [575, 54] on span "×" at bounding box center [574, 56] width 8 height 16
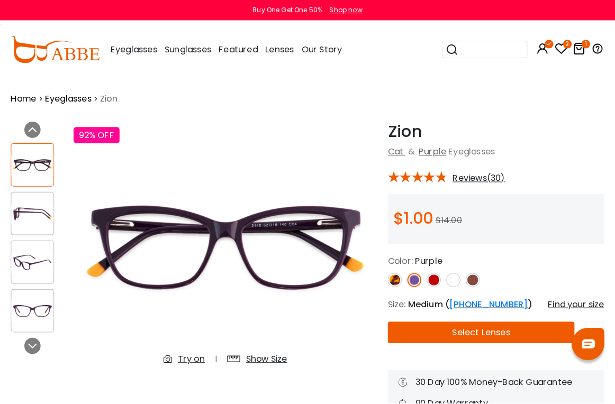
scroll to position [3, 0]
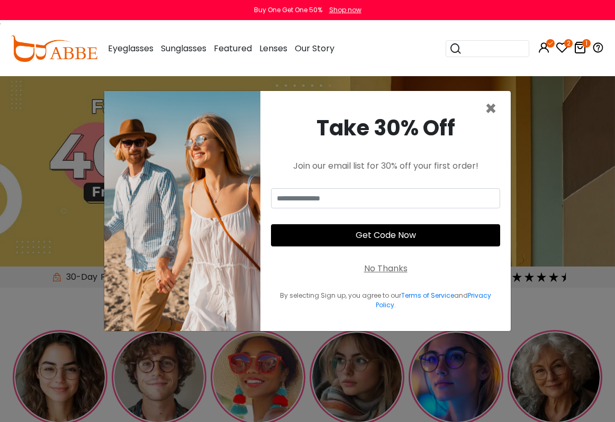
click at [582, 47] on icon at bounding box center [580, 47] width 13 height 13
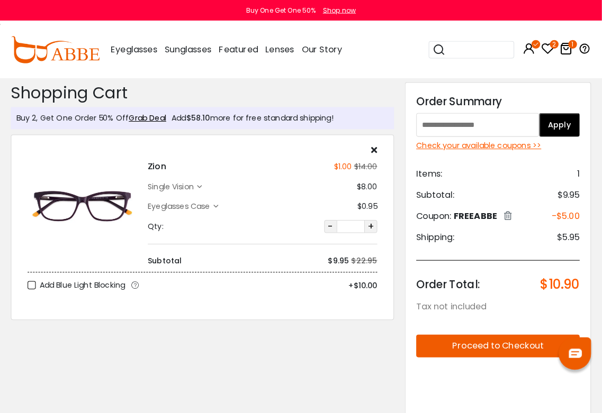
scroll to position [1, 0]
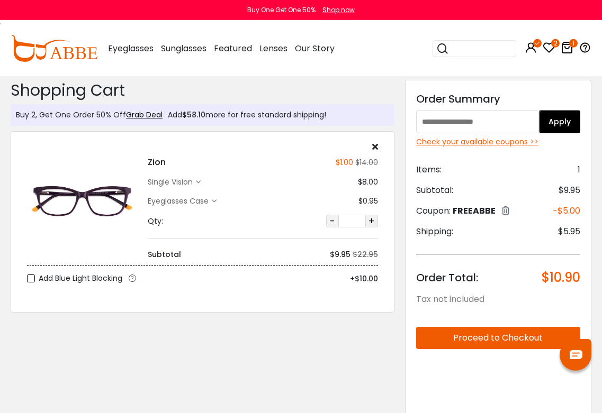
click at [379, 150] on div "Zion $1.00 $14.00 single vision $8.00 $0.95" at bounding box center [262, 201] width 241 height 118
click at [375, 146] on icon at bounding box center [375, 146] width 6 height 8
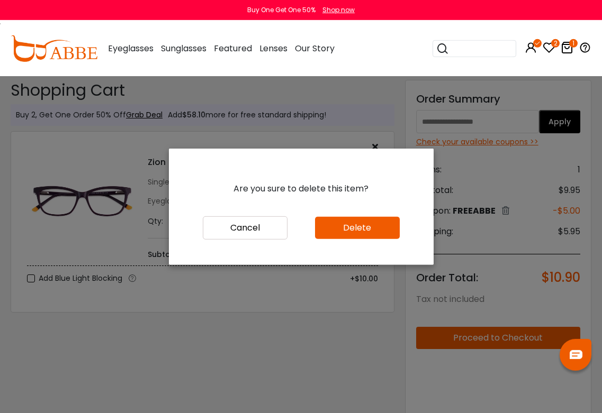
click at [372, 234] on button "Delete" at bounding box center [357, 228] width 85 height 22
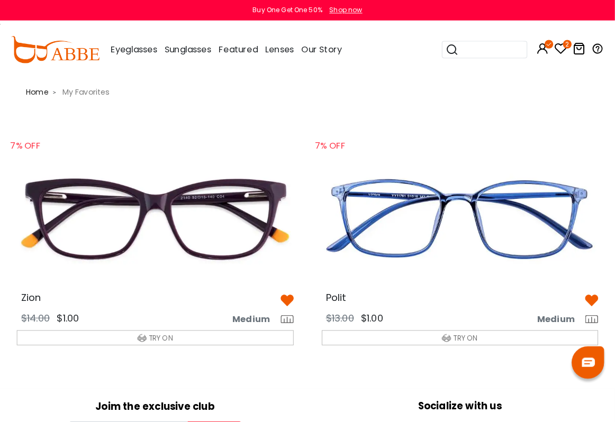
scroll to position [2, 0]
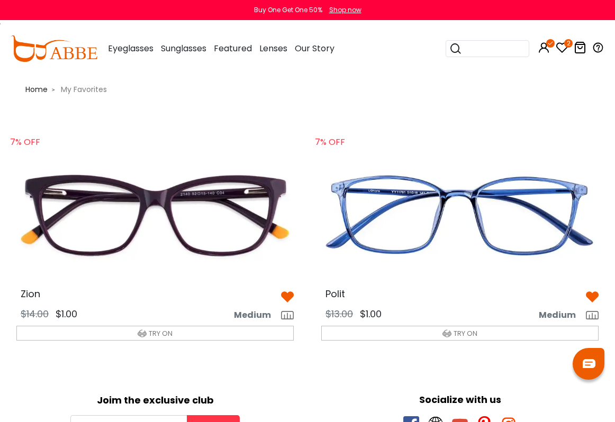
click at [248, 242] on img at bounding box center [155, 215] width 294 height 147
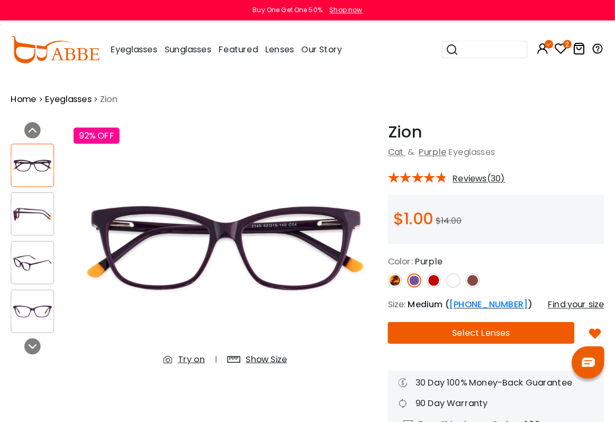
scroll to position [2, 0]
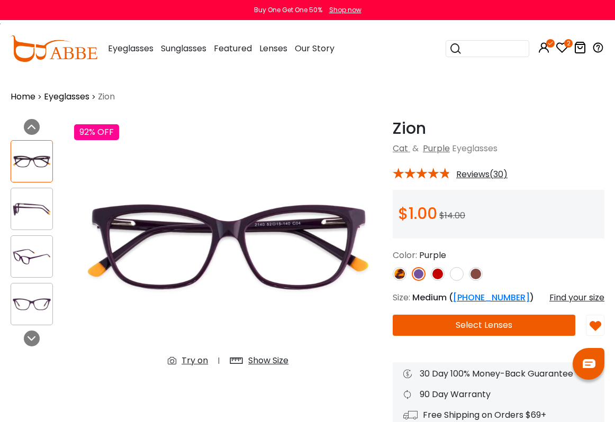
click at [514, 331] on button "Select Lenses" at bounding box center [484, 325] width 183 height 21
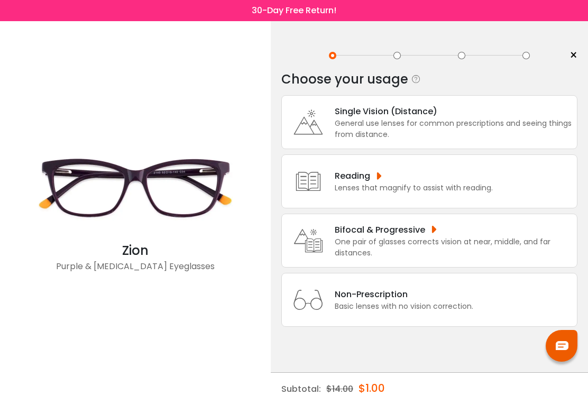
click at [520, 116] on div "Single Vision (Distance)" at bounding box center [453, 111] width 237 height 13
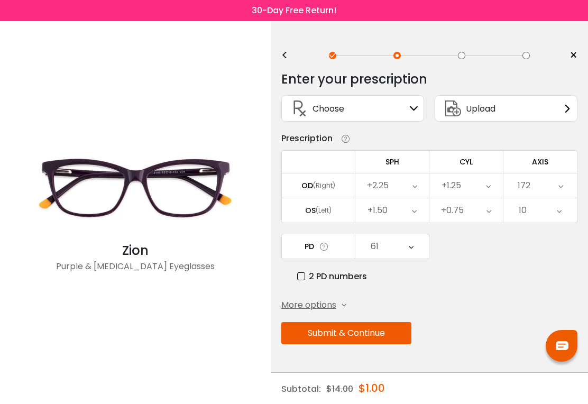
click at [387, 339] on button "Submit & Continue" at bounding box center [347, 333] width 130 height 22
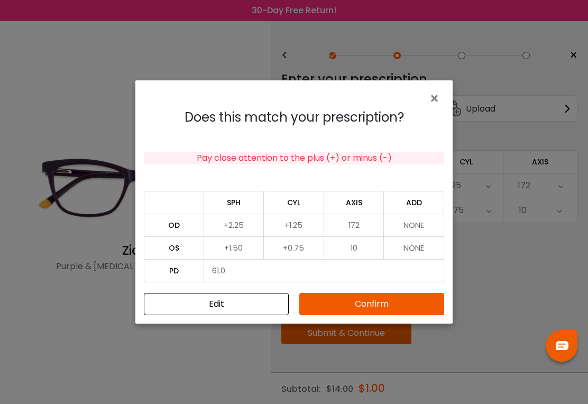
click at [401, 300] on button "Confirm" at bounding box center [372, 304] width 145 height 22
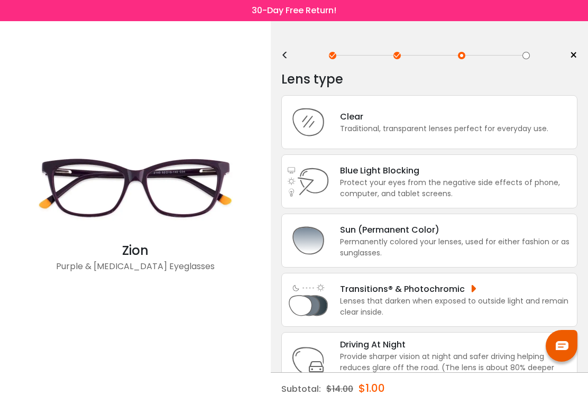
click at [548, 123] on div "Clear Traditional, transparent lenses perfect for everyday use." at bounding box center [430, 122] width 296 height 54
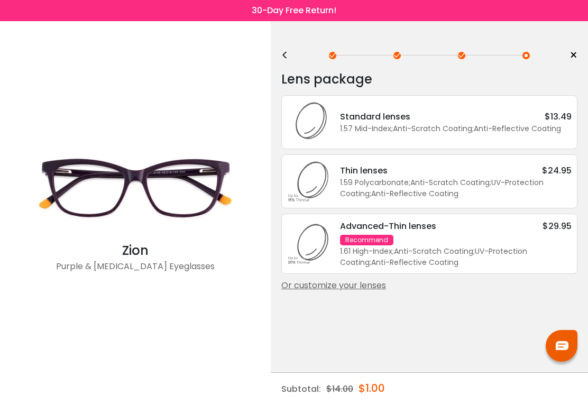
scroll to position [16, 0]
click at [365, 279] on div "Or customize your lenses" at bounding box center [430, 285] width 296 height 13
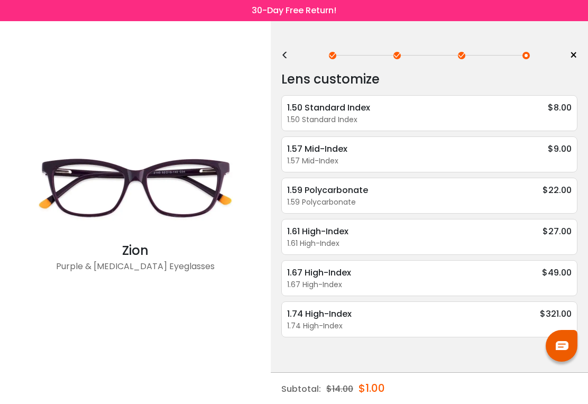
scroll to position [0, 0]
click at [532, 114] on div "1.50 Standard Index $8.00" at bounding box center [429, 107] width 285 height 13
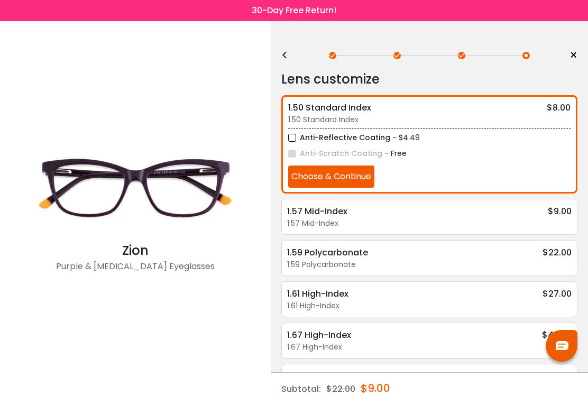
click at [373, 175] on button "Choose & Continue" at bounding box center [331, 177] width 86 height 22
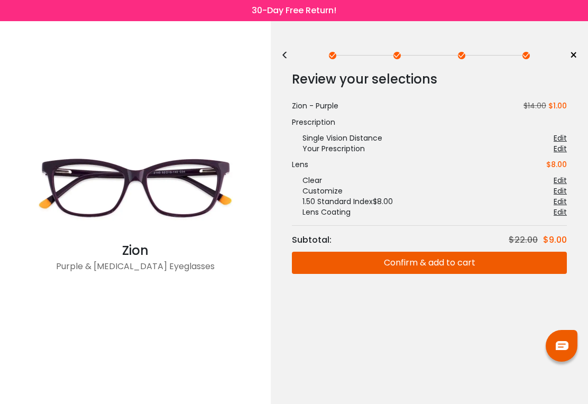
click at [466, 260] on button "Confirm & add to cart" at bounding box center [429, 263] width 275 height 22
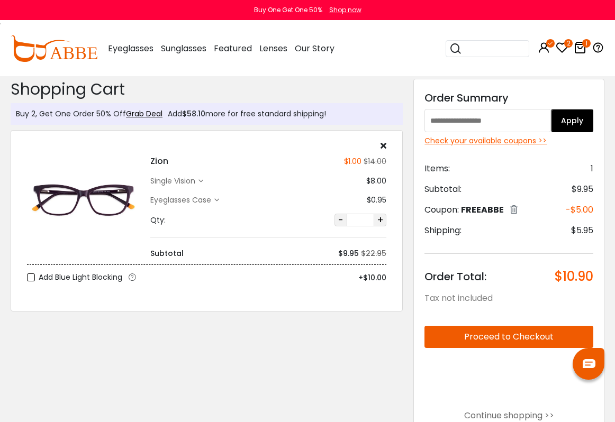
click at [532, 335] on button "Proceed to Checkout" at bounding box center [508, 337] width 169 height 22
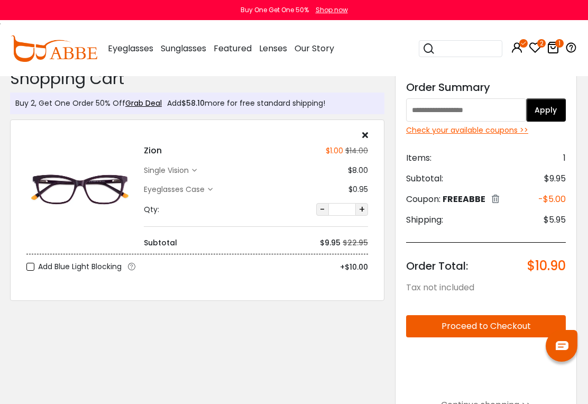
click at [213, 187] on icon at bounding box center [210, 189] width 5 height 5
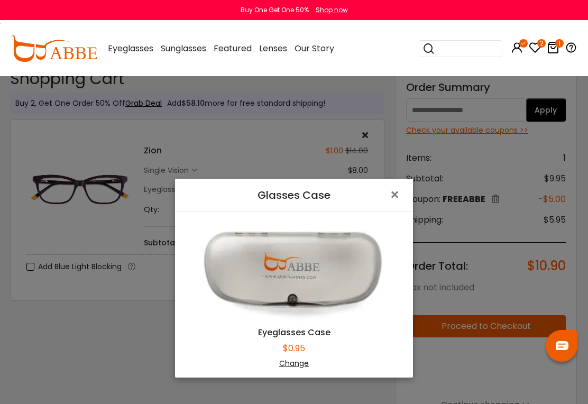
click at [303, 366] on div "Change" at bounding box center [294, 363] width 212 height 11
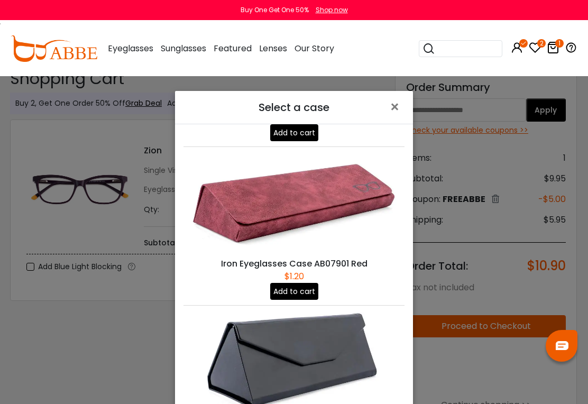
click at [399, 108] on span "×" at bounding box center [397, 107] width 15 height 23
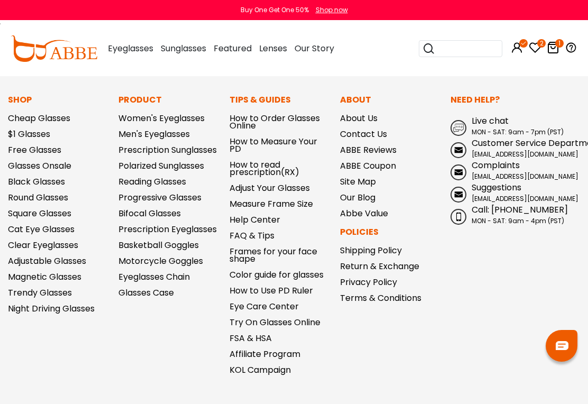
scroll to position [796, 0]
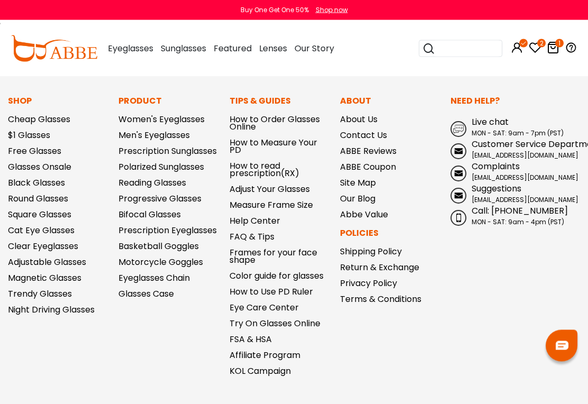
click at [34, 151] on link "Free Glasses" at bounding box center [34, 152] width 53 height 12
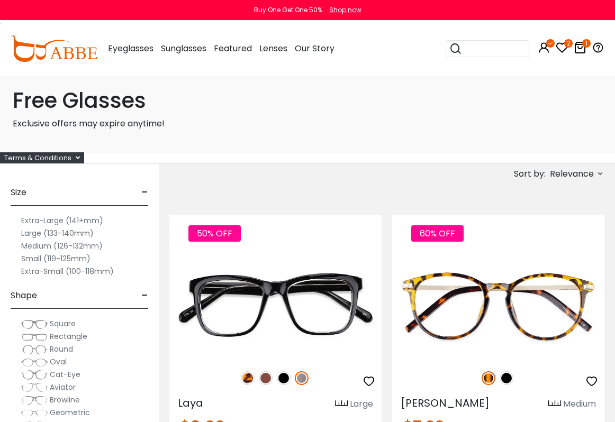
click at [39, 157] on div "Terms & Conditions" at bounding box center [42, 157] width 84 height 11
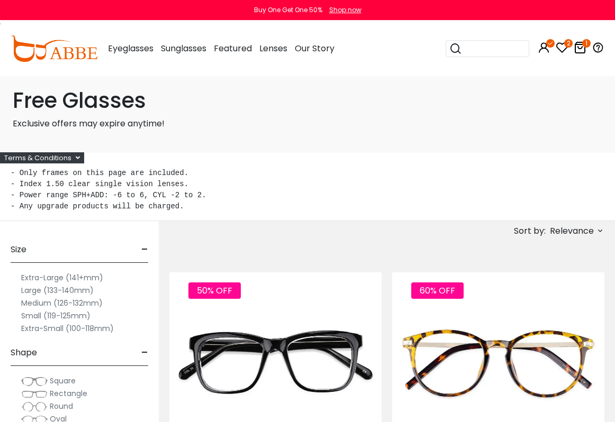
click at [579, 50] on icon at bounding box center [580, 47] width 13 height 13
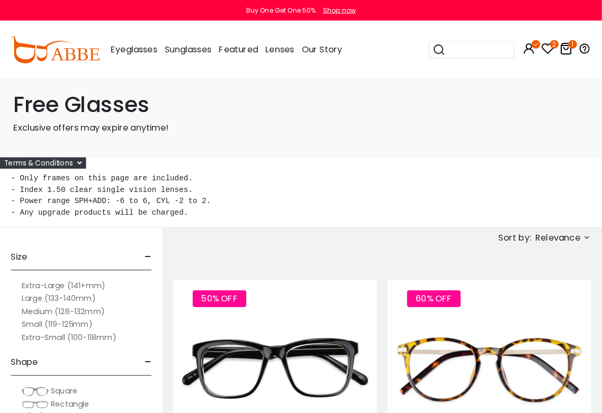
scroll to position [7, 0]
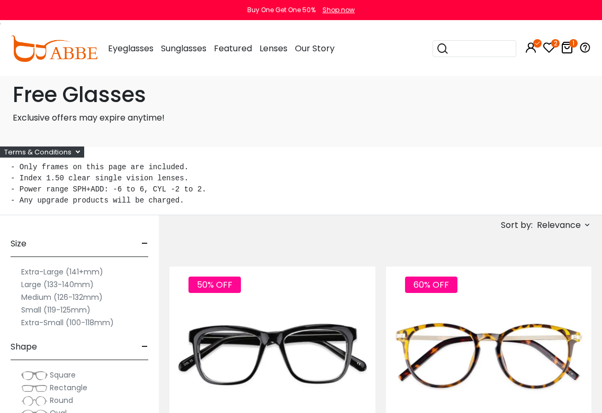
click at [572, 48] on icon "1" at bounding box center [573, 43] width 8 height 8
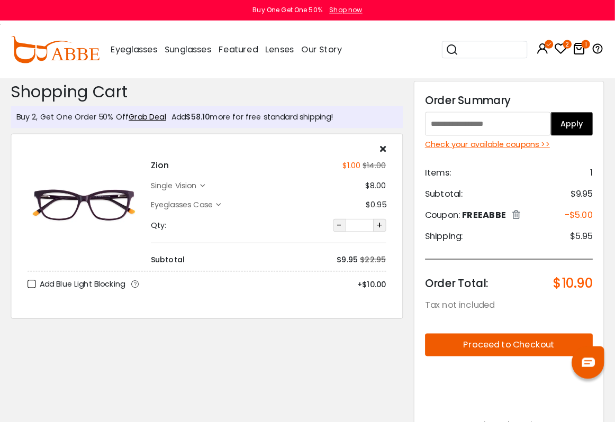
scroll to position [2, 0]
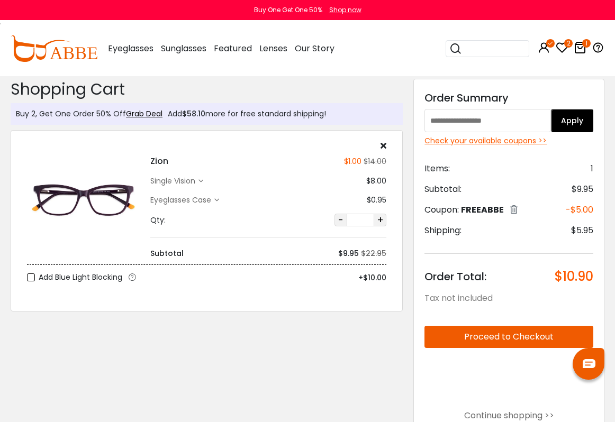
click at [175, 180] on div "single vision" at bounding box center [174, 181] width 48 height 11
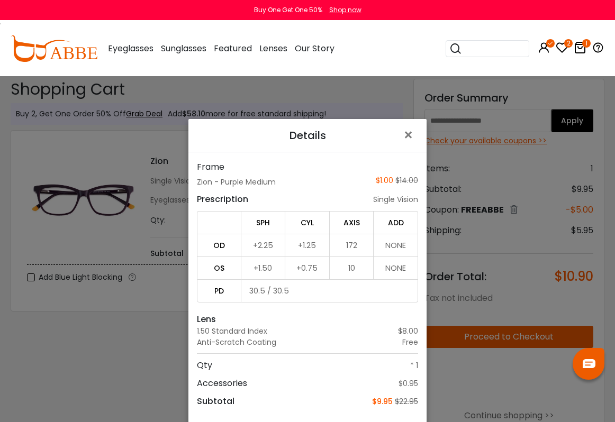
click at [416, 134] on span "×" at bounding box center [410, 135] width 15 height 23
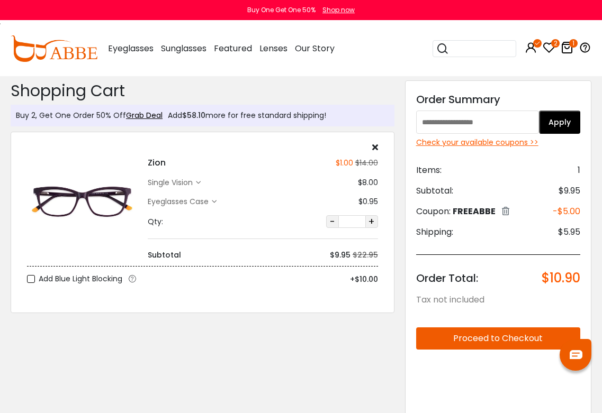
scroll to position [1, 0]
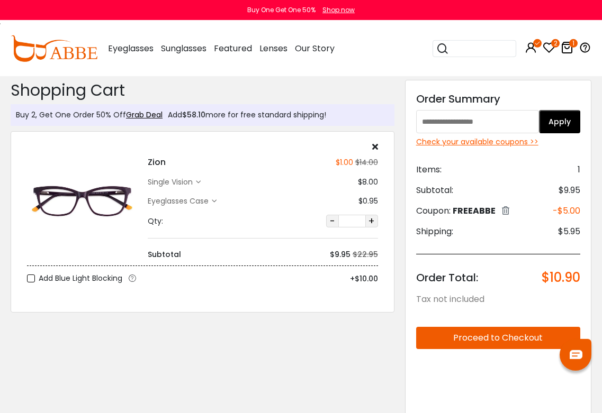
click at [549, 49] on icon at bounding box center [548, 47] width 13 height 13
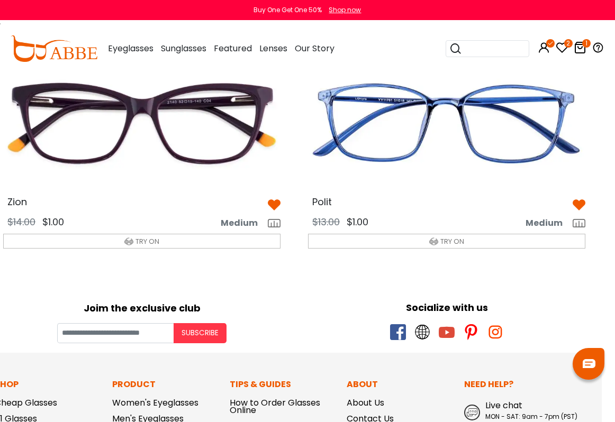
scroll to position [94, 13]
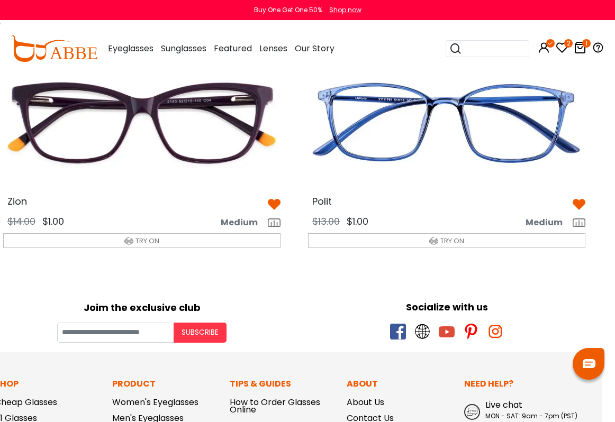
click at [585, 48] on icon at bounding box center [580, 47] width 13 height 13
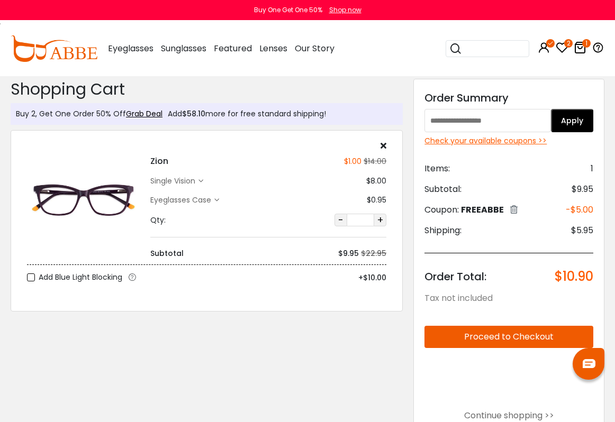
click at [376, 148] on div at bounding box center [268, 145] width 236 height 8
click at [385, 145] on icon at bounding box center [384, 145] width 6 height 8
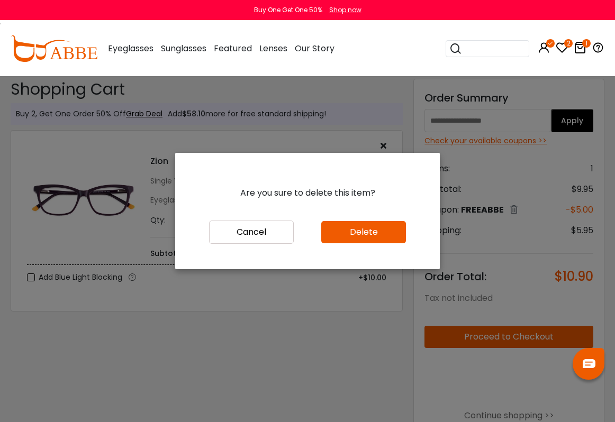
click at [390, 242] on button "Delete" at bounding box center [363, 232] width 85 height 22
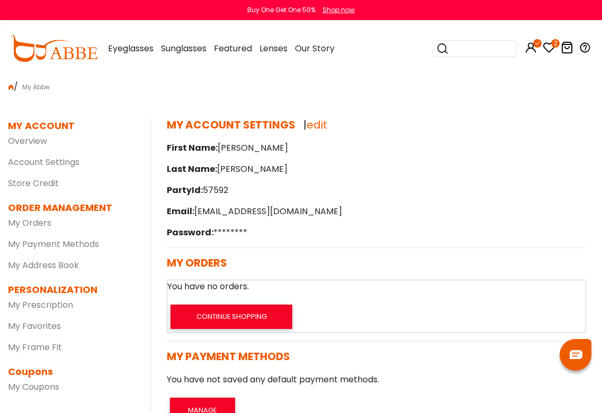
click at [553, 47] on icon "2" at bounding box center [555, 43] width 8 height 8
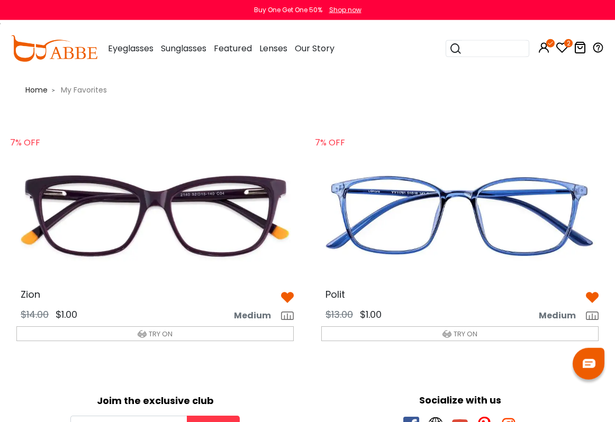
click at [539, 224] on img at bounding box center [460, 216] width 294 height 147
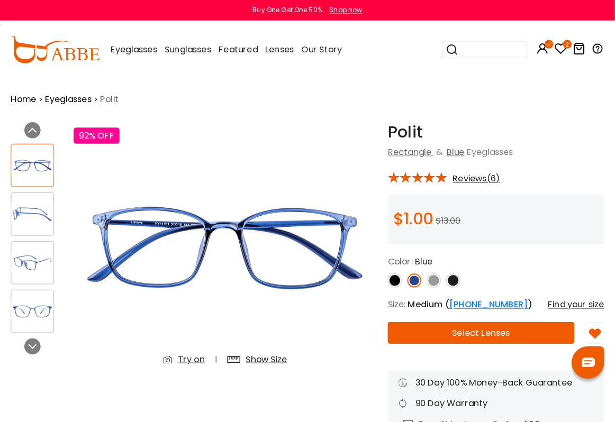
scroll to position [2, 0]
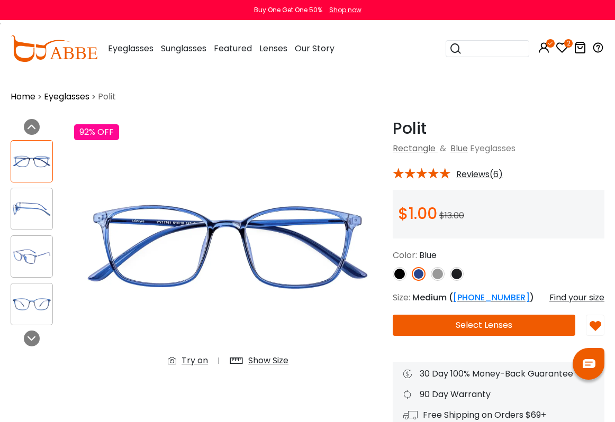
click at [508, 334] on button "Select Lenses" at bounding box center [484, 325] width 183 height 21
click at [511, 325] on button "Select Lenses" at bounding box center [484, 325] width 183 height 21
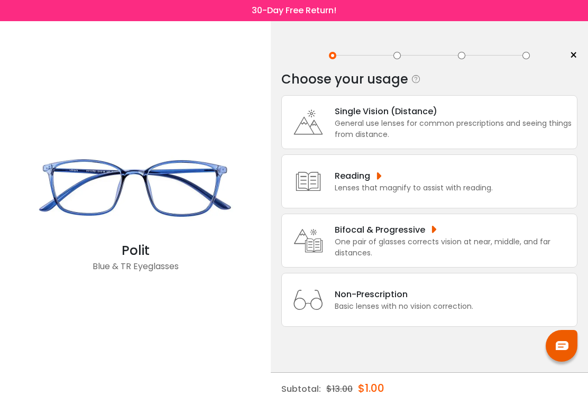
click at [539, 113] on div "Single Vision (Distance)" at bounding box center [453, 111] width 237 height 13
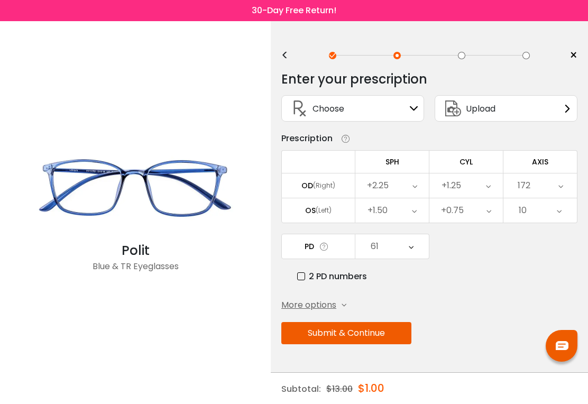
click at [399, 334] on button "Submit & Continue" at bounding box center [347, 333] width 130 height 22
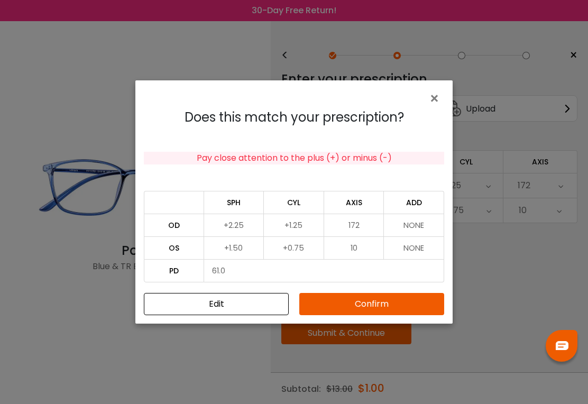
click at [416, 304] on button "Confirm" at bounding box center [372, 304] width 145 height 22
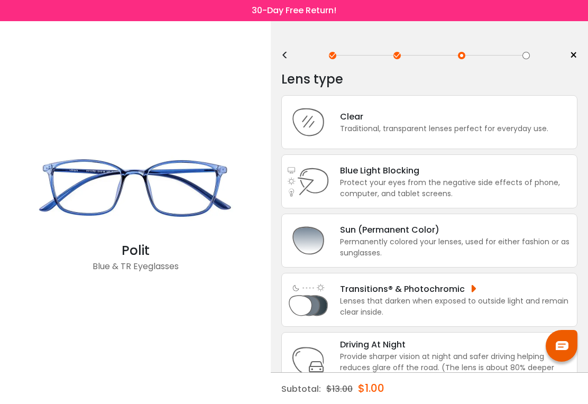
click at [537, 134] on div "Traditional, transparent lenses perfect for everyday use." at bounding box center [444, 128] width 209 height 11
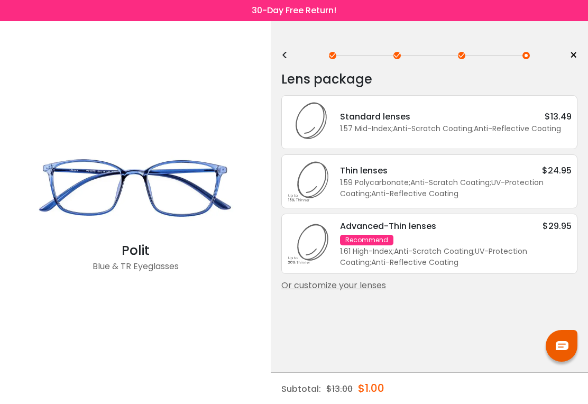
click at [363, 292] on div "Or customize your lenses" at bounding box center [430, 285] width 296 height 13
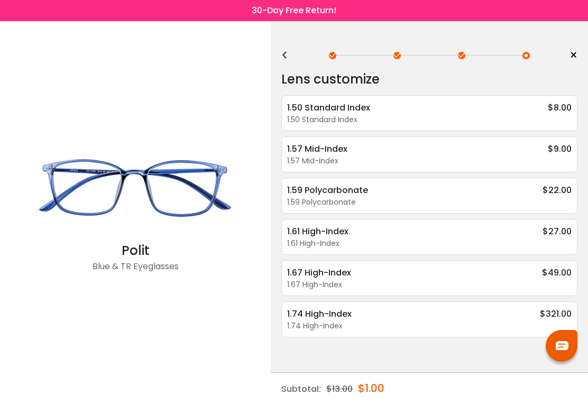
click at [537, 111] on div "1.50 Standard Index $8.00" at bounding box center [429, 107] width 285 height 13
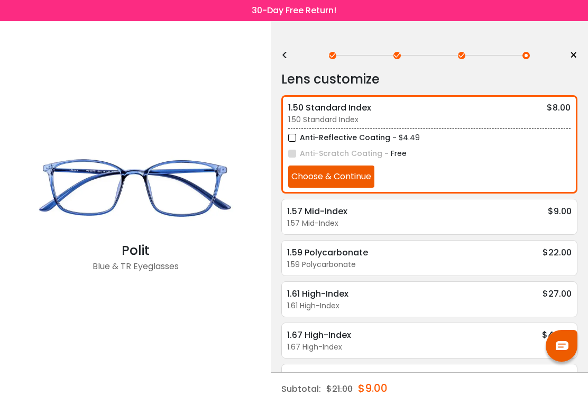
click at [375, 175] on button "Choose & Continue" at bounding box center [331, 177] width 86 height 22
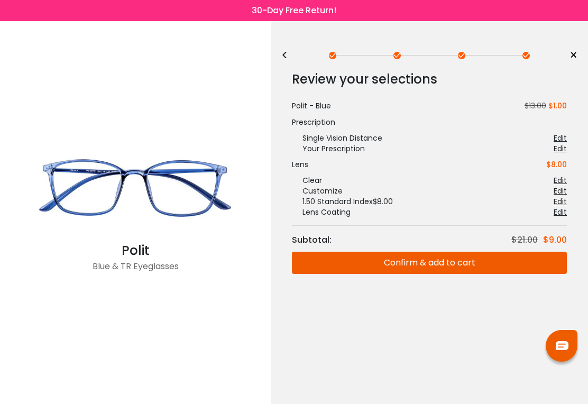
click at [481, 266] on button "Confirm & add to cart" at bounding box center [429, 263] width 275 height 22
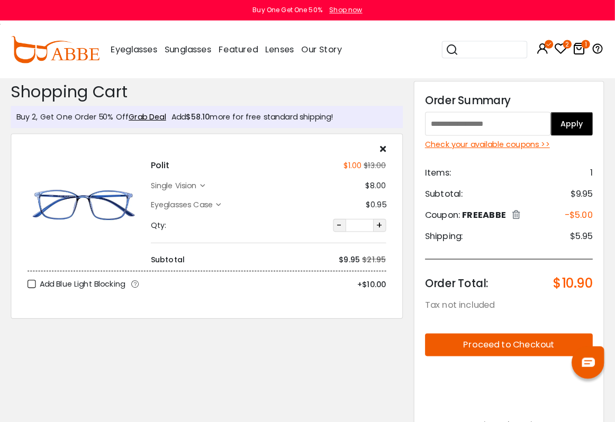
scroll to position [2, 0]
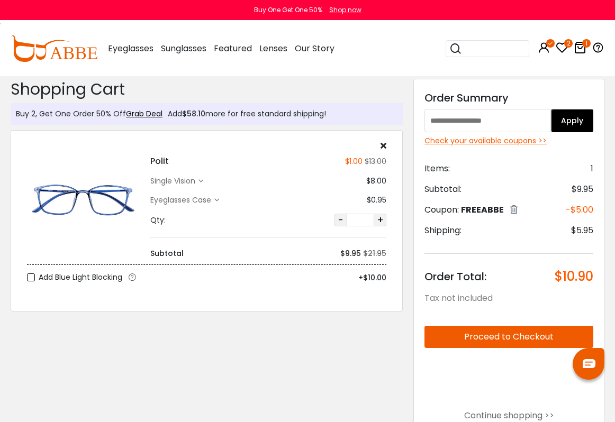
click at [392, 144] on div "Polit $1.00 $13.00 single vision $8.00" at bounding box center [207, 221] width 392 height 182
click at [391, 142] on div "Polit $1.00 $13.00 single vision $8.00 $0.95" at bounding box center [268, 200] width 247 height 118
click at [384, 146] on icon at bounding box center [384, 145] width 6 height 8
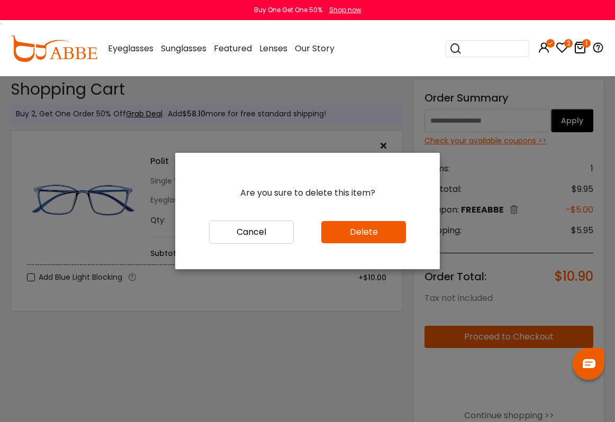
click at [388, 243] on button "Delete" at bounding box center [363, 232] width 85 height 22
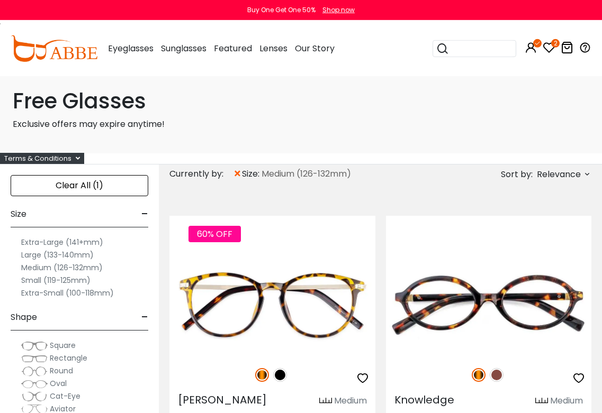
click at [73, 394] on span "Cat-Eye" at bounding box center [65, 396] width 31 height 11
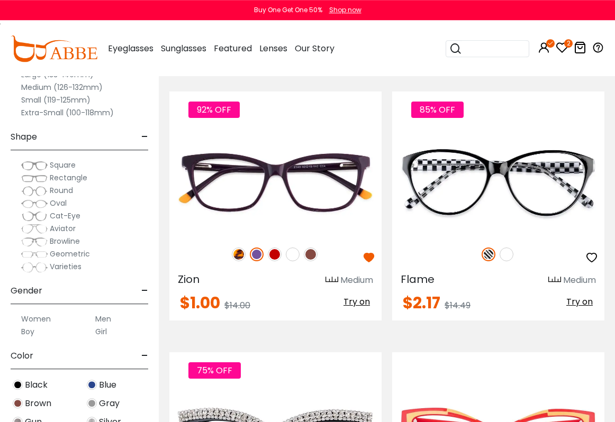
scroll to position [125, 0]
click at [0, 0] on img at bounding box center [0, 0] width 0 height 0
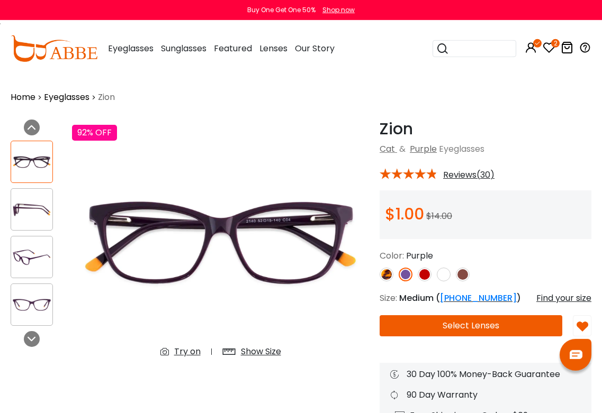
click at [427, 276] on img at bounding box center [425, 275] width 14 height 14
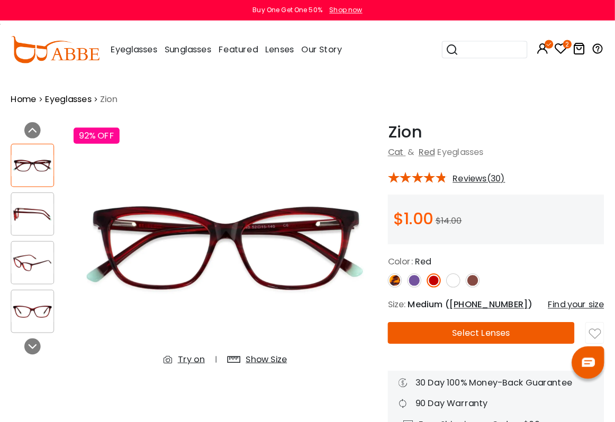
scroll to position [2, 0]
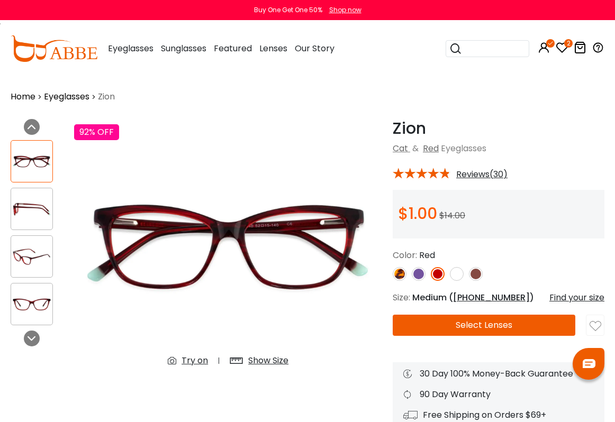
click at [478, 277] on img at bounding box center [476, 274] width 14 height 14
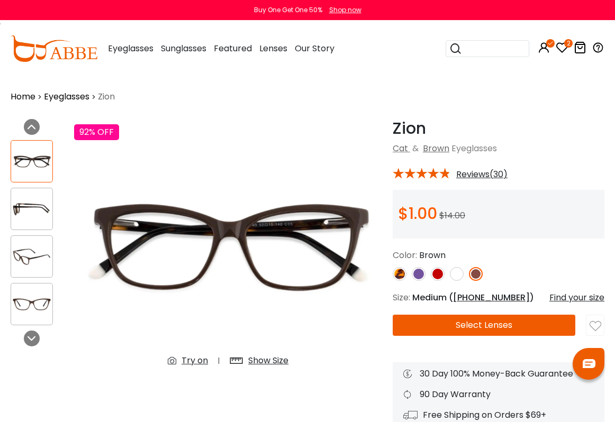
click at [403, 279] on img at bounding box center [400, 274] width 14 height 14
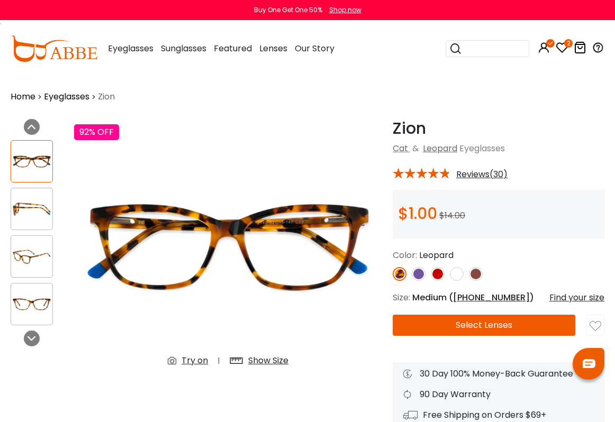
click at [425, 271] on img at bounding box center [419, 274] width 14 height 14
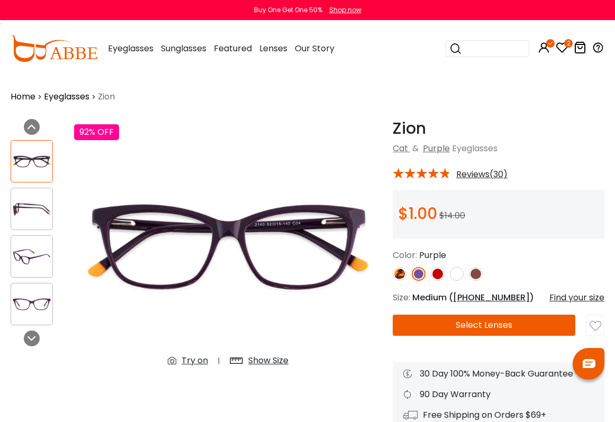
click at [512, 327] on button "Select Lenses" at bounding box center [484, 325] width 183 height 21
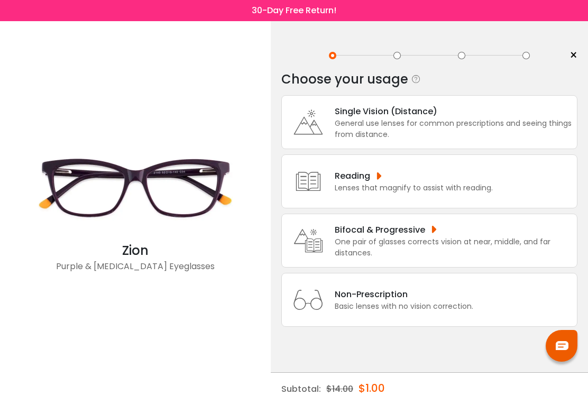
click at [549, 121] on div "General use lenses for common prescriptions and seeing things from distance." at bounding box center [453, 129] width 237 height 22
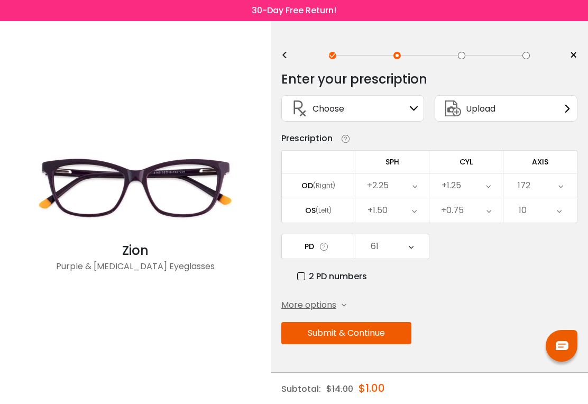
click at [399, 333] on button "Submit & Continue" at bounding box center [347, 333] width 130 height 22
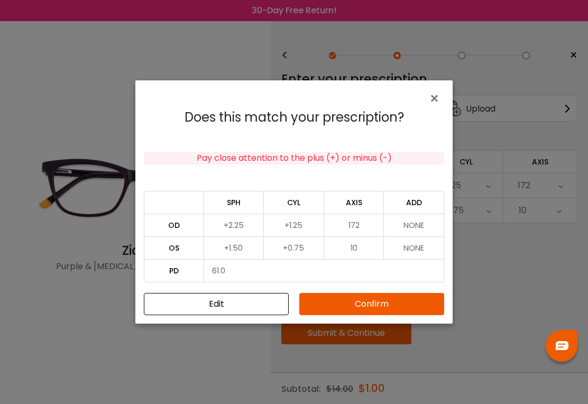
click at [422, 305] on button "Confirm" at bounding box center [372, 304] width 145 height 22
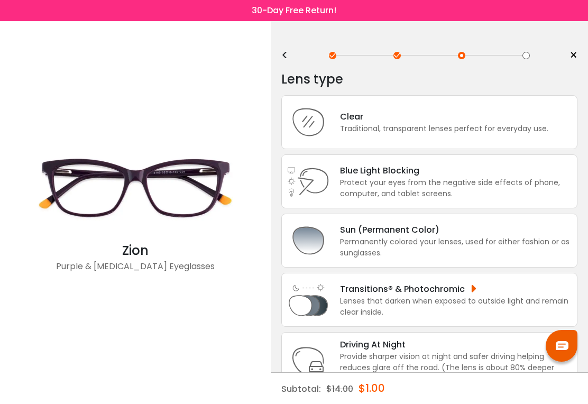
click at [554, 124] on div "Clear Traditional, transparent lenses perfect for everyday use." at bounding box center [430, 122] width 296 height 54
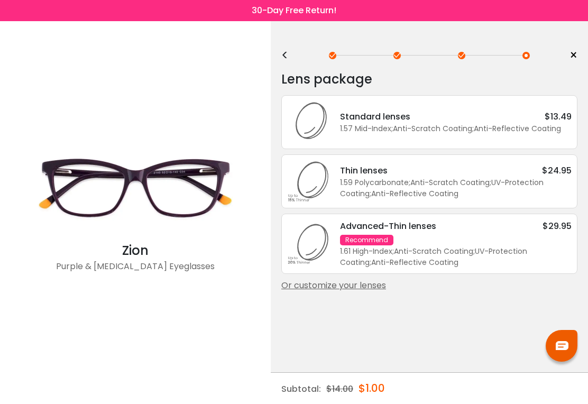
click at [376, 292] on div "Or customize your lenses" at bounding box center [430, 285] width 296 height 13
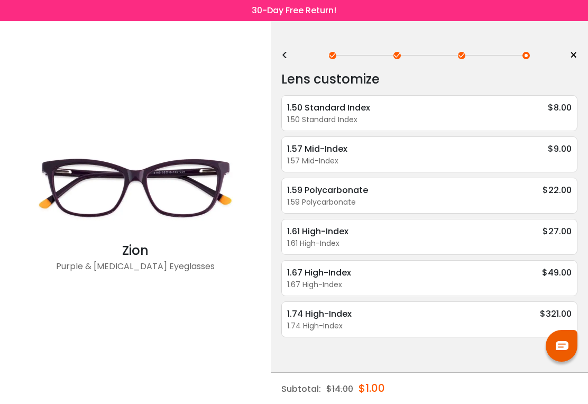
click at [539, 117] on div "1.50 Standard Index" at bounding box center [429, 119] width 285 height 11
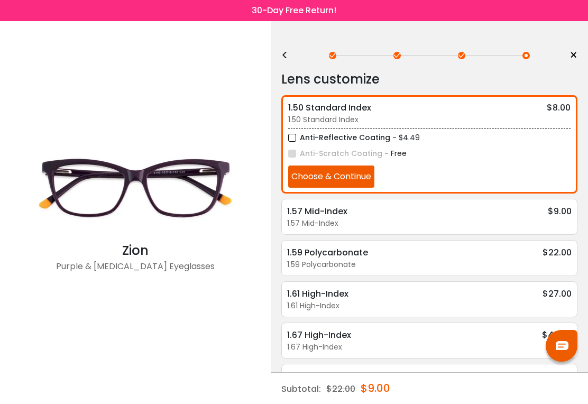
click at [369, 177] on button "Choose & Continue" at bounding box center [331, 177] width 86 height 22
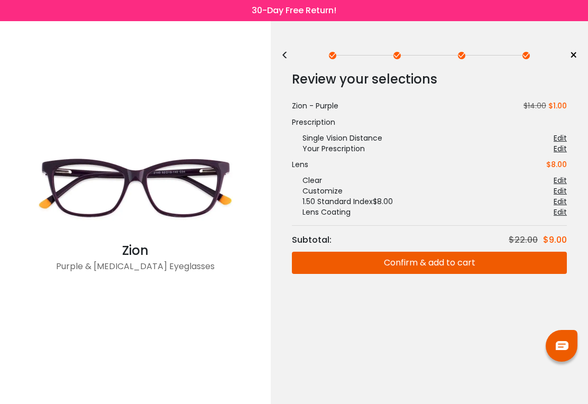
click at [449, 270] on button "Confirm & add to cart" at bounding box center [429, 263] width 275 height 22
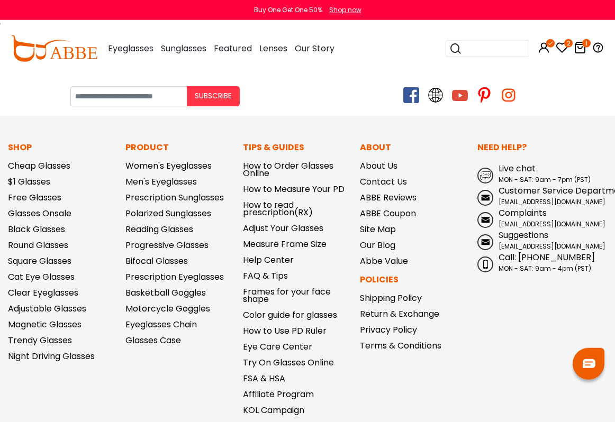
scroll to position [753, 0]
click at [26, 182] on link "$1 Glasses" at bounding box center [29, 181] width 42 height 12
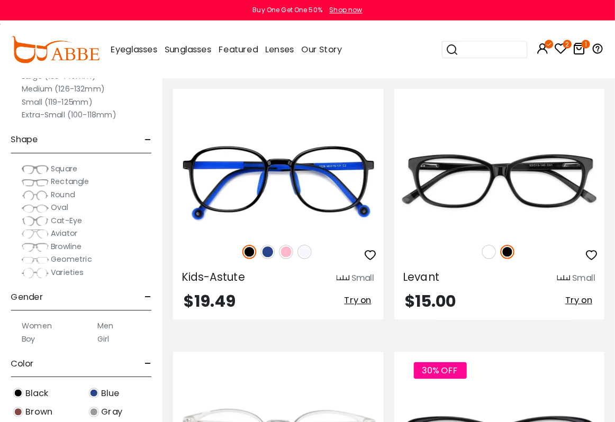
scroll to position [319, 0]
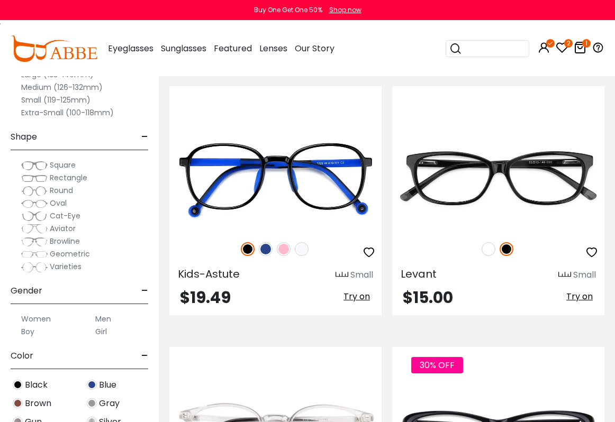
click at [65, 219] on span "Cat-Eye" at bounding box center [65, 216] width 31 height 11
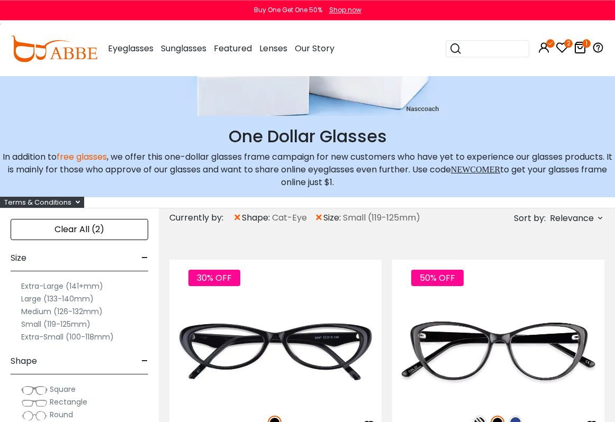
scroll to position [146, 0]
click at [321, 218] on span "×" at bounding box center [318, 218] width 9 height 19
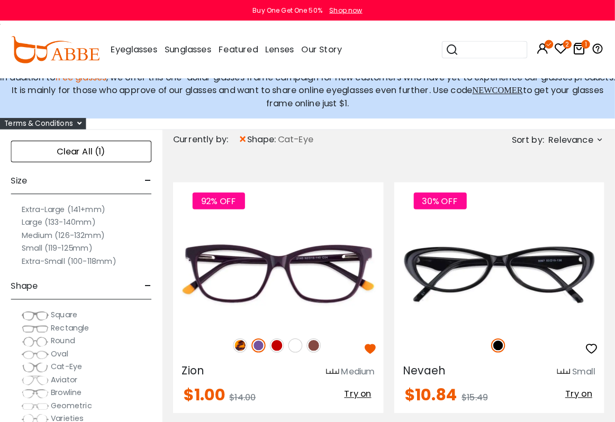
scroll to position [228, 0]
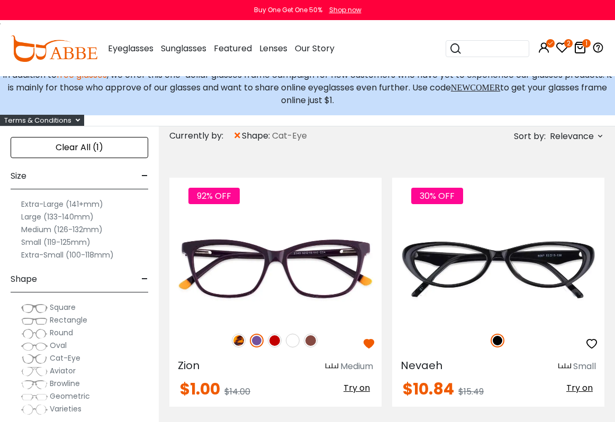
click at [92, 228] on label "Medium (126-132mm)" at bounding box center [61, 229] width 81 height 13
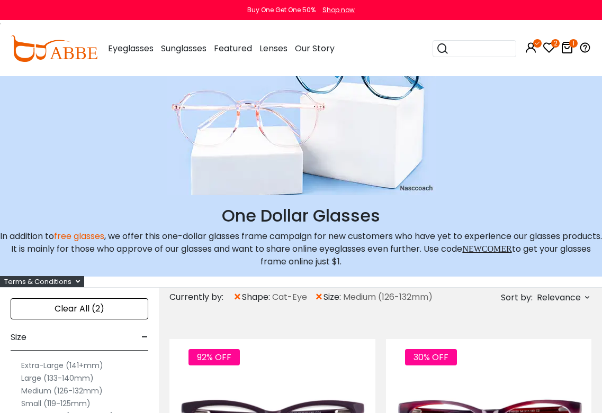
scroll to position [65, 0]
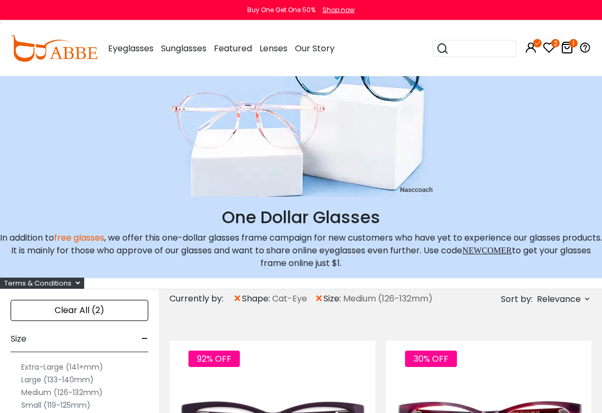
click at [573, 42] on icon "1" at bounding box center [573, 43] width 8 height 8
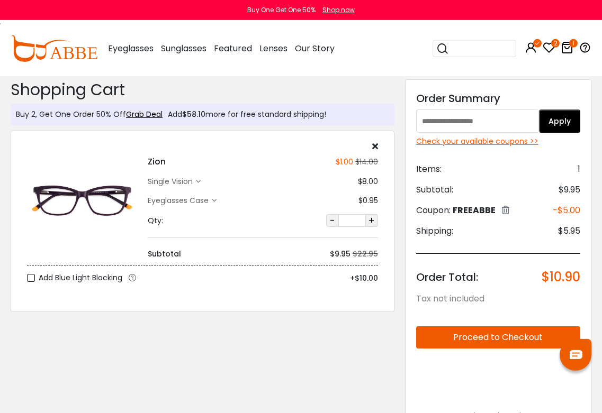
click at [523, 119] on input "text" at bounding box center [477, 121] width 123 height 23
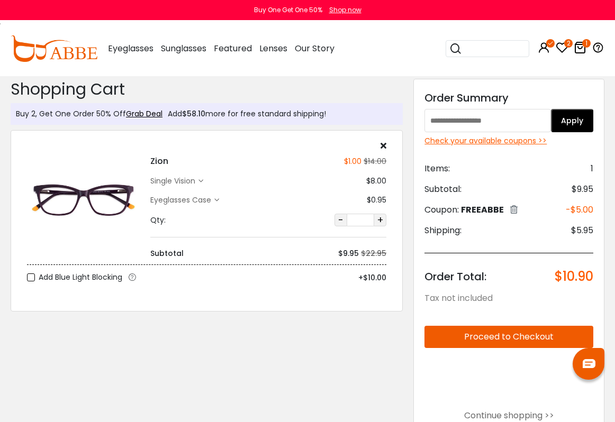
scroll to position [2, 0]
type input "********"
click at [576, 126] on button "Apply" at bounding box center [572, 120] width 42 height 23
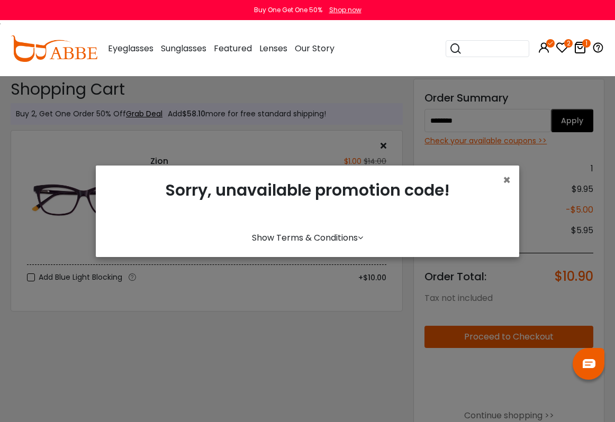
click at [348, 244] on link "Show Terms & Conditions" at bounding box center [307, 238] width 111 height 12
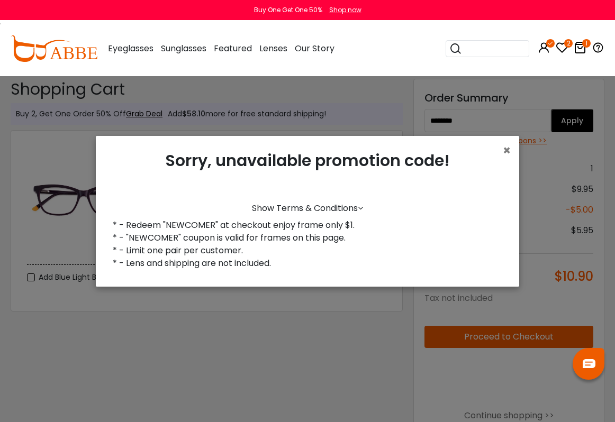
click at [510, 159] on span "×" at bounding box center [507, 150] width 8 height 17
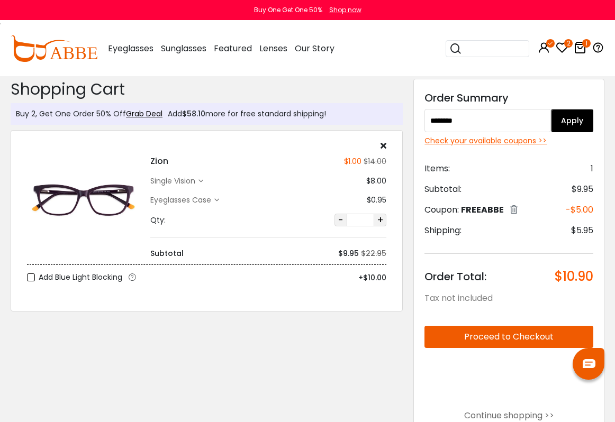
click at [513, 213] on icon at bounding box center [513, 209] width 7 height 8
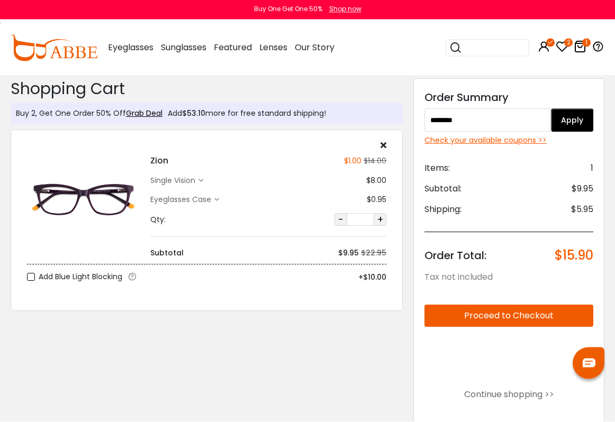
type input "********"
click at [579, 124] on button "Apply" at bounding box center [572, 121] width 42 height 23
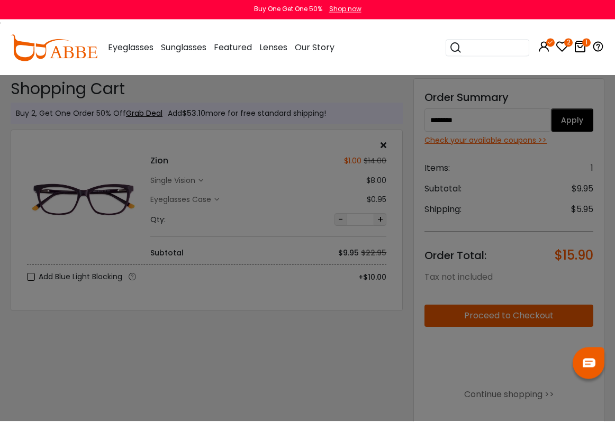
scroll to position [2, 0]
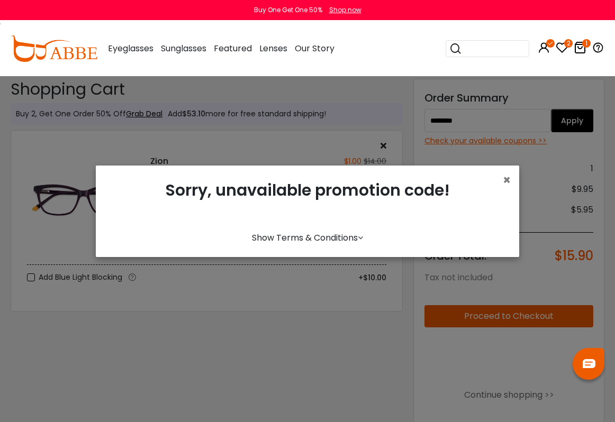
click at [510, 185] on span "×" at bounding box center [507, 179] width 8 height 17
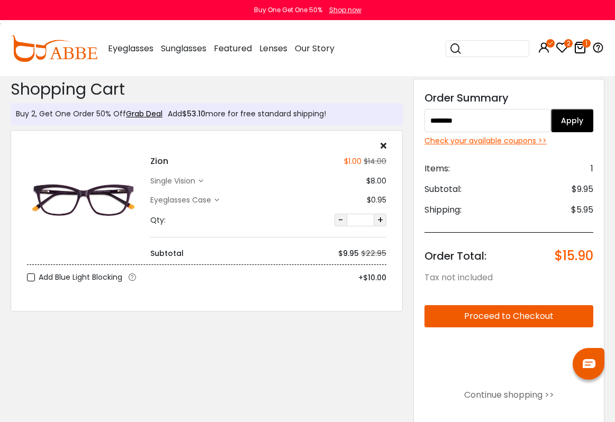
click at [592, 119] on button "Apply" at bounding box center [572, 120] width 42 height 23
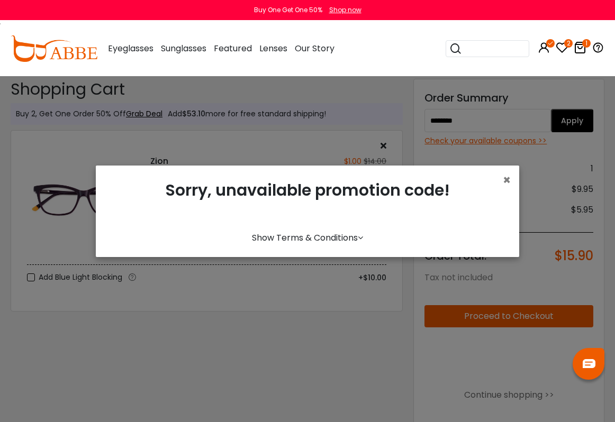
click at [352, 244] on link "Show Terms & Conditions" at bounding box center [307, 238] width 111 height 12
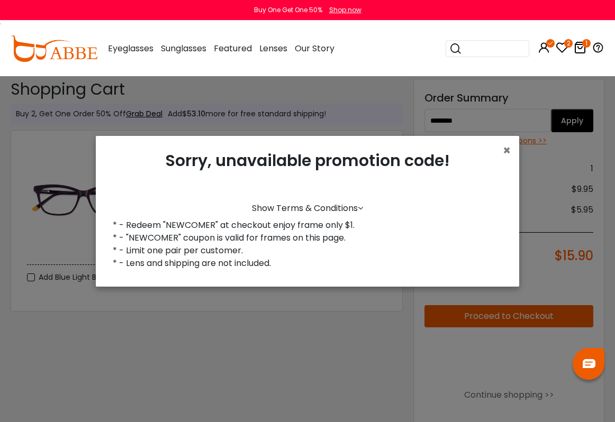
click at [504, 159] on span "×" at bounding box center [507, 150] width 8 height 17
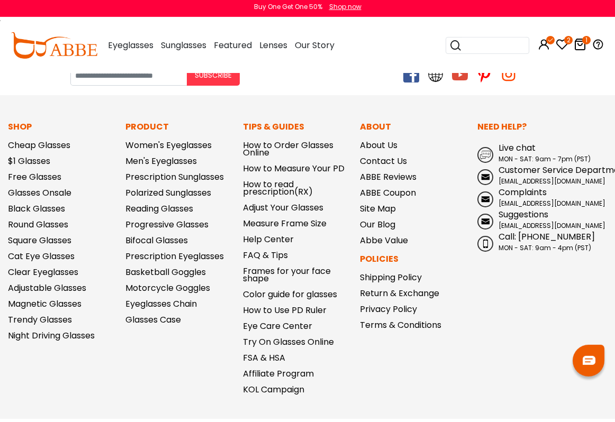
scroll to position [752, 0]
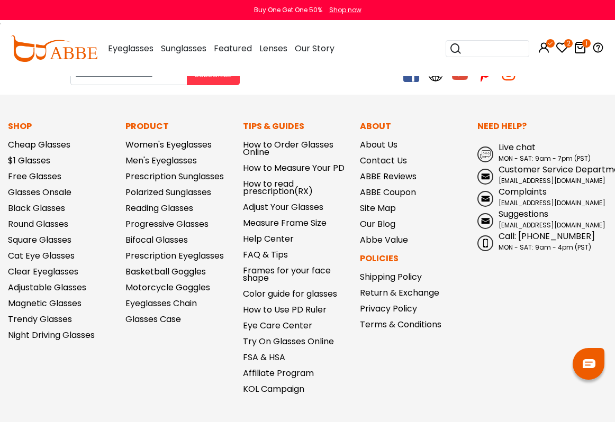
click at [30, 162] on link "$1 Glasses" at bounding box center [29, 161] width 42 height 12
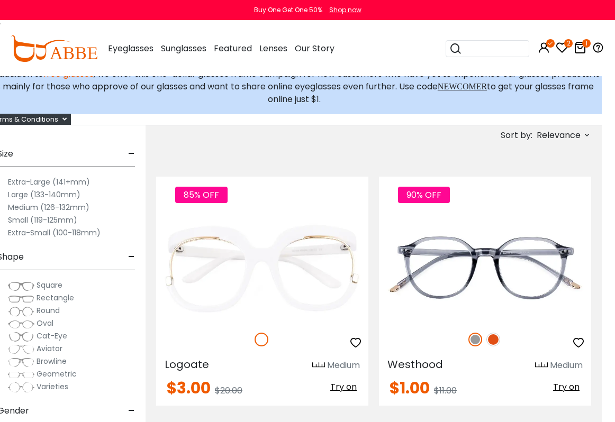
scroll to position [229, 13]
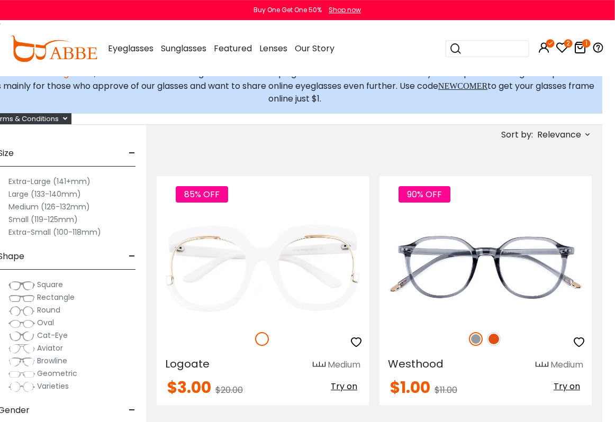
click at [51, 335] on span "Cat-Eye" at bounding box center [52, 335] width 31 height 11
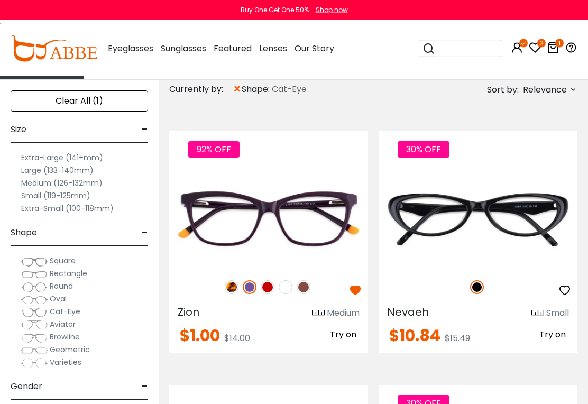
scroll to position [280, 0]
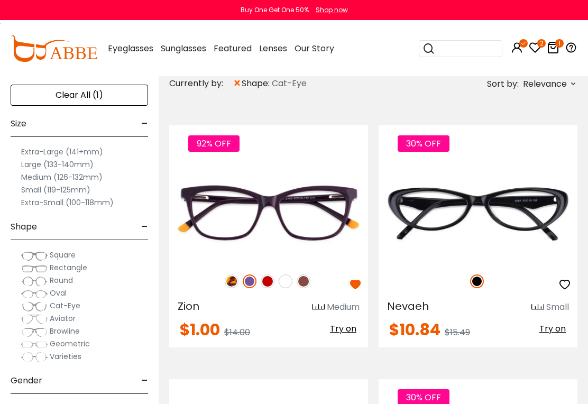
click at [50, 177] on label "Medium (126-132mm)" at bounding box center [61, 177] width 81 height 13
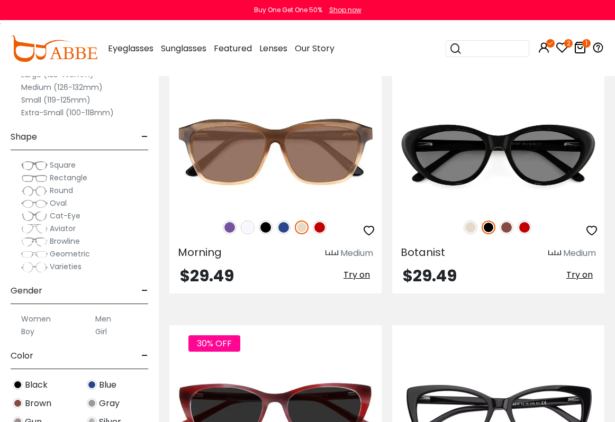
scroll to position [860, 0]
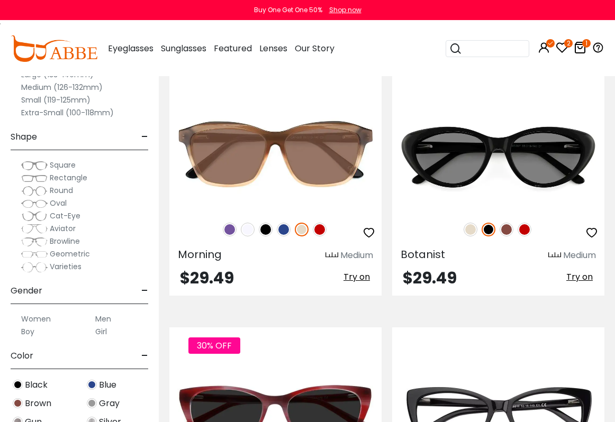
click at [290, 229] on img at bounding box center [284, 230] width 14 height 14
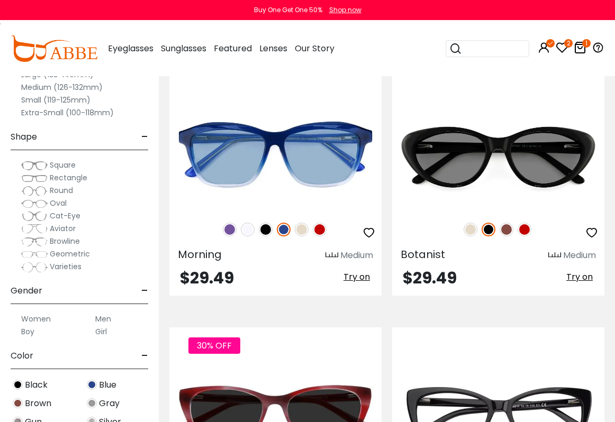
click at [235, 225] on img at bounding box center [230, 230] width 14 height 14
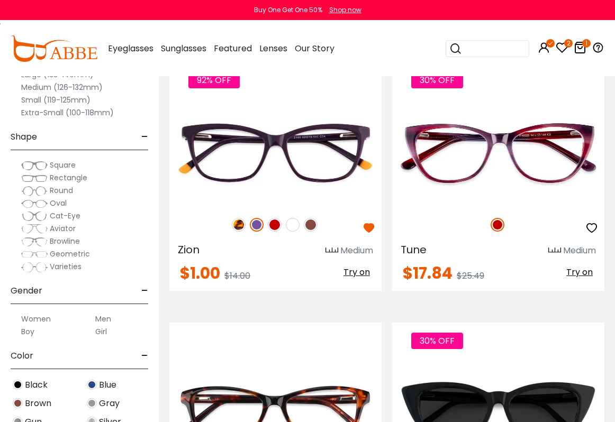
scroll to position [343, 0]
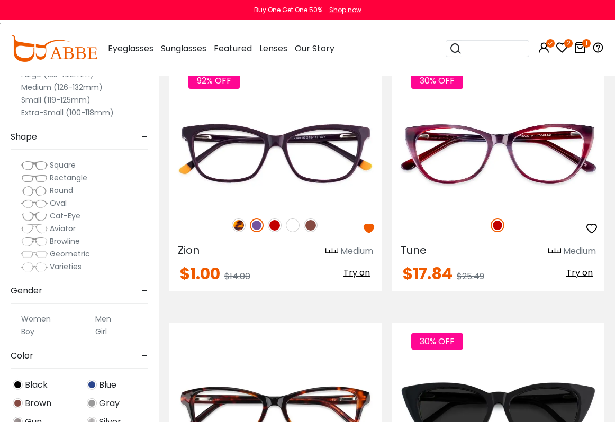
click at [0, 0] on img at bounding box center [0, 0] width 0 height 0
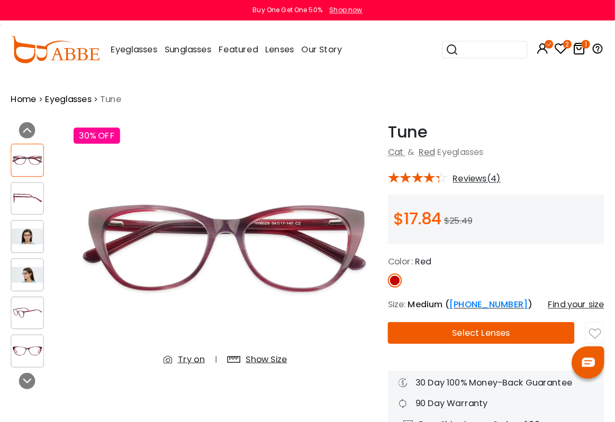
scroll to position [2, 0]
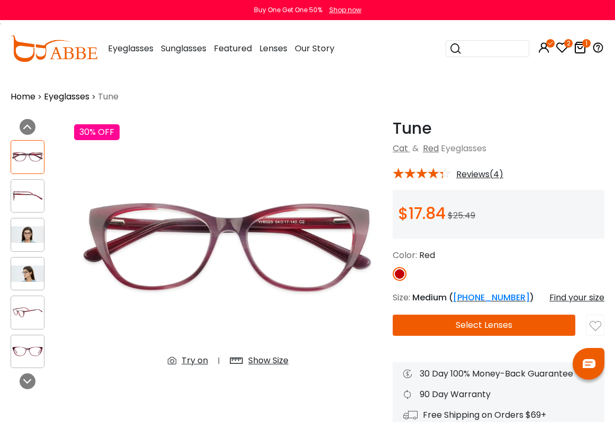
click at [522, 332] on button "Select Lenses" at bounding box center [484, 325] width 183 height 21
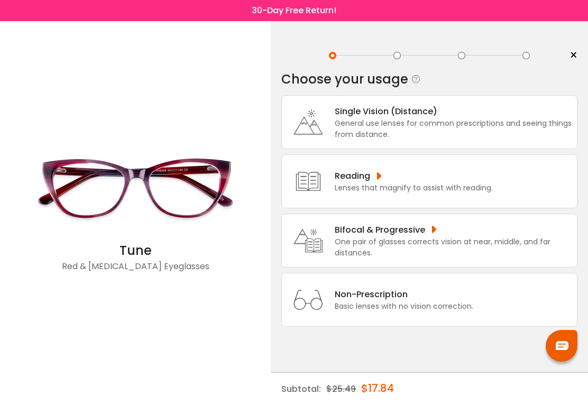
click at [512, 123] on div "General use lenses for common prescriptions and seeing things from distance." at bounding box center [453, 129] width 237 height 22
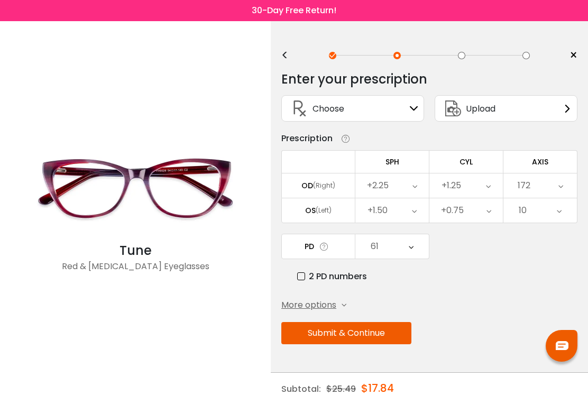
click at [397, 340] on button "Submit & Continue" at bounding box center [347, 333] width 130 height 22
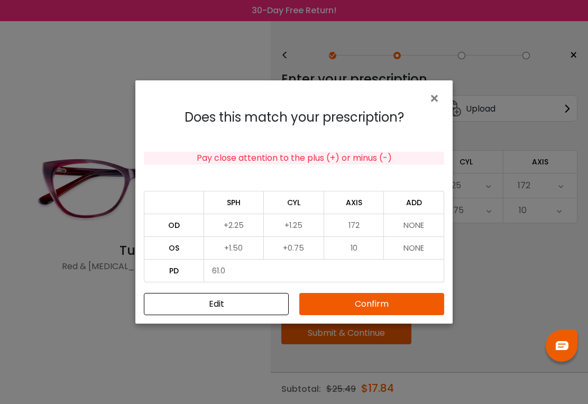
click at [418, 299] on button "Confirm" at bounding box center [372, 304] width 145 height 22
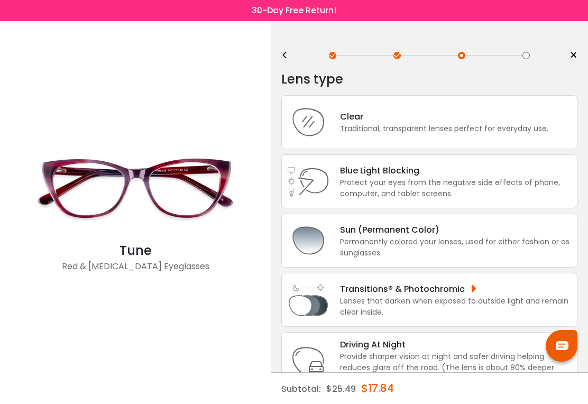
click at [518, 123] on div "Clear" at bounding box center [444, 116] width 209 height 13
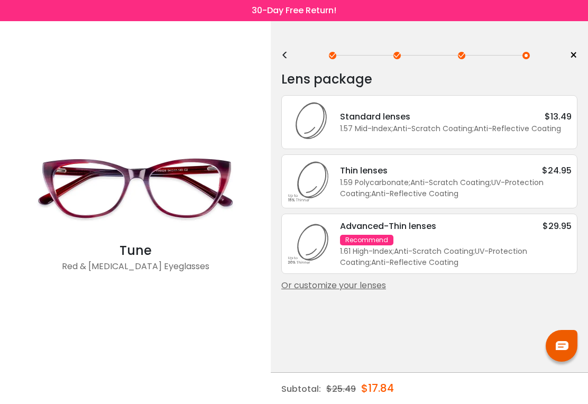
click at [375, 292] on div "Or customize your lenses" at bounding box center [430, 285] width 296 height 13
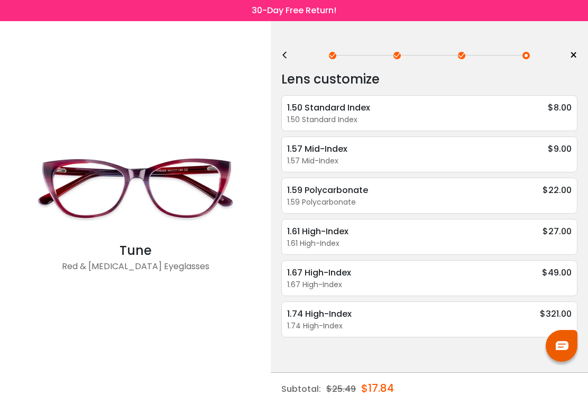
click at [509, 115] on div "1.50 Standard Index" at bounding box center [429, 119] width 285 height 11
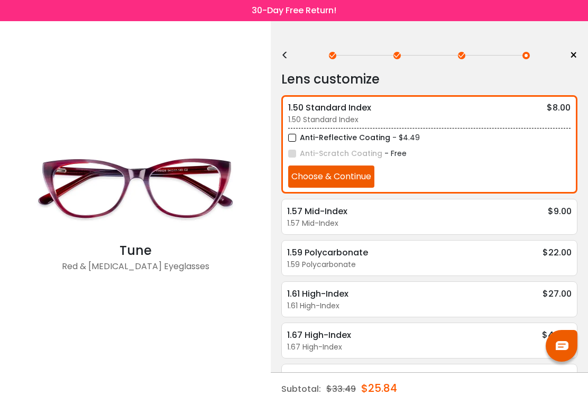
click at [375, 174] on button "Choose & Continue" at bounding box center [331, 177] width 86 height 22
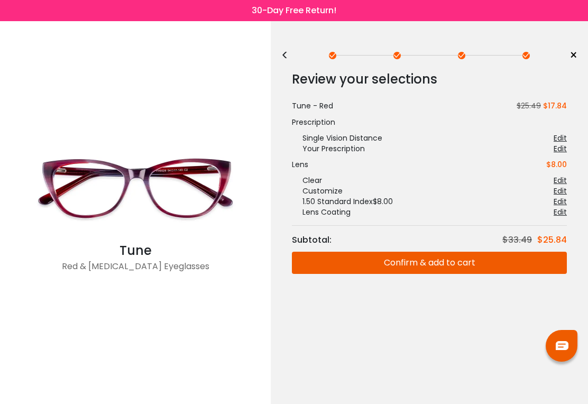
click at [483, 270] on button "Confirm & add to cart" at bounding box center [429, 263] width 275 height 22
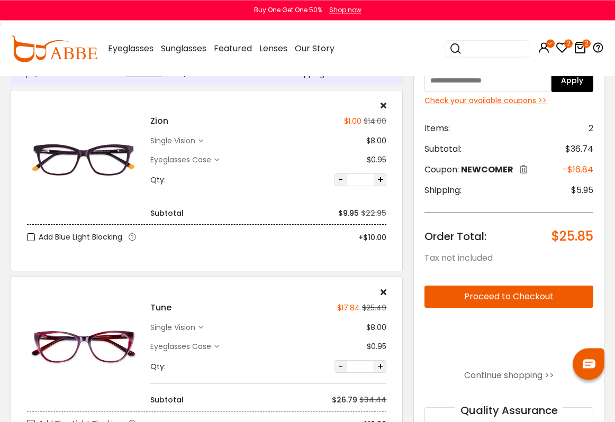
scroll to position [41, 0]
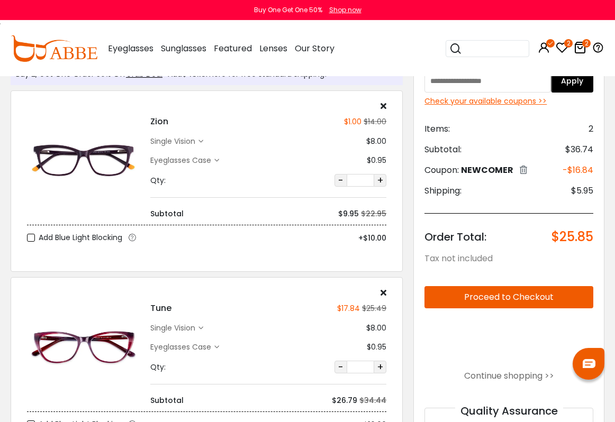
click at [384, 102] on icon at bounding box center [384, 106] width 6 height 8
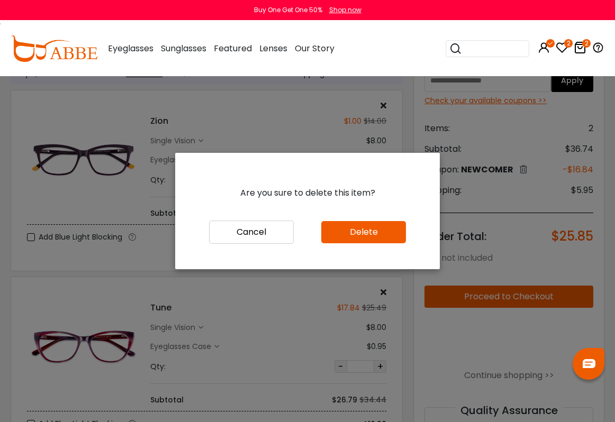
click at [388, 239] on button "Delete" at bounding box center [363, 232] width 85 height 22
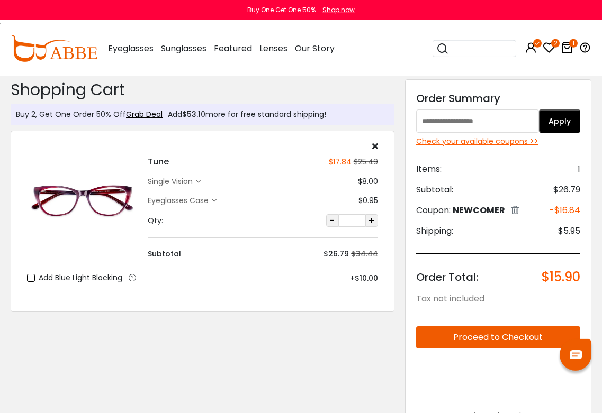
click at [378, 142] on icon at bounding box center [375, 146] width 6 height 8
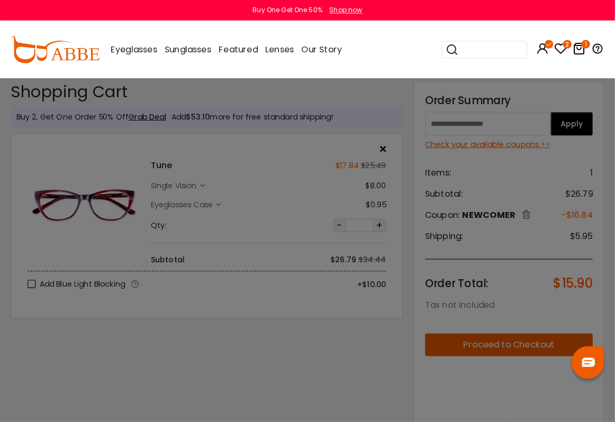
scroll to position [2, 0]
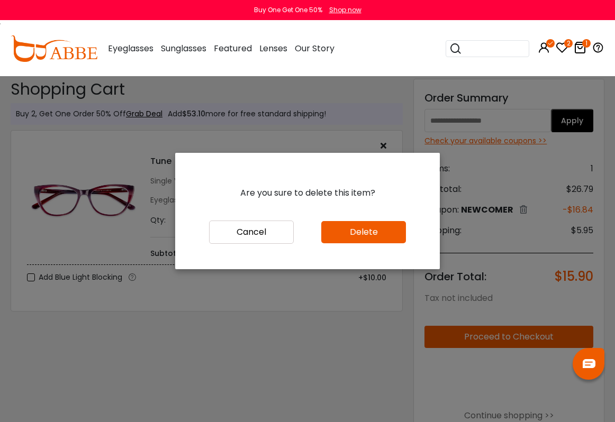
click at [390, 243] on button "Delete" at bounding box center [363, 232] width 85 height 22
